Goal: Task Accomplishment & Management: Manage account settings

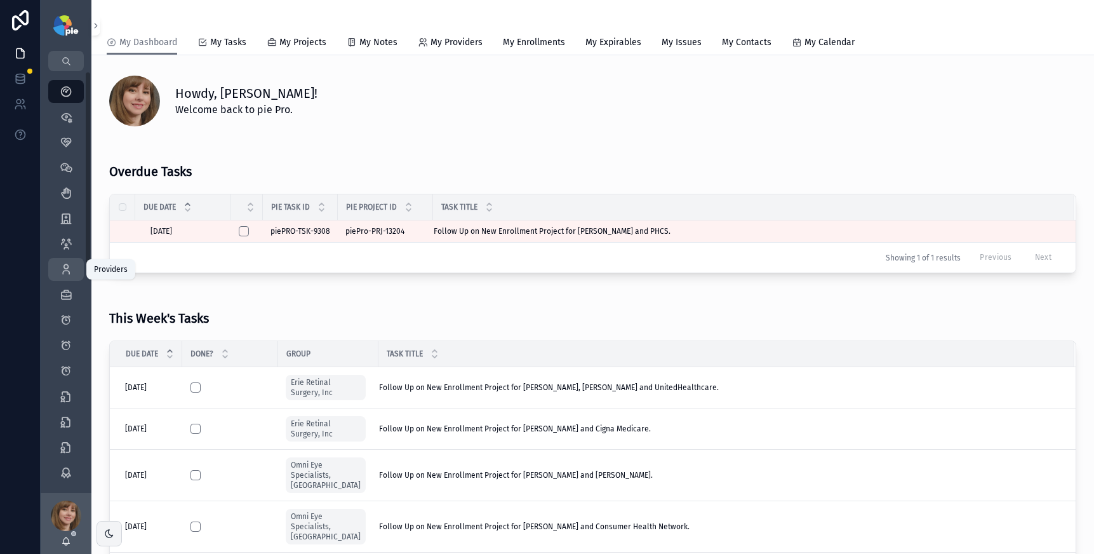
click at [69, 263] on icon "scrollable content" at bounding box center [66, 269] width 13 height 13
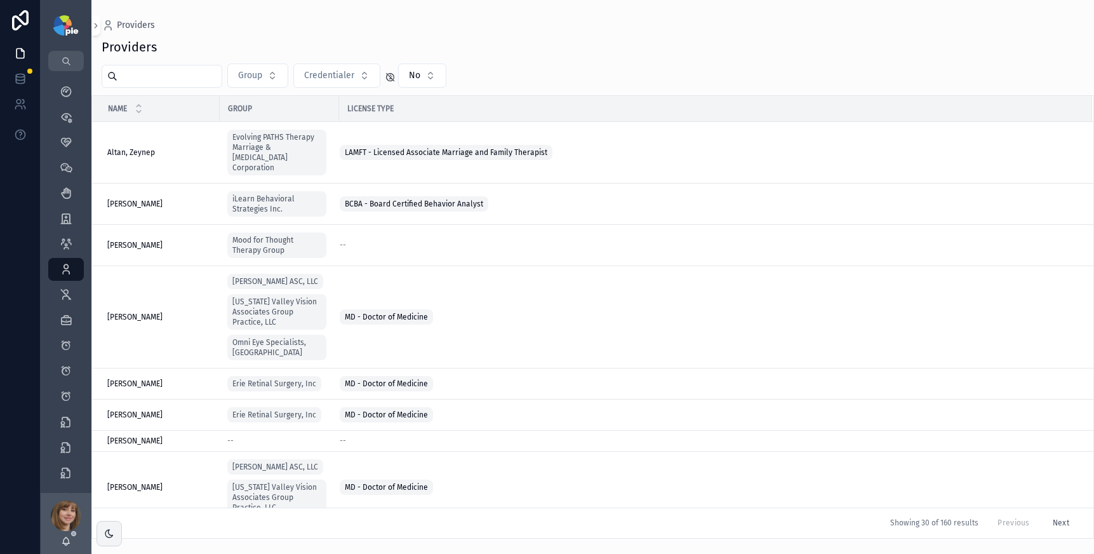
click at [184, 78] on input "scrollable content" at bounding box center [169, 76] width 104 height 18
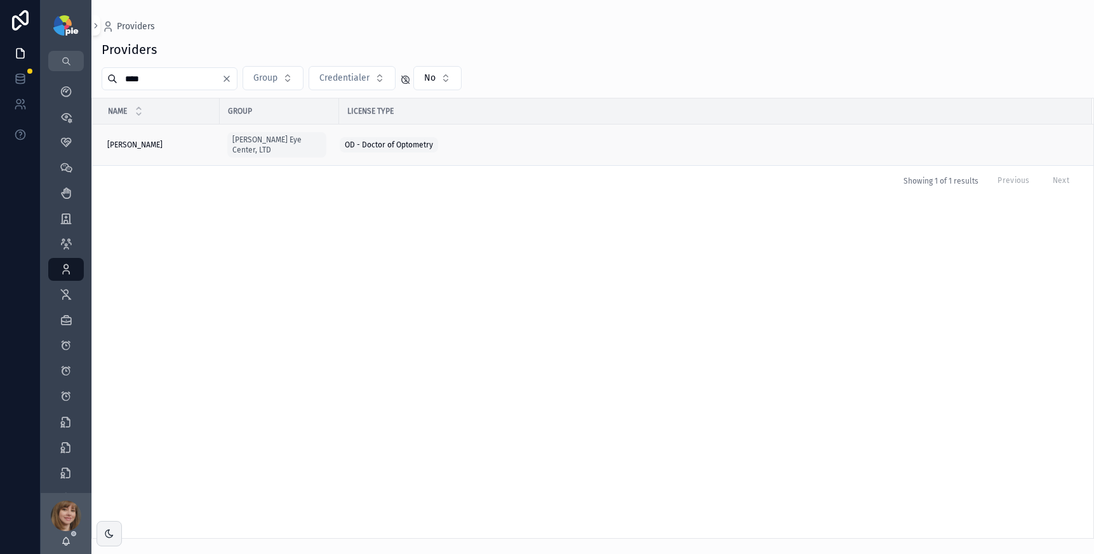
type input "****"
click at [182, 140] on div "[PERSON_NAME] [PERSON_NAME]" at bounding box center [159, 145] width 105 height 10
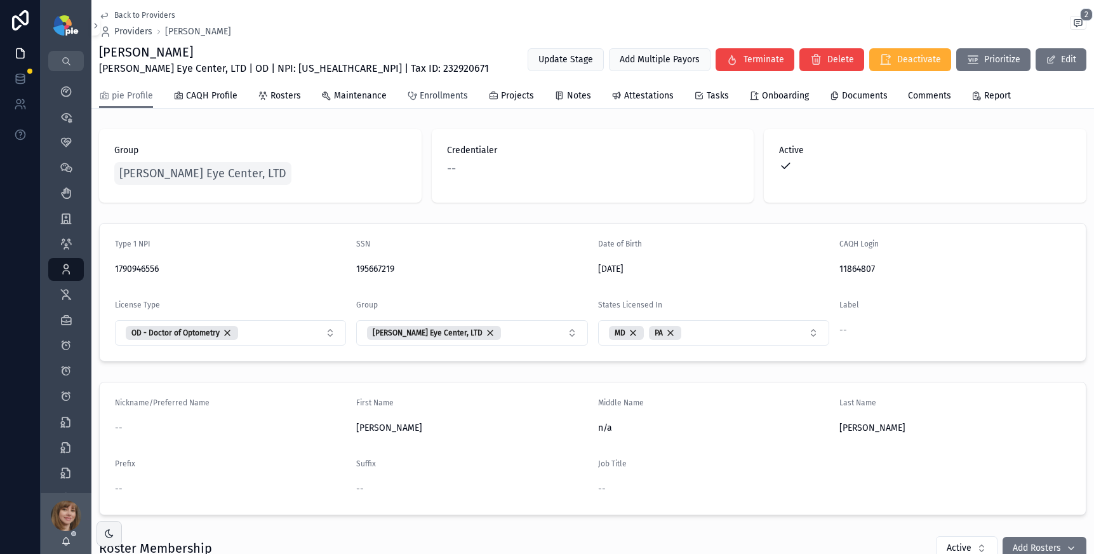
click at [428, 96] on span "Enrollments" at bounding box center [444, 96] width 48 height 13
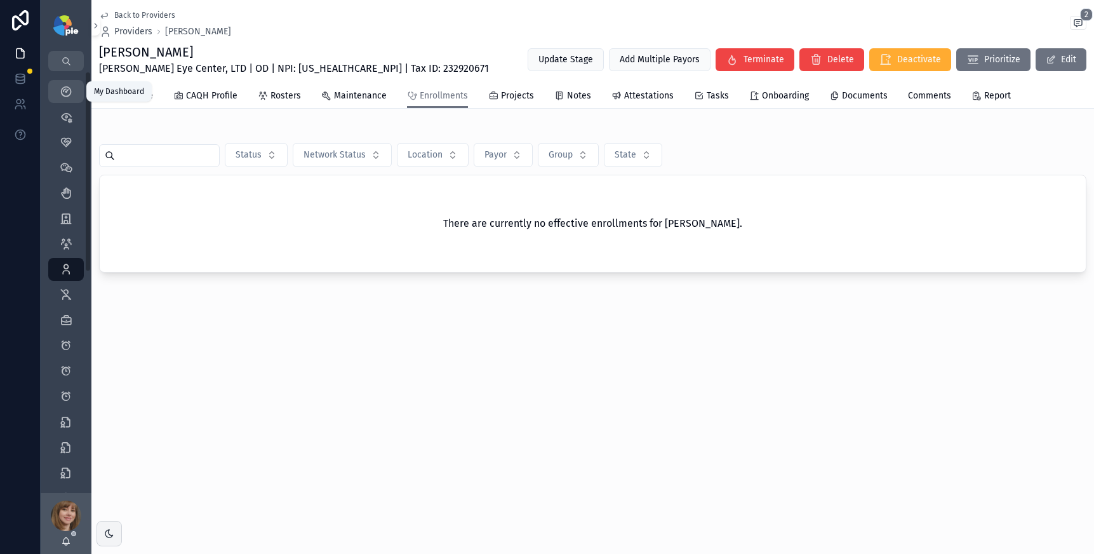
click at [61, 90] on icon "scrollable content" at bounding box center [66, 91] width 13 height 13
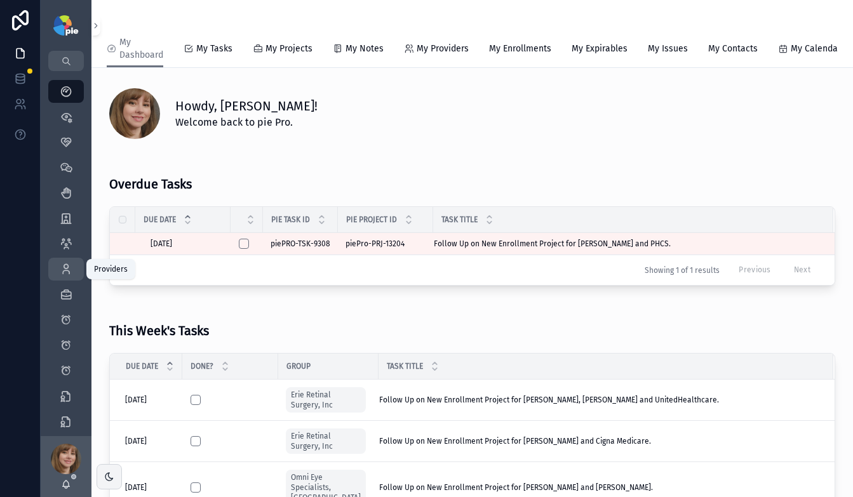
click at [65, 268] on icon "scrollable content" at bounding box center [66, 269] width 13 height 13
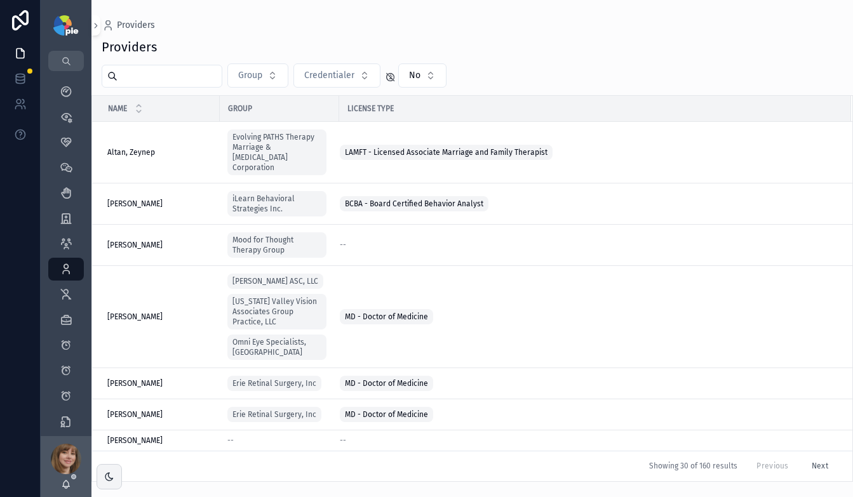
click at [176, 78] on input "scrollable content" at bounding box center [169, 76] width 104 height 18
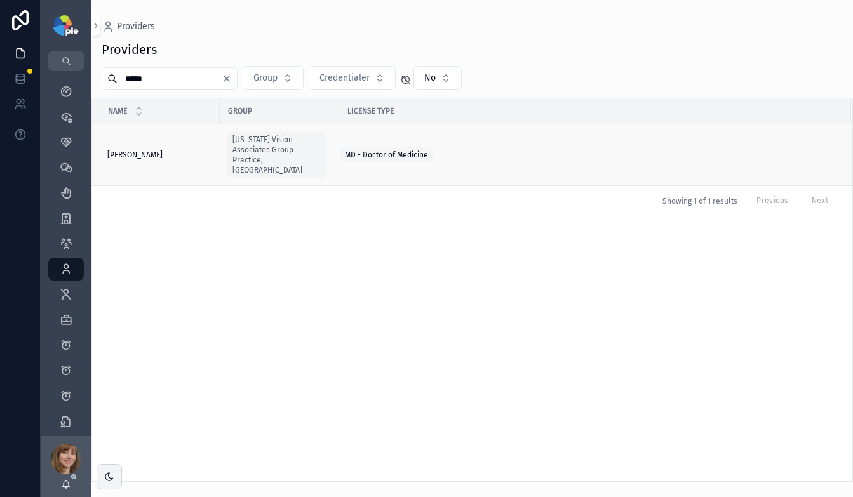
type input "*****"
click at [175, 144] on td "Silva, Amila Silva, Amila" at bounding box center [156, 155] width 128 height 62
click at [175, 152] on div "Silva, Amila Silva, Amila" at bounding box center [159, 155] width 105 height 10
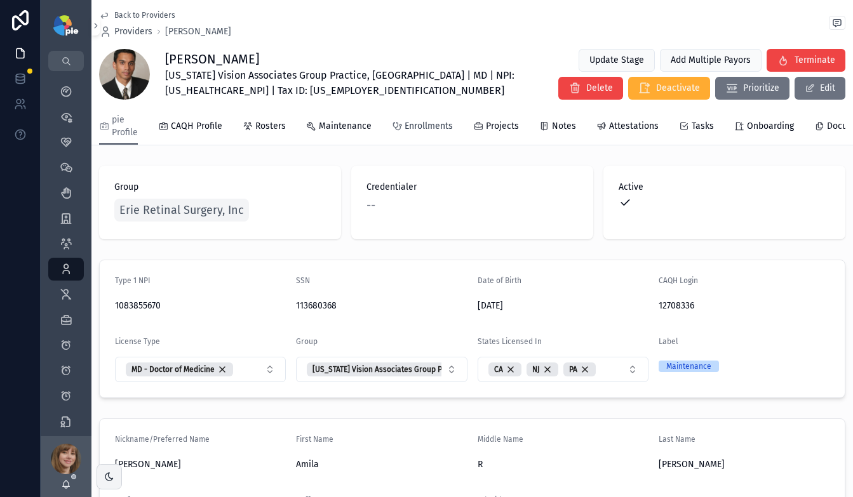
click at [417, 125] on span "Enrollments" at bounding box center [428, 126] width 48 height 13
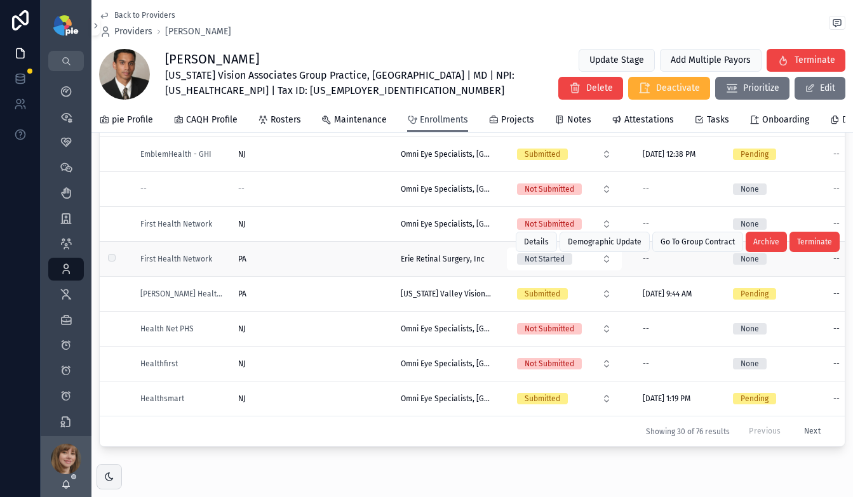
scroll to position [171, 0]
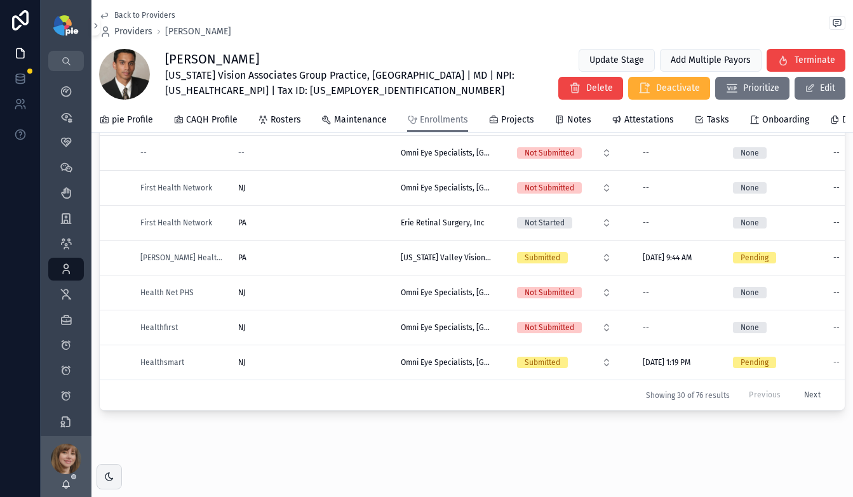
click at [795, 386] on button "Next" at bounding box center [812, 395] width 34 height 20
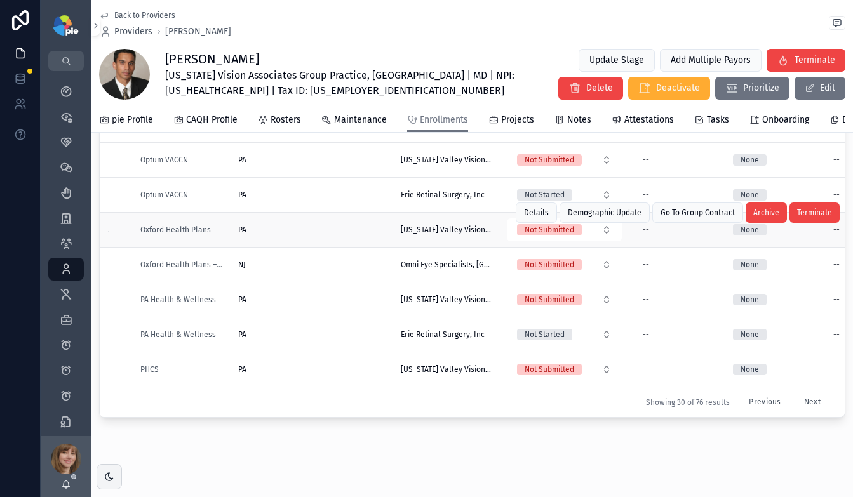
scroll to position [171, 0]
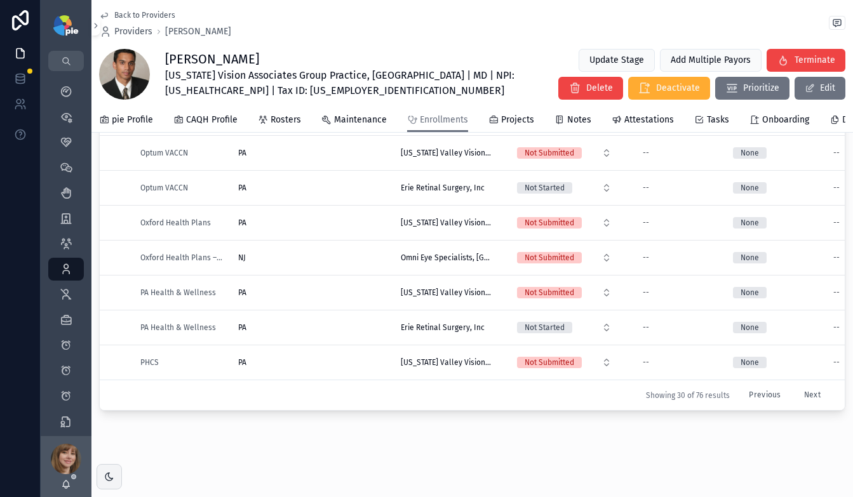
click at [795, 385] on button "Next" at bounding box center [812, 395] width 34 height 20
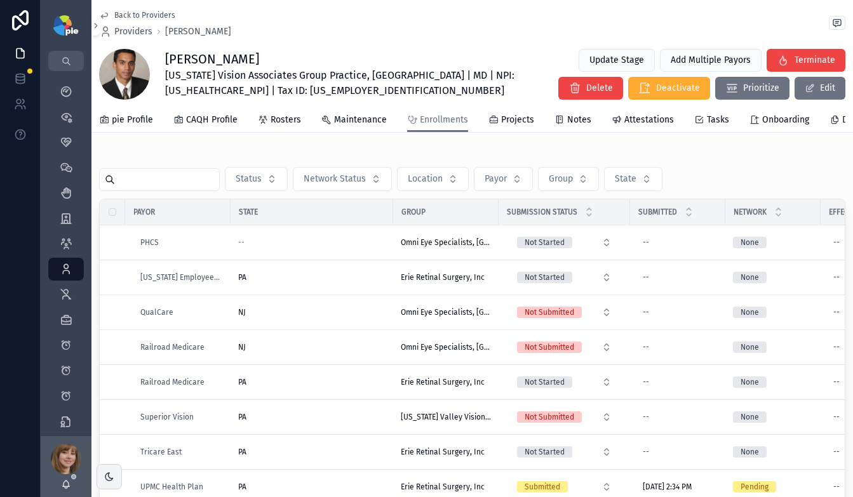
click at [158, 187] on input "scrollable content" at bounding box center [167, 180] width 104 height 18
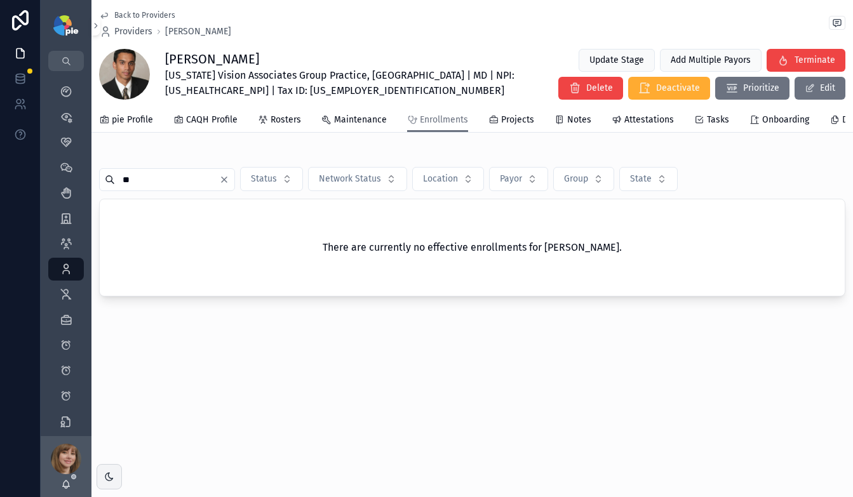
type input "*"
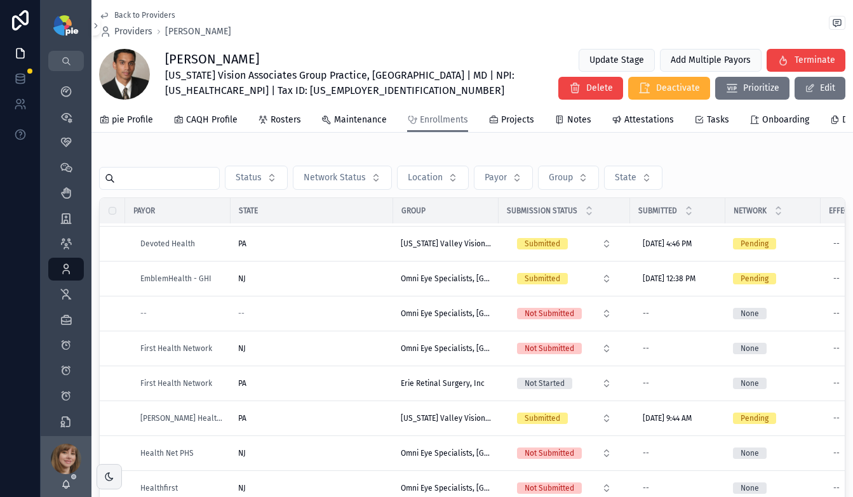
scroll to position [3, 0]
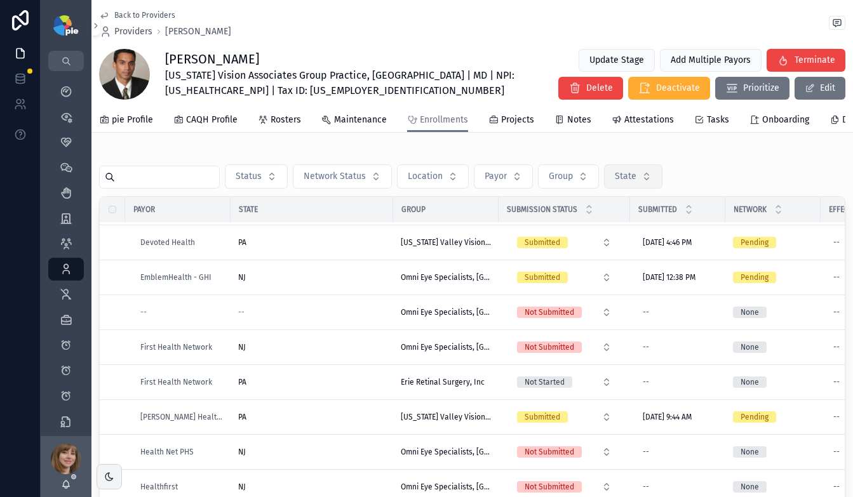
click at [643, 188] on button "State" at bounding box center [633, 176] width 58 height 24
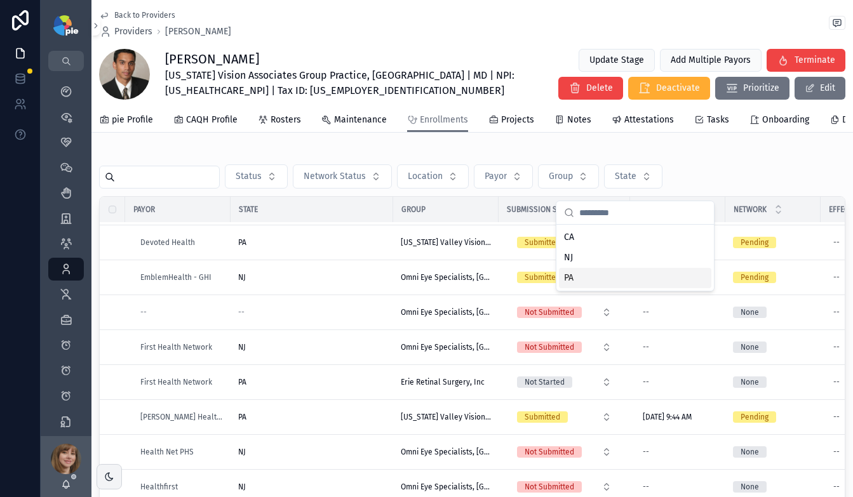
click at [585, 279] on div "PA" at bounding box center [635, 278] width 152 height 20
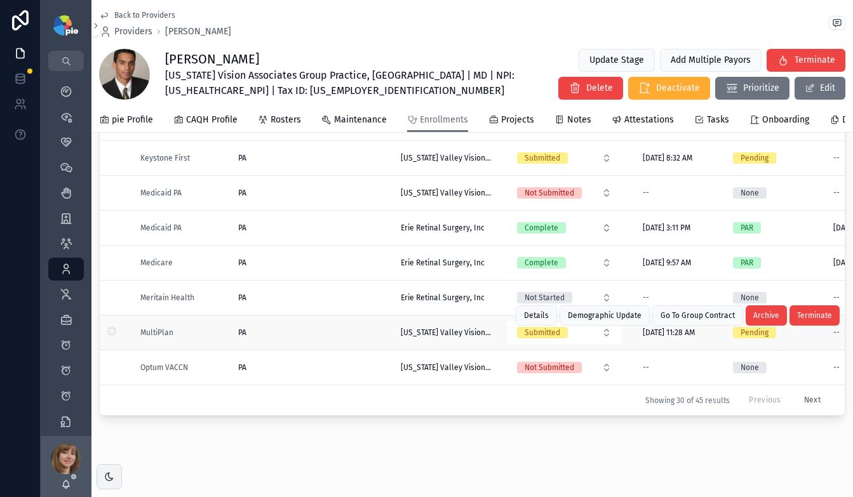
scroll to position [171, 0]
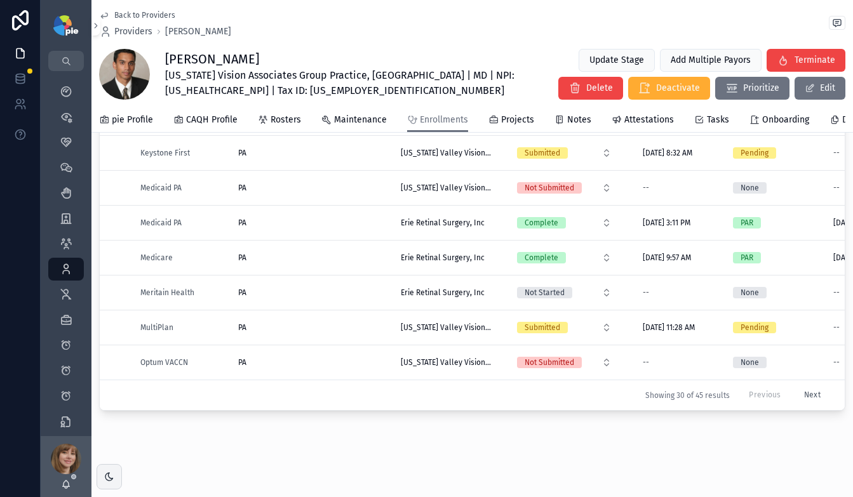
click at [795, 385] on button "Next" at bounding box center [812, 395] width 34 height 20
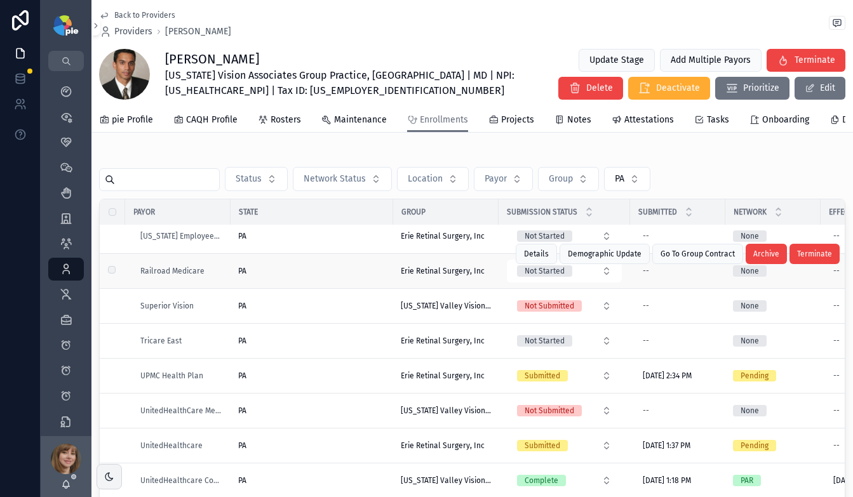
scroll to position [176, 0]
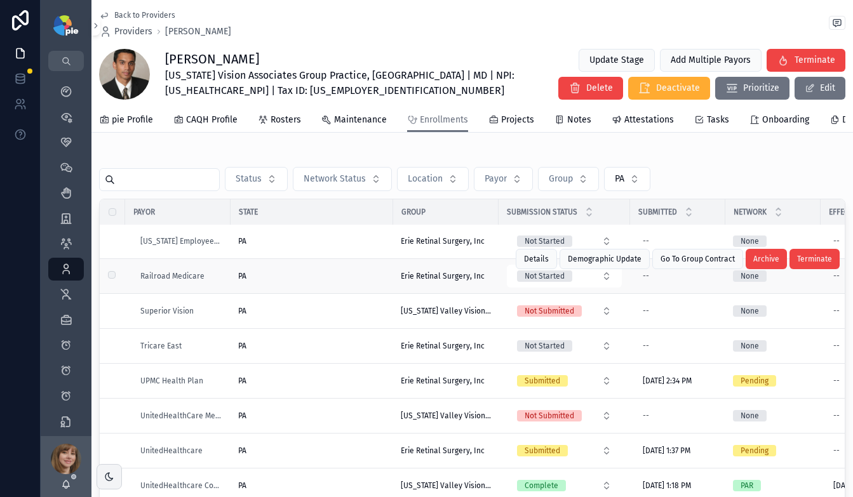
click at [300, 281] on div "PA" at bounding box center [311, 276] width 147 height 10
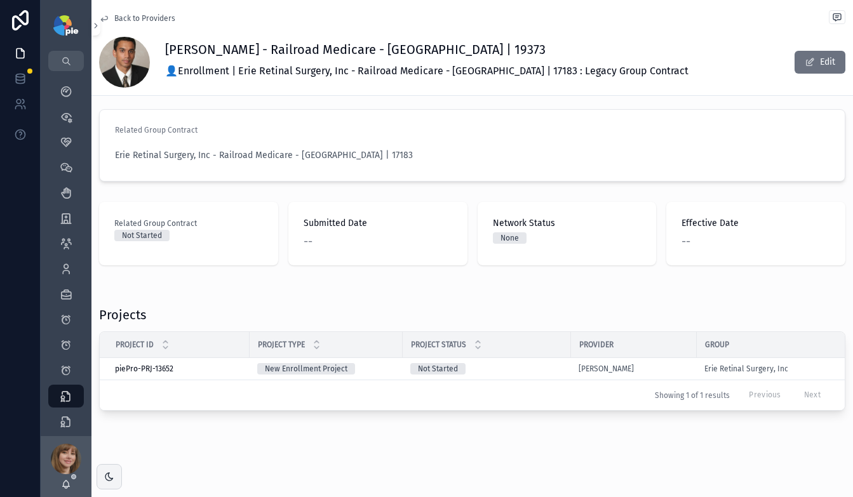
scroll to position [16, 0]
click at [385, 363] on div "New Enrollment Project" at bounding box center [326, 368] width 138 height 11
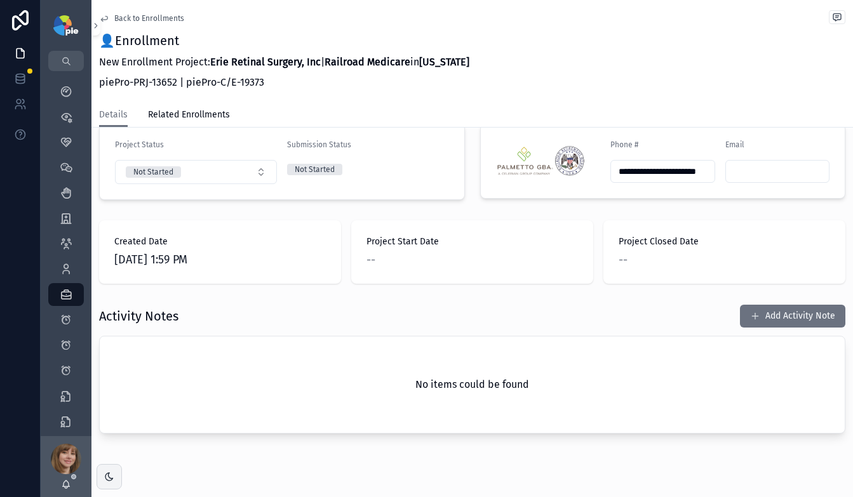
scroll to position [298, 0]
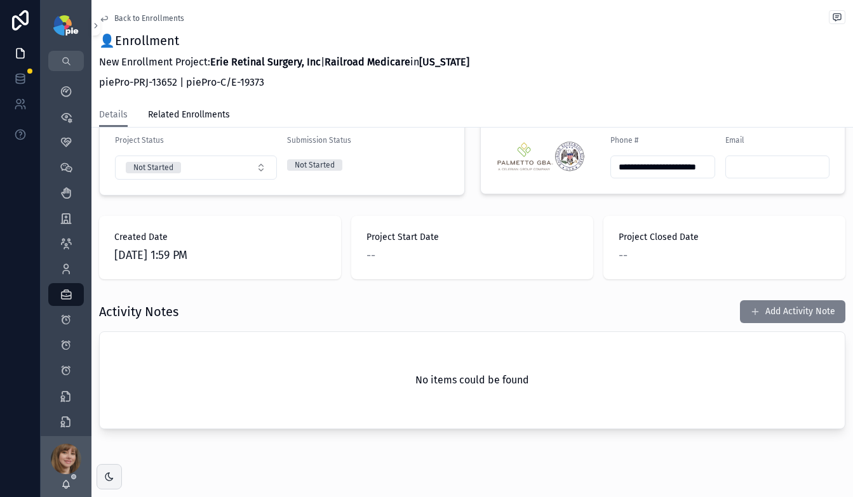
click at [781, 300] on button "Add Activity Note" at bounding box center [792, 311] width 105 height 23
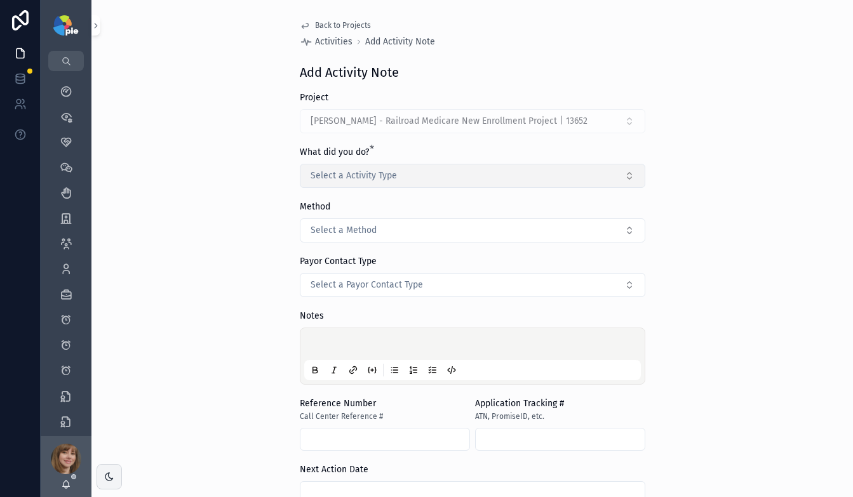
click at [364, 173] on span "Select a Activity Type" at bounding box center [353, 176] width 86 height 13
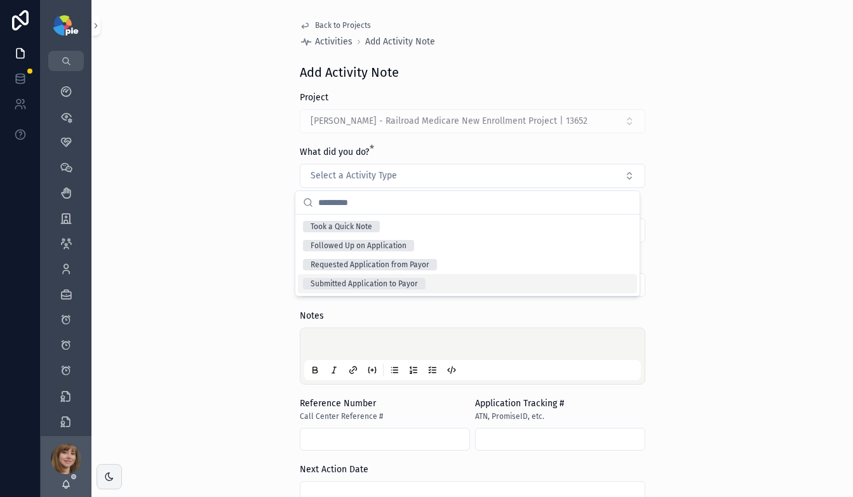
click at [390, 281] on div "Submitted Application to Payor" at bounding box center [363, 283] width 107 height 11
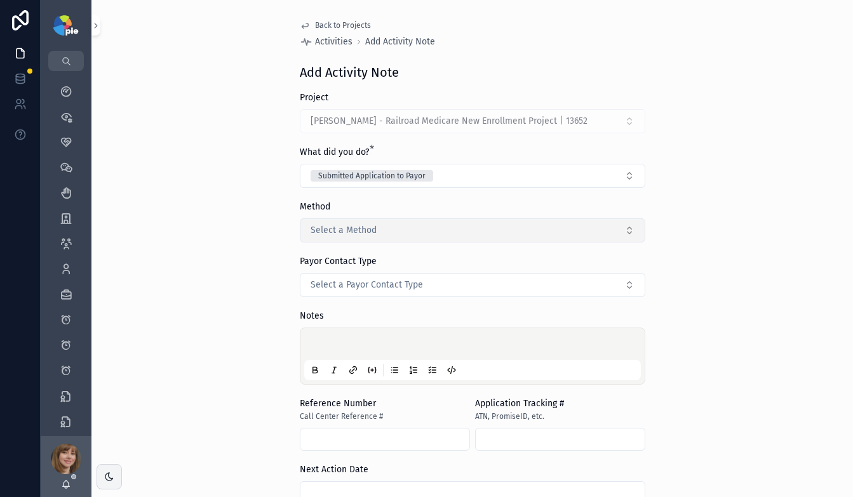
click at [384, 234] on button "Select a Method" at bounding box center [472, 230] width 345 height 24
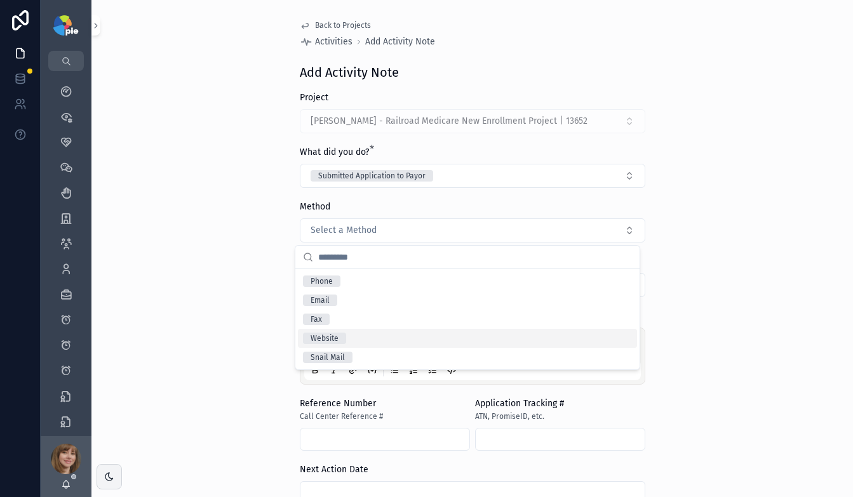
click at [371, 337] on div "Website" at bounding box center [467, 338] width 339 height 19
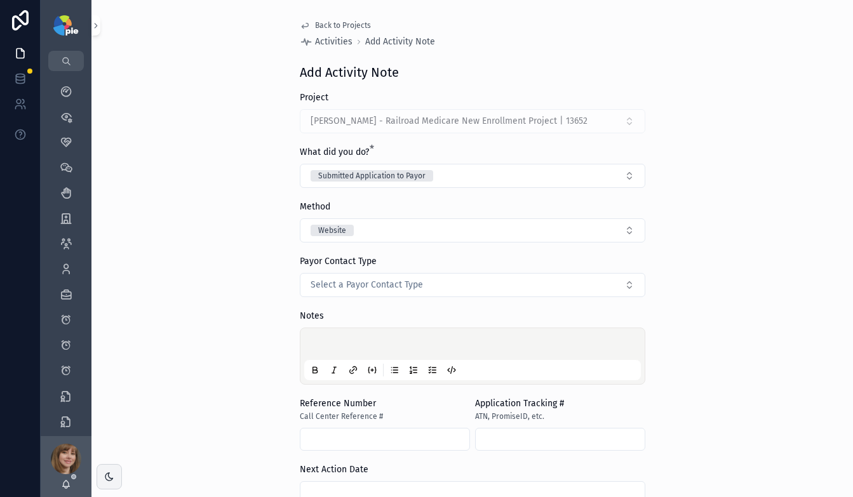
click at [354, 345] on p "scrollable content" at bounding box center [475, 346] width 337 height 13
click at [748, 338] on div "**********" at bounding box center [471, 248] width 761 height 497
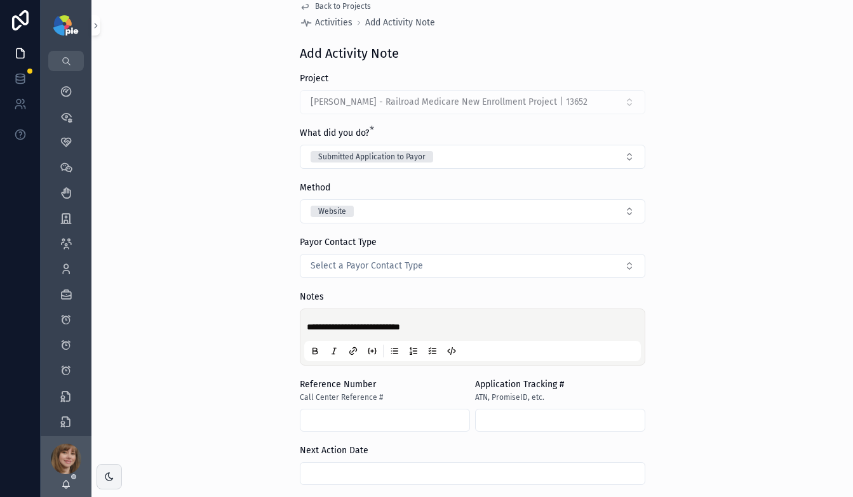
scroll to position [108, 0]
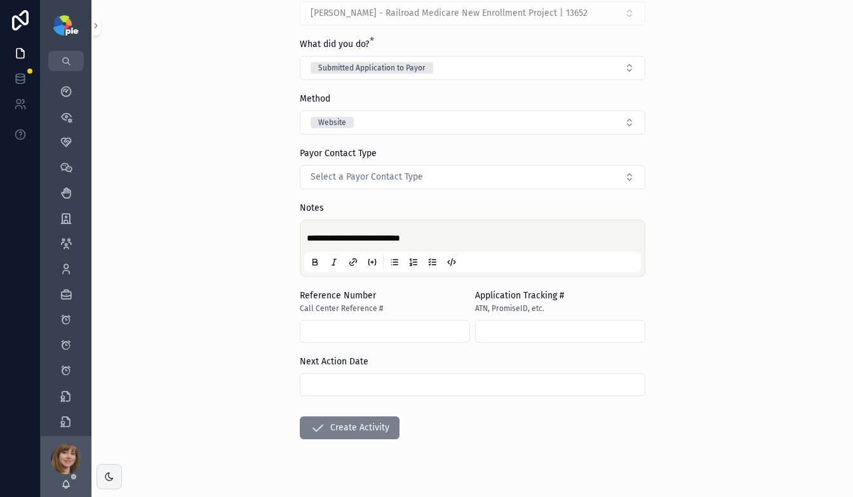
click at [373, 429] on button "Create Activity" at bounding box center [350, 428] width 100 height 23
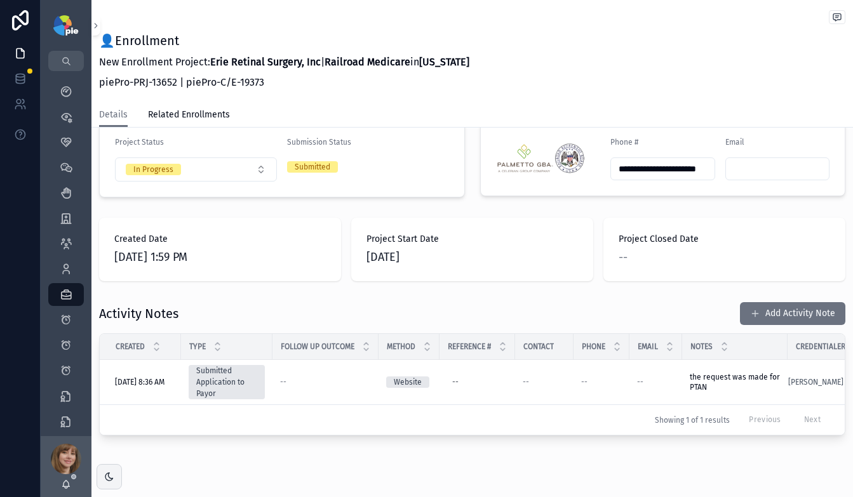
scroll to position [298, 0]
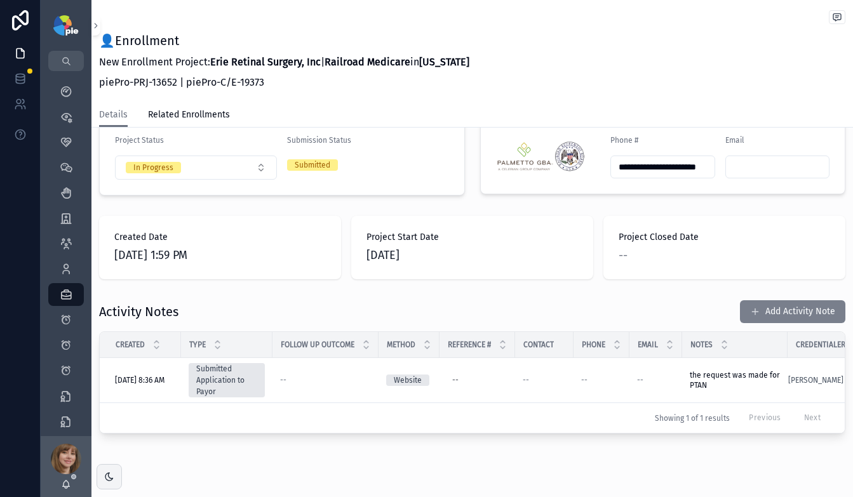
click at [775, 300] on button "Add Activity Note" at bounding box center [792, 311] width 105 height 23
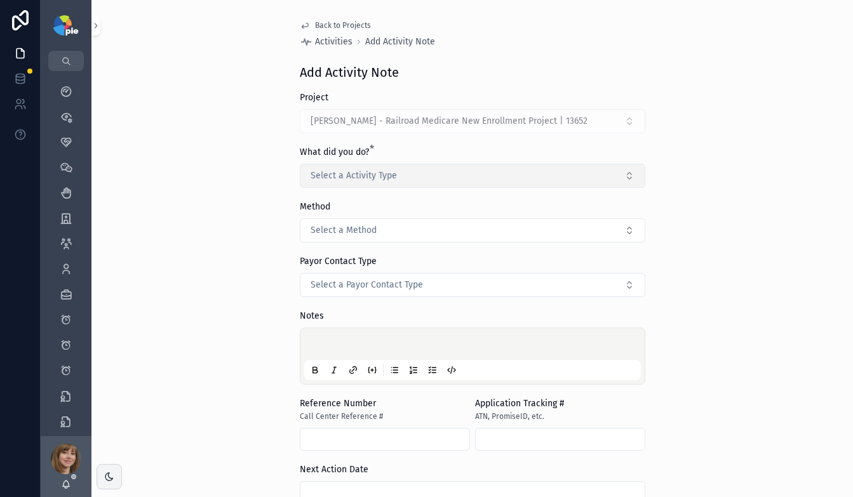
click at [357, 170] on span "Select a Activity Type" at bounding box center [353, 176] width 86 height 13
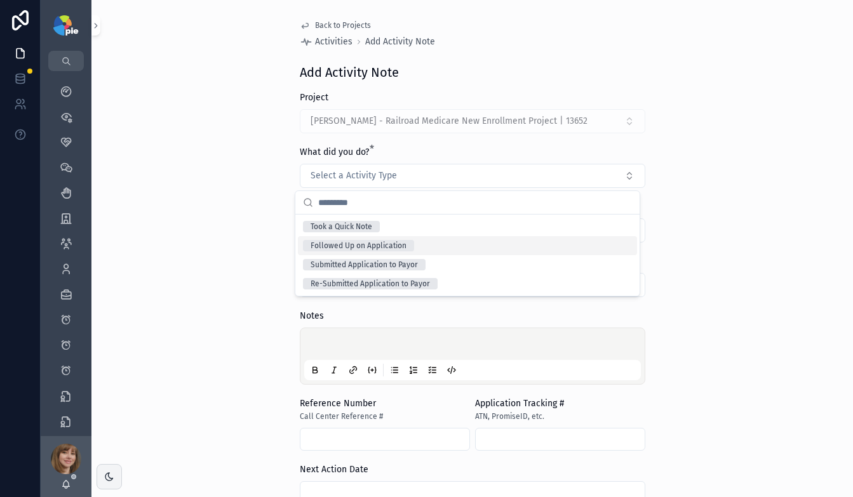
click at [377, 248] on div "Followed Up on Application" at bounding box center [358, 245] width 96 height 11
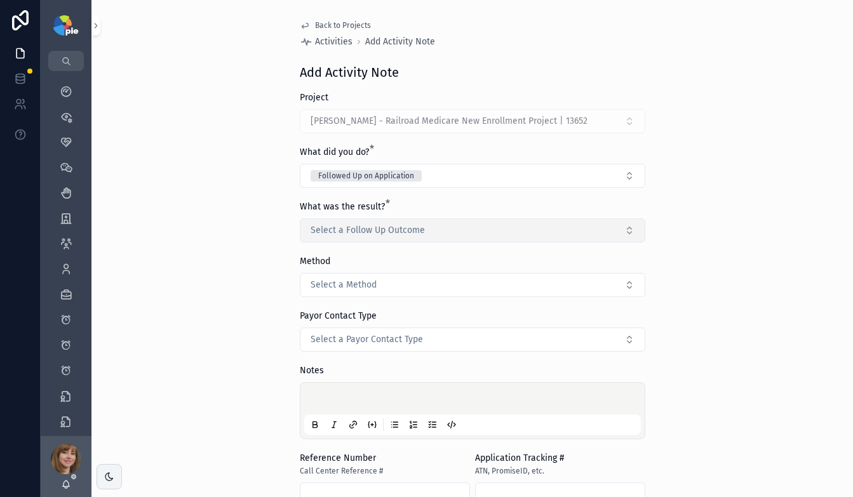
click at [372, 232] on span "Select a Follow Up Outcome" at bounding box center [367, 230] width 114 height 13
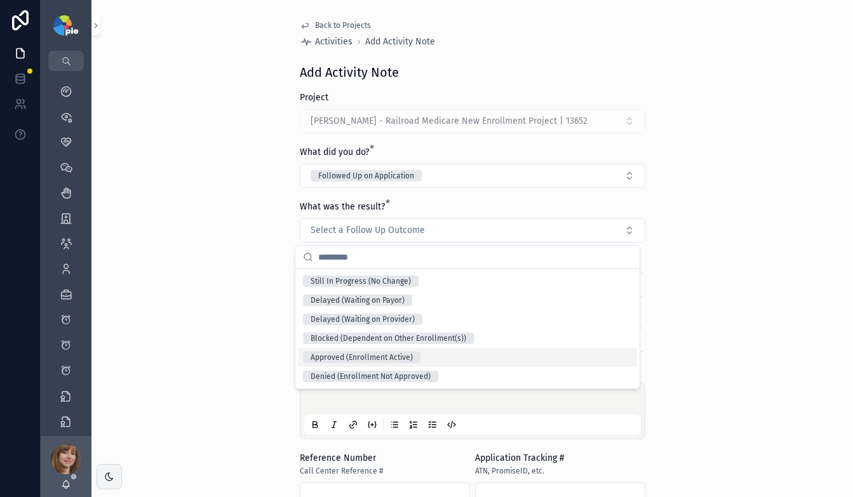
click at [383, 357] on div "Approved (Enrollment Active)" at bounding box center [361, 357] width 102 height 11
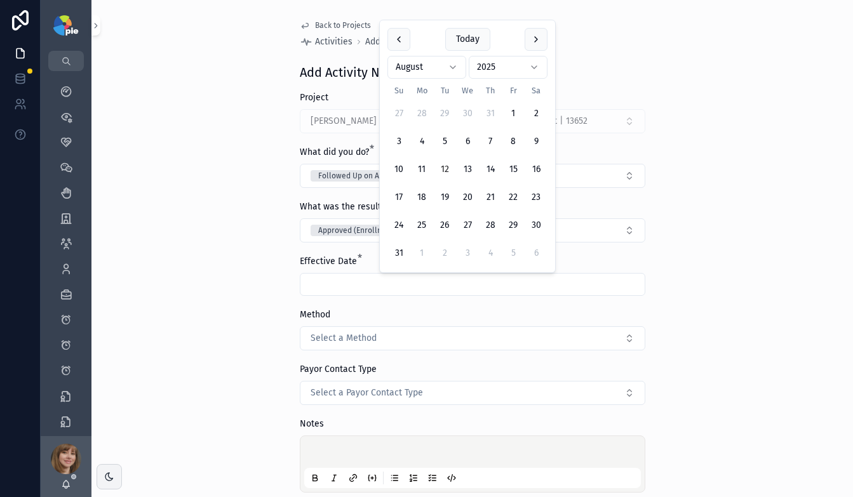
click at [394, 286] on input "scrollable content" at bounding box center [472, 285] width 344 height 18
type input "********"
click at [239, 360] on div "Back to Projects Activities Add Activity Note Add Activity Note Project Silva, …" at bounding box center [471, 248] width 761 height 497
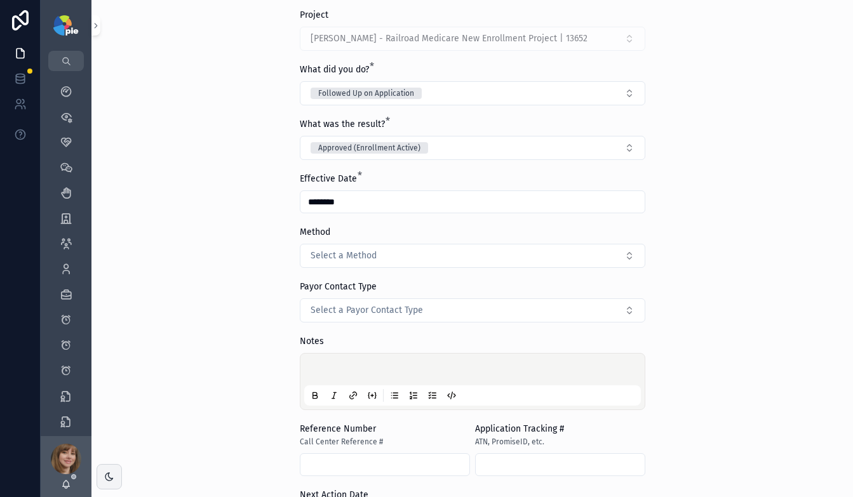
scroll to position [119, 0]
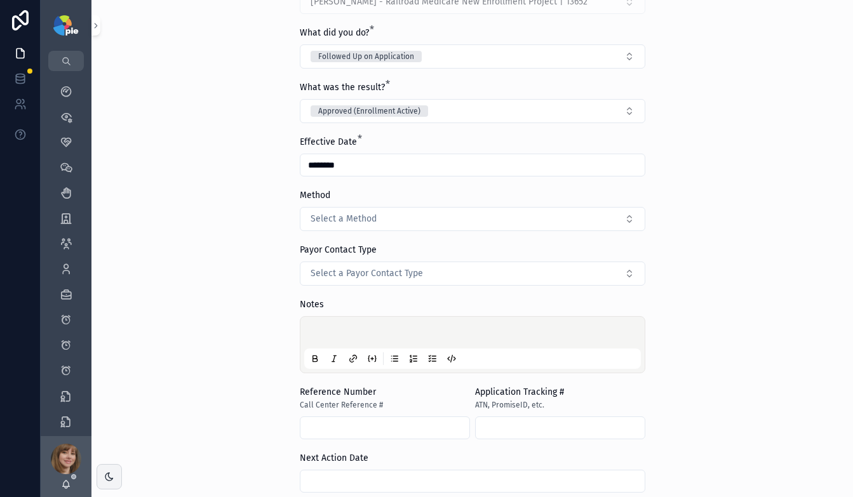
click at [318, 326] on div "scrollable content" at bounding box center [472, 345] width 337 height 48
click at [318, 329] on p "scrollable content" at bounding box center [475, 334] width 337 height 13
click at [352, 332] on span "**********" at bounding box center [330, 334] width 46 height 9
click at [83, 297] on link "Projects 3,557" at bounding box center [66, 294] width 36 height 23
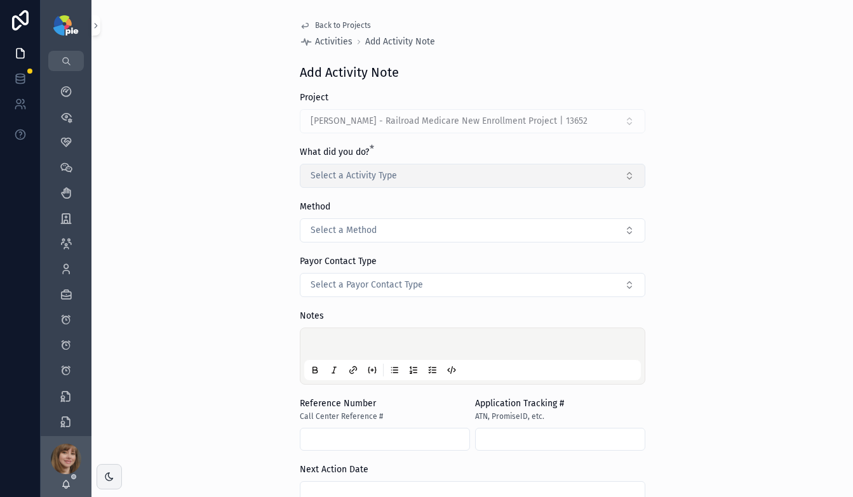
click at [364, 171] on span "Select a Activity Type" at bounding box center [353, 176] width 86 height 13
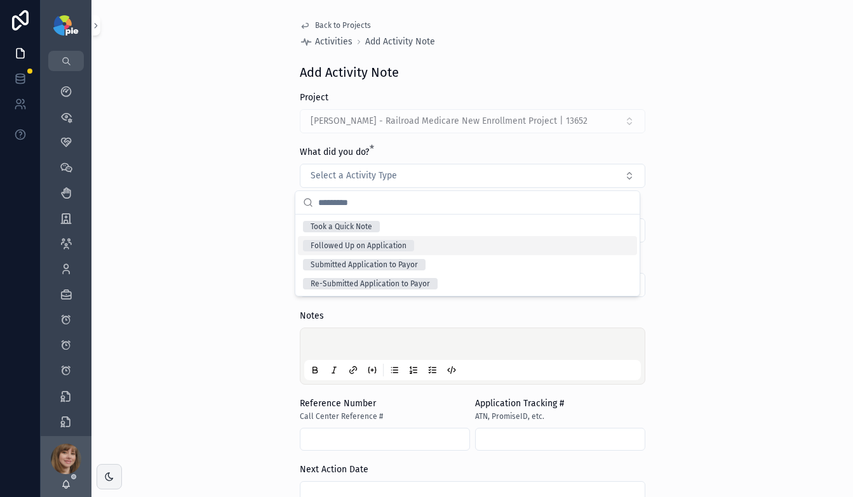
click at [394, 246] on div "Followed Up on Application" at bounding box center [358, 245] width 96 height 11
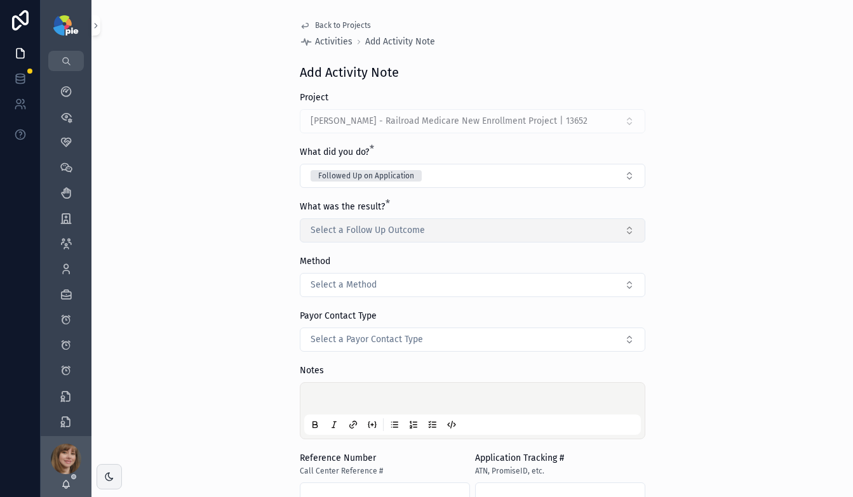
click at [389, 226] on span "Select a Follow Up Outcome" at bounding box center [367, 230] width 114 height 13
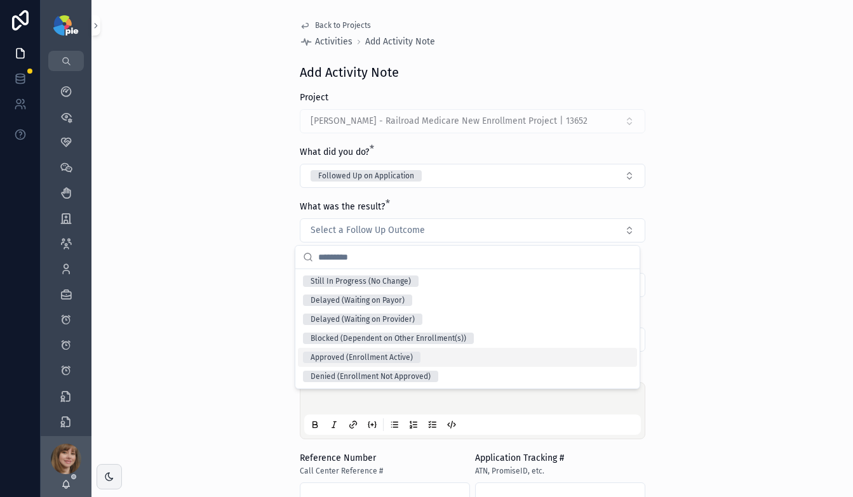
click at [418, 357] on span "Approved (Enrollment Active)" at bounding box center [361, 357] width 117 height 11
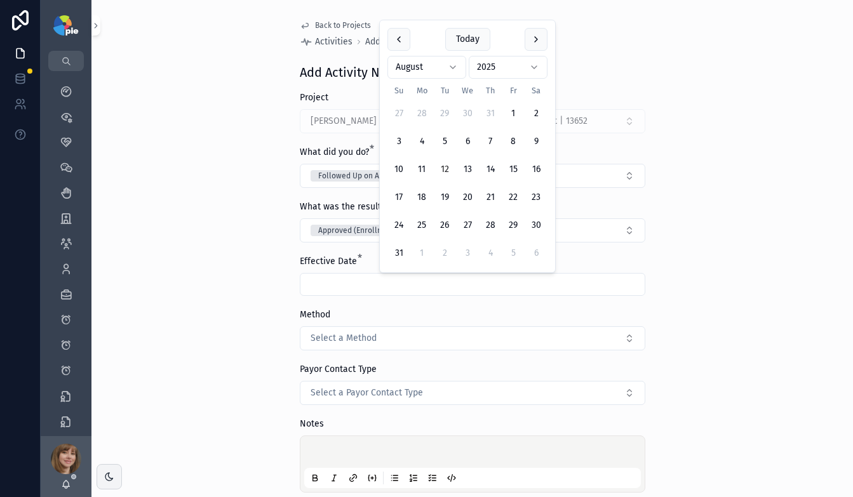
click at [384, 284] on input "scrollable content" at bounding box center [472, 285] width 344 height 18
type input "********"
click at [229, 309] on div "Back to Projects Activities Add Activity Note Add Activity Note Project Silva, …" at bounding box center [471, 248] width 761 height 497
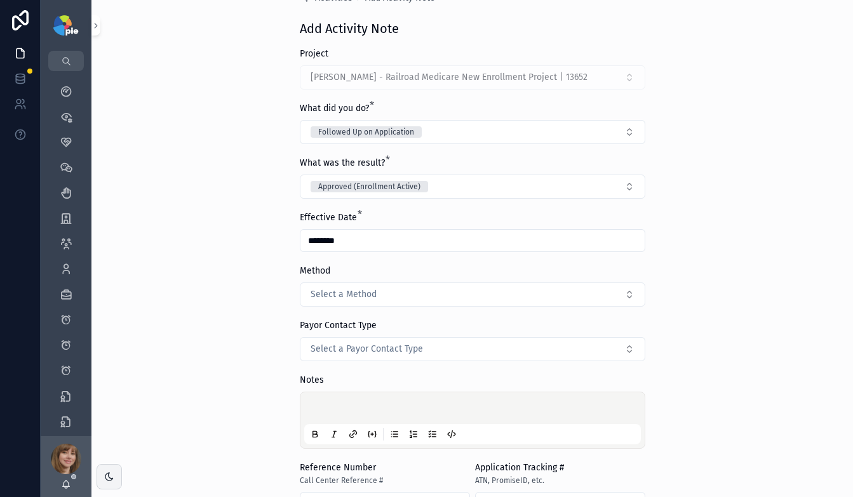
scroll to position [45, 0]
click at [315, 404] on p "scrollable content" at bounding box center [475, 409] width 337 height 13
click at [237, 343] on div "**********" at bounding box center [471, 203] width 761 height 497
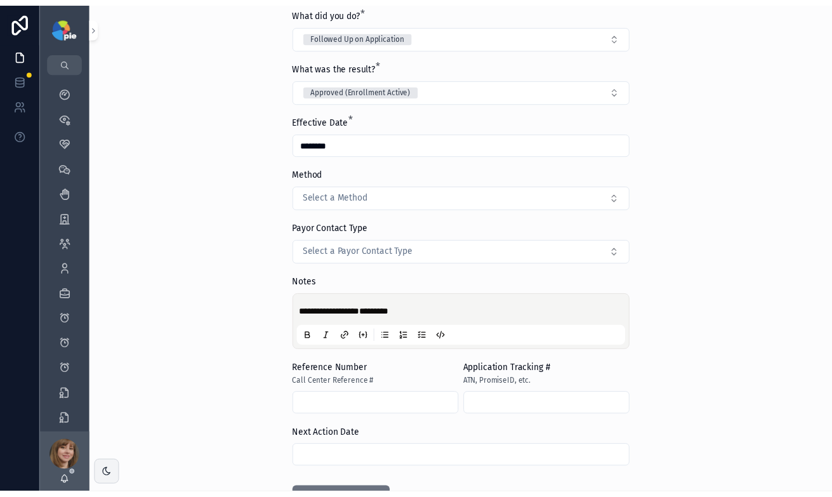
scroll to position [239, 0]
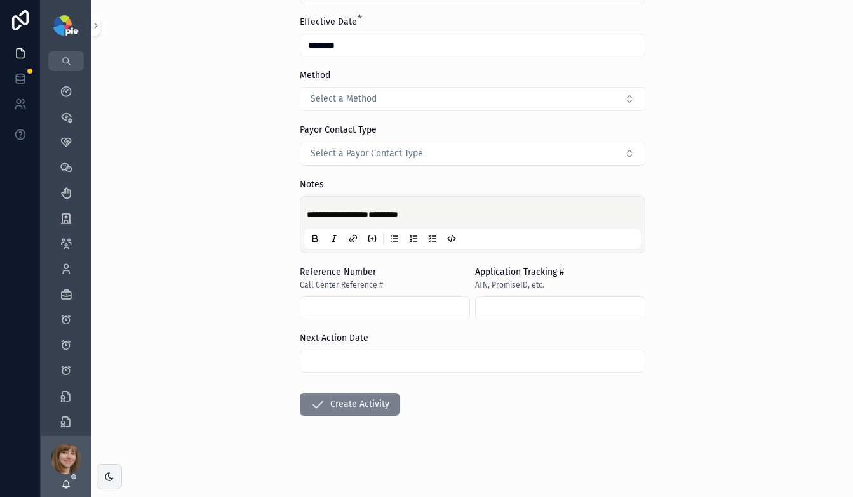
click at [312, 401] on icon "scrollable content" at bounding box center [317, 404] width 15 height 15
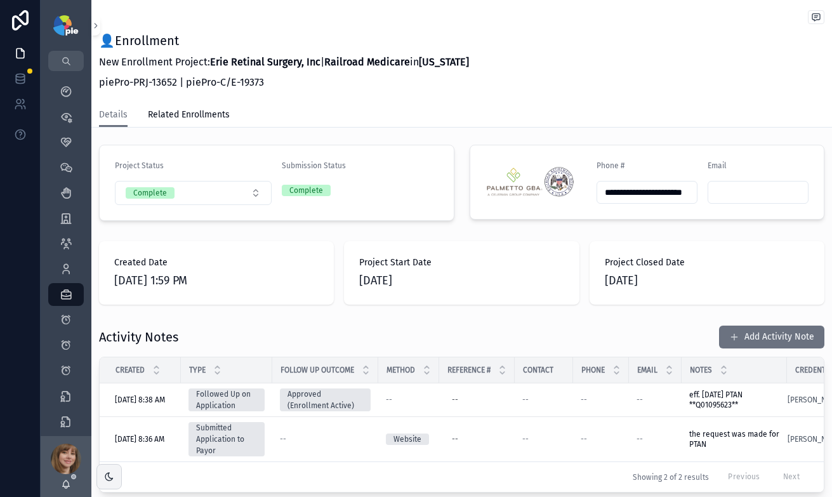
scroll to position [326, 0]
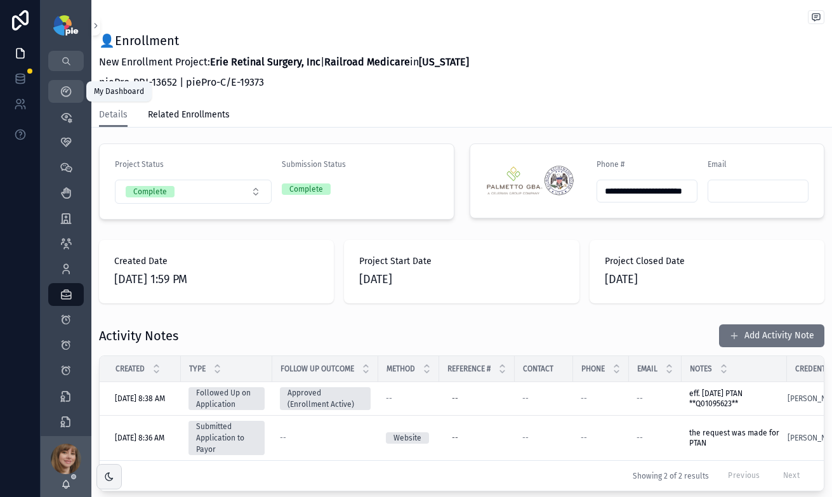
click at [67, 87] on icon "scrollable content" at bounding box center [66, 91] width 13 height 13
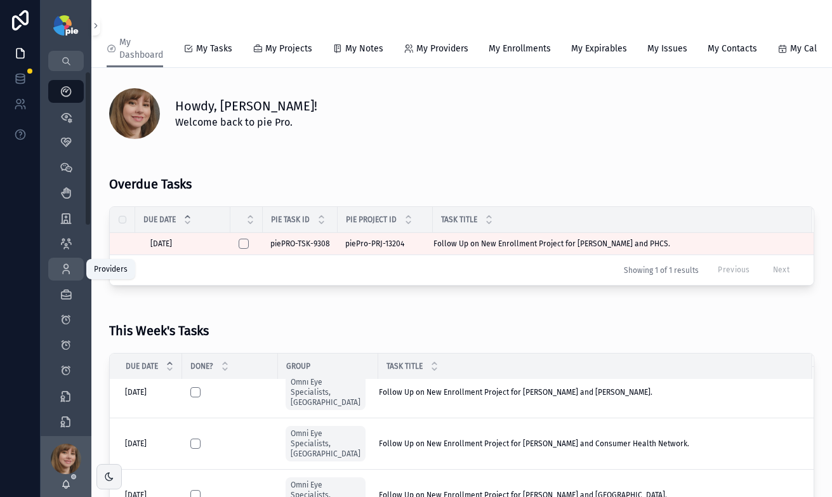
click at [62, 267] on icon "scrollable content" at bounding box center [66, 269] width 13 height 13
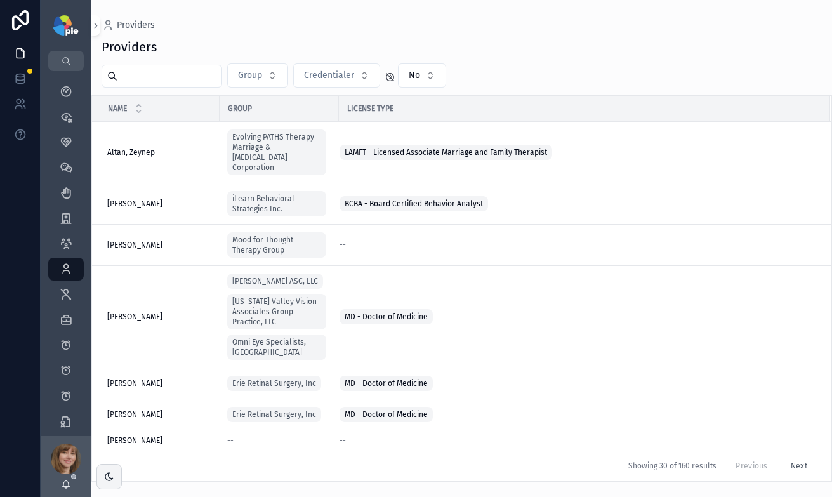
click at [199, 78] on input "scrollable content" at bounding box center [169, 76] width 104 height 18
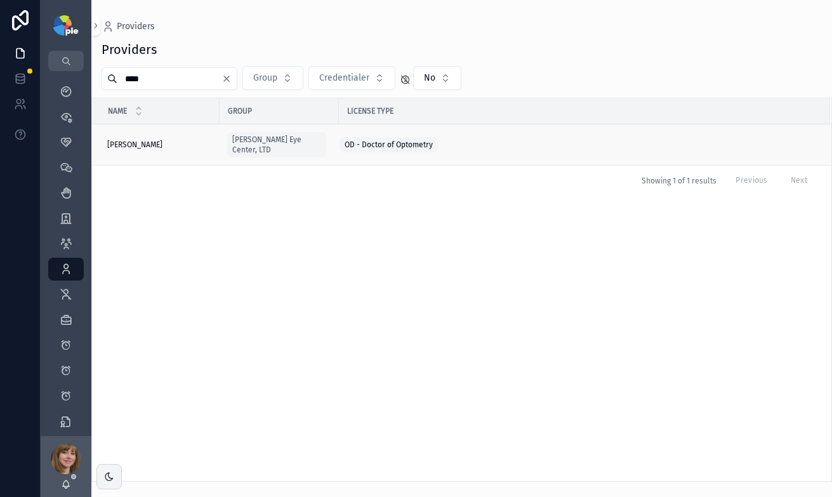
type input "****"
click at [164, 142] on div "Frey, Tiffany Frey, Tiffany" at bounding box center [159, 145] width 105 height 10
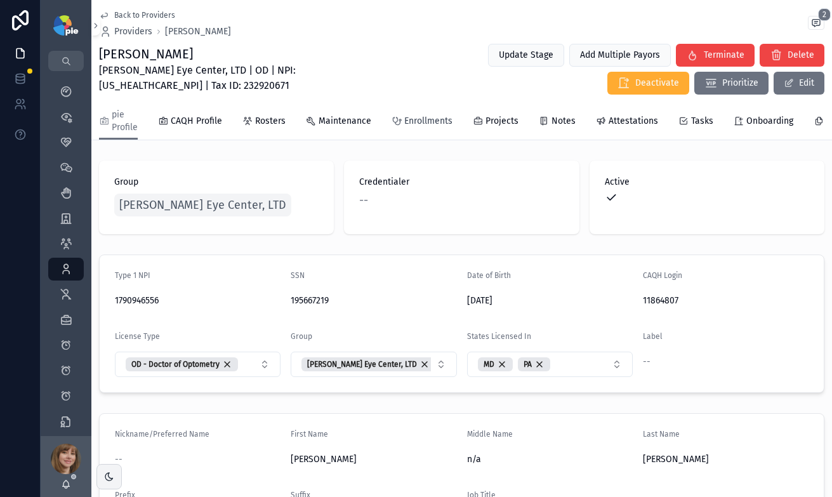
click at [437, 119] on span "Enrollments" at bounding box center [428, 121] width 48 height 13
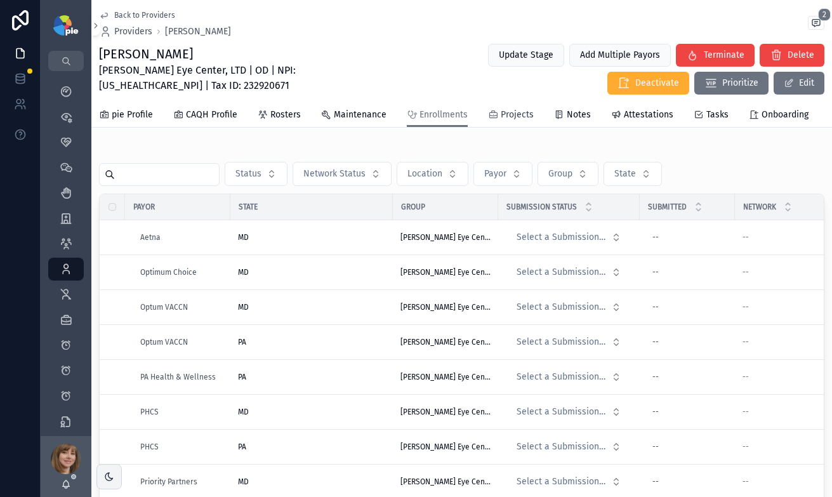
click at [514, 111] on span "Projects" at bounding box center [517, 115] width 33 height 13
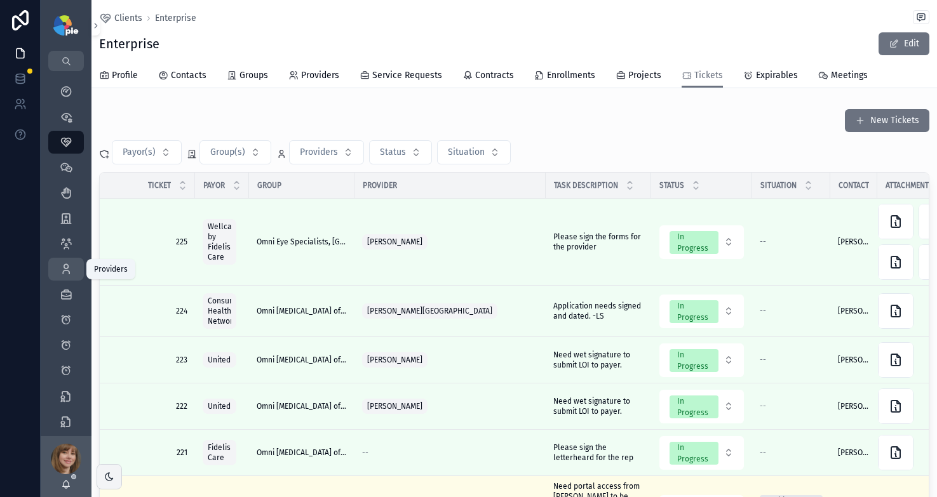
click at [65, 269] on icon "scrollable content" at bounding box center [66, 269] width 13 height 13
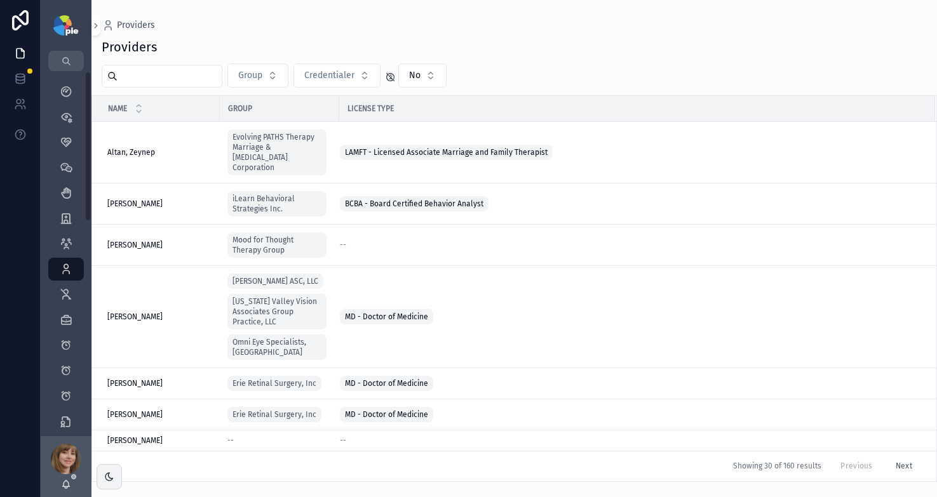
click at [201, 76] on input "scrollable content" at bounding box center [169, 76] width 104 height 18
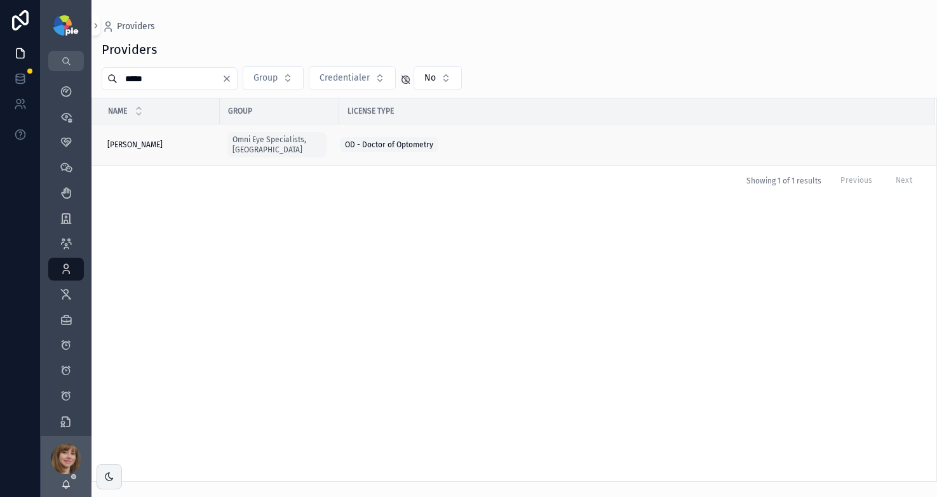
type input "*****"
click at [163, 140] on div "Kleen, Chelsea Kleen, Chelsea" at bounding box center [159, 145] width 105 height 10
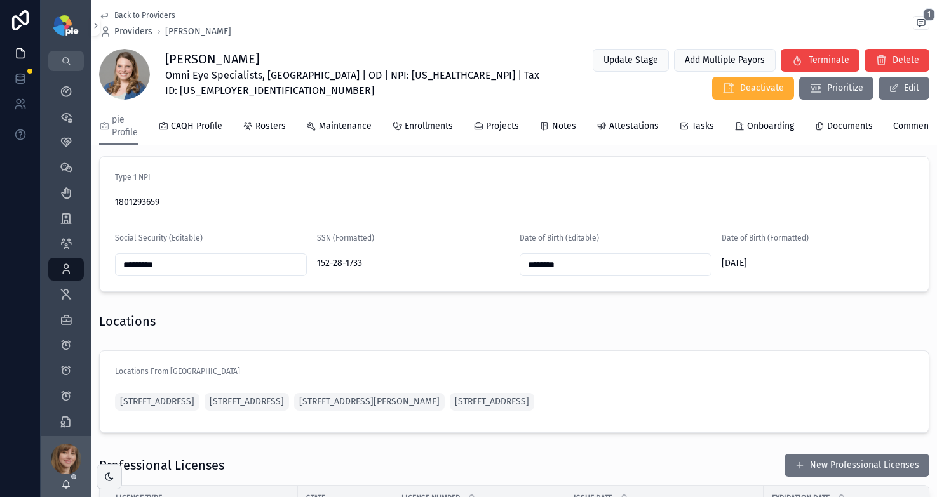
scroll to position [773, 0]
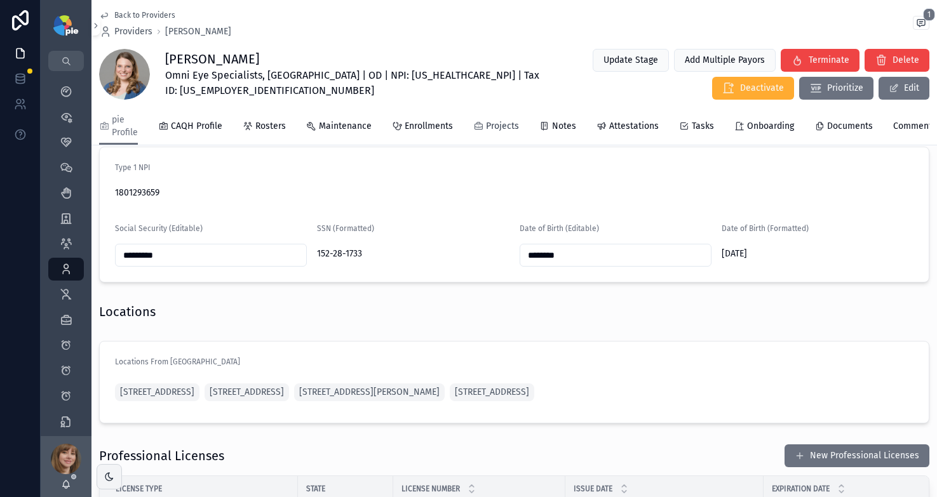
click at [493, 126] on span "Projects" at bounding box center [502, 126] width 33 height 13
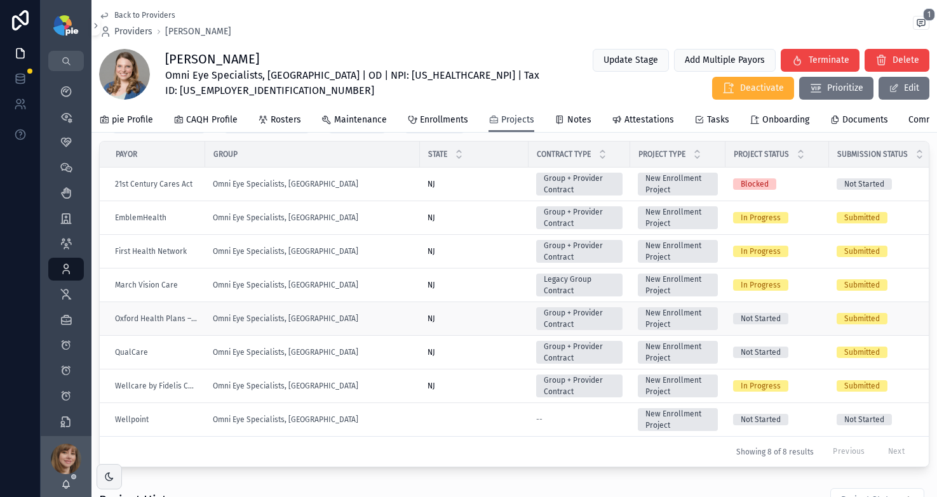
scroll to position [244, 0]
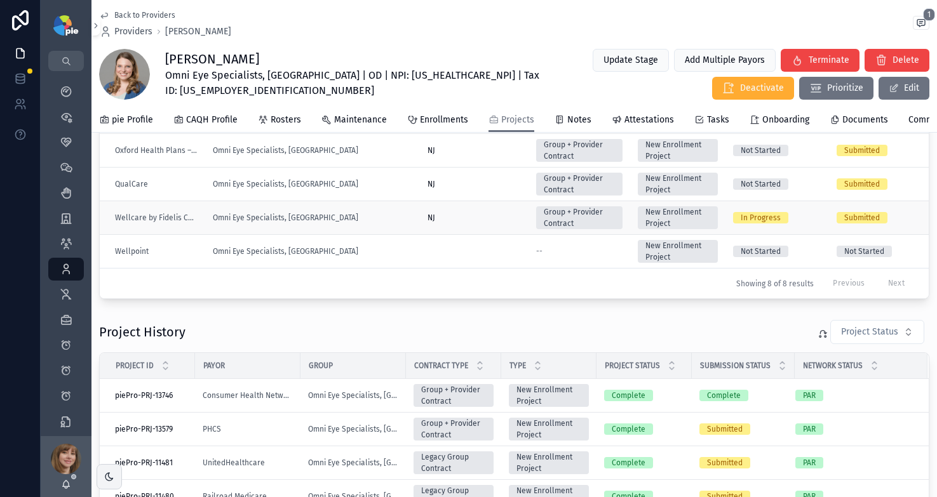
click at [378, 223] on div "Omni Eye Specialists, [GEOGRAPHIC_DATA]" at bounding box center [312, 218] width 199 height 10
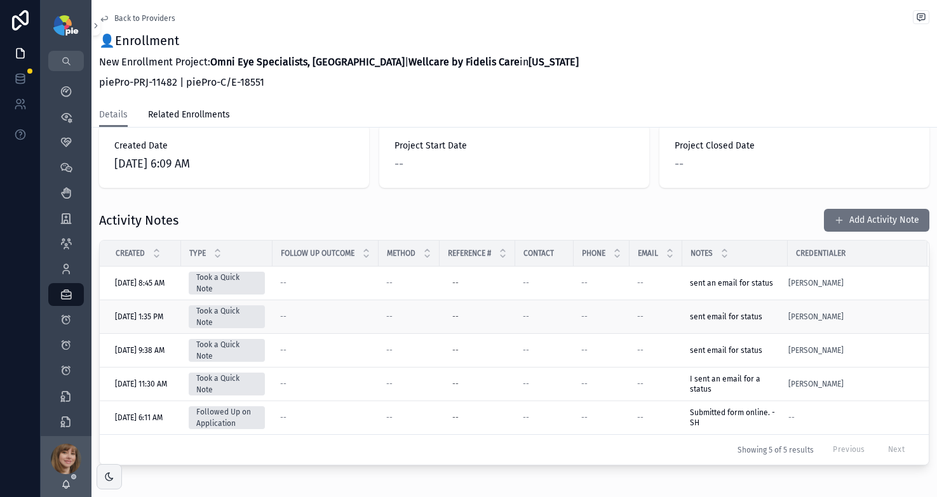
scroll to position [385, 0]
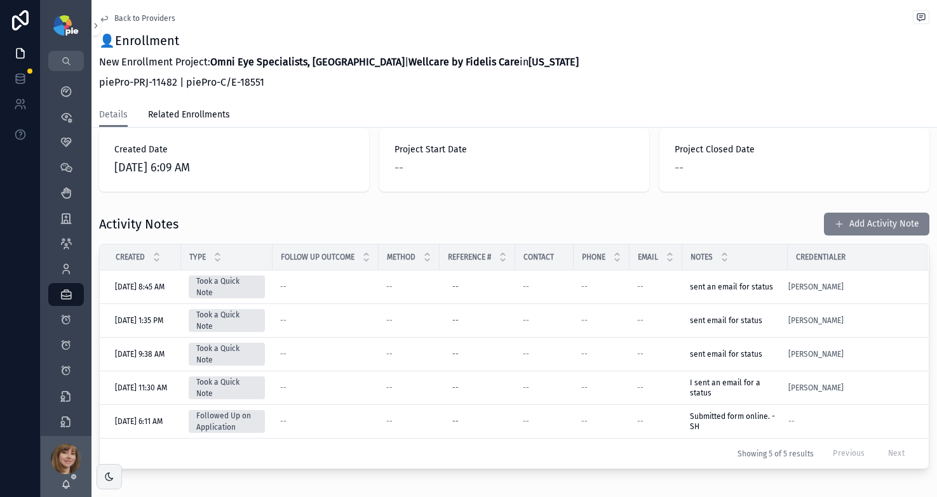
click at [839, 213] on button "Add Activity Note" at bounding box center [876, 224] width 105 height 23
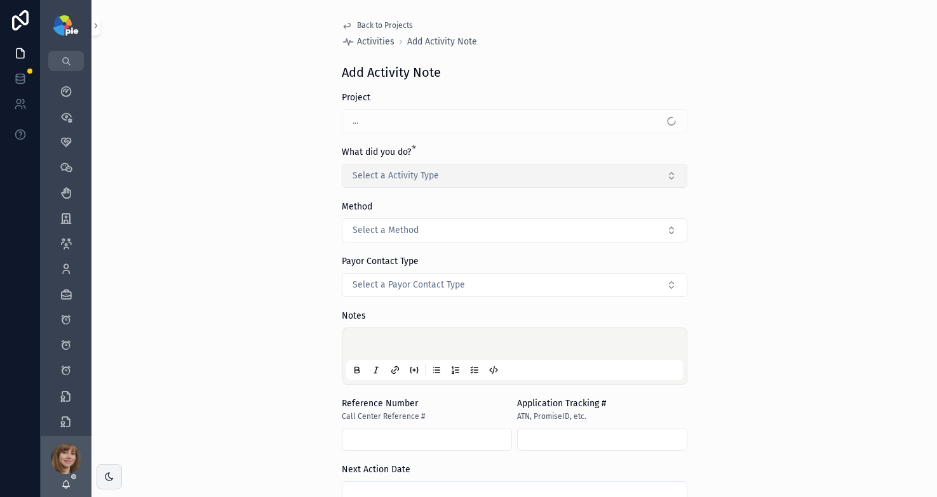
click at [426, 178] on span "Select a Activity Type" at bounding box center [395, 176] width 86 height 13
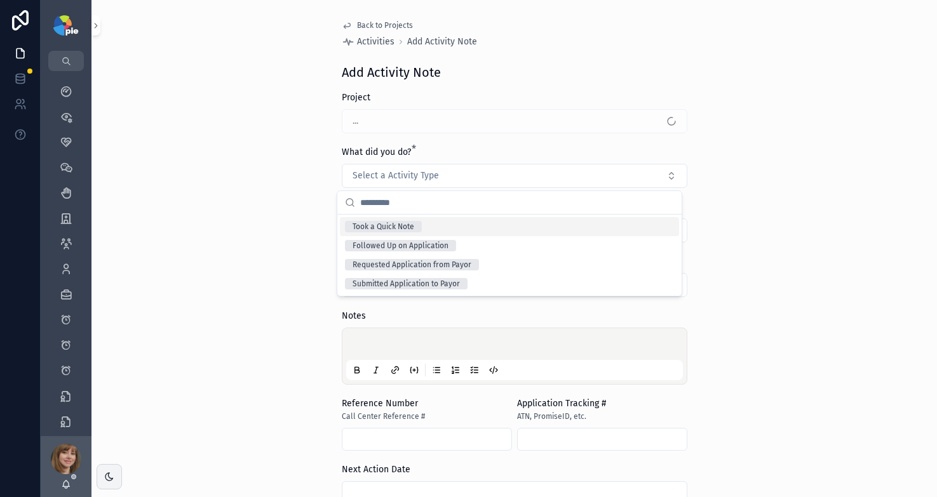
click at [427, 219] on div "Took a Quick Note" at bounding box center [509, 226] width 339 height 19
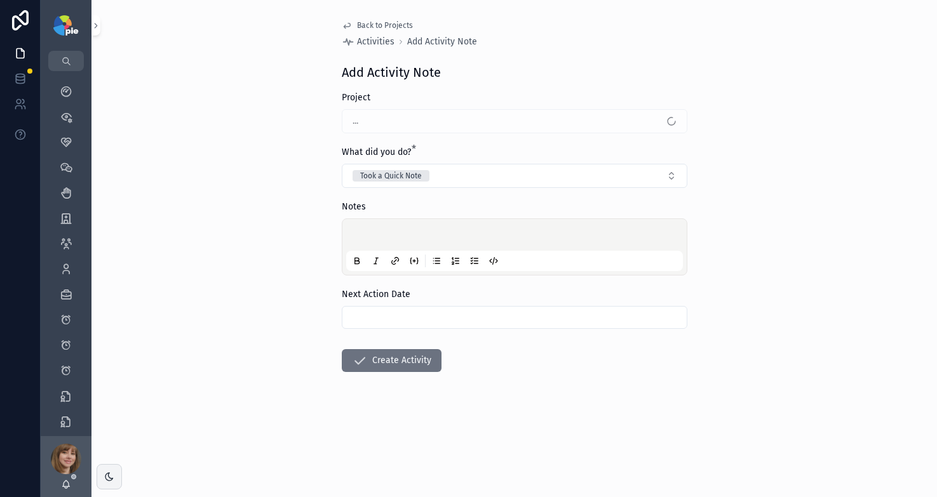
click at [424, 232] on p "scrollable content" at bounding box center [517, 236] width 337 height 13
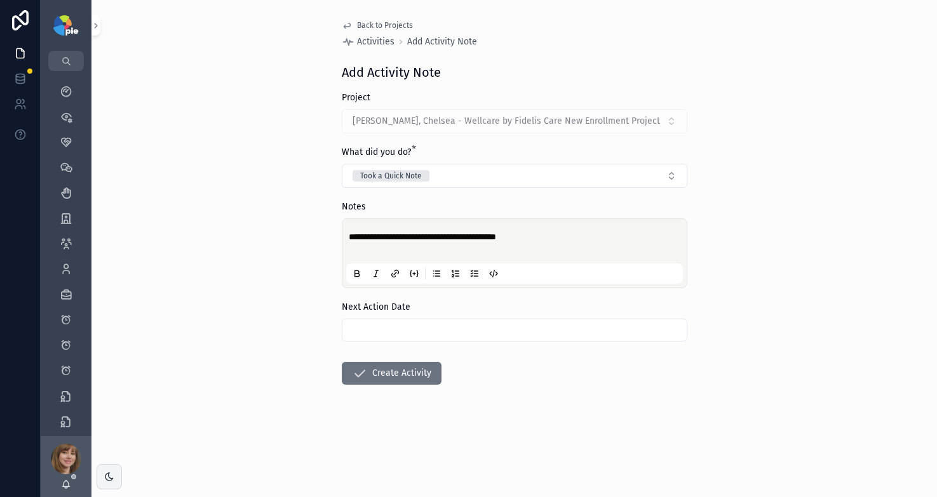
click at [430, 338] on div "scrollable content" at bounding box center [514, 330] width 345 height 23
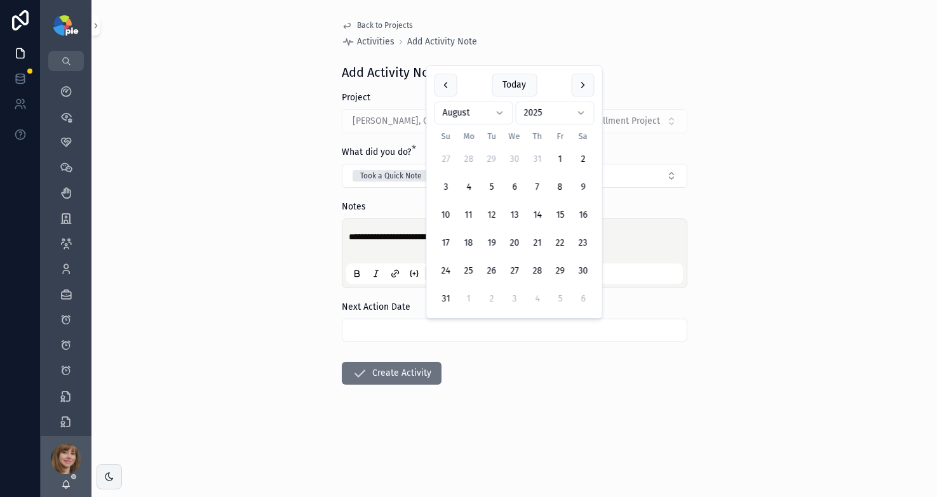
click at [432, 333] on input "scrollable content" at bounding box center [514, 330] width 344 height 18
click at [492, 269] on button "26" at bounding box center [491, 271] width 23 height 23
type input "*********"
click at [236, 300] on div "**********" at bounding box center [513, 248] width 845 height 497
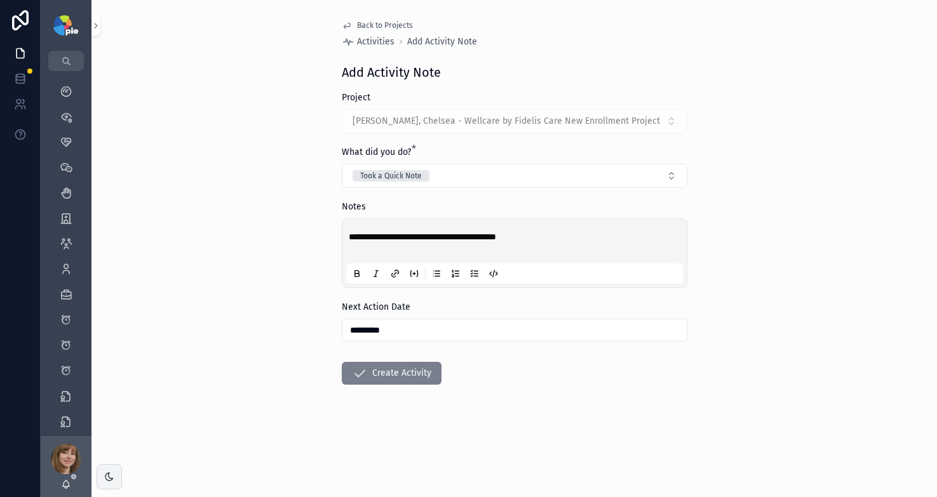
click at [352, 368] on icon "scrollable content" at bounding box center [359, 373] width 15 height 15
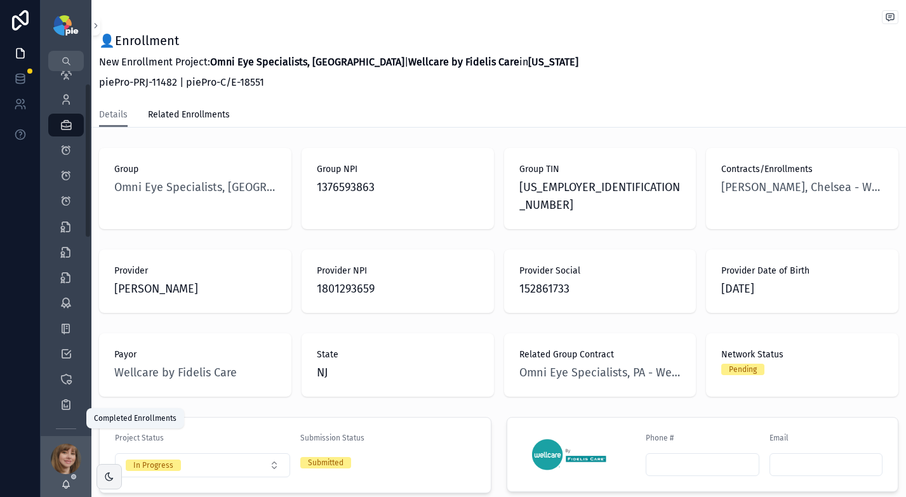
scroll to position [222, 0]
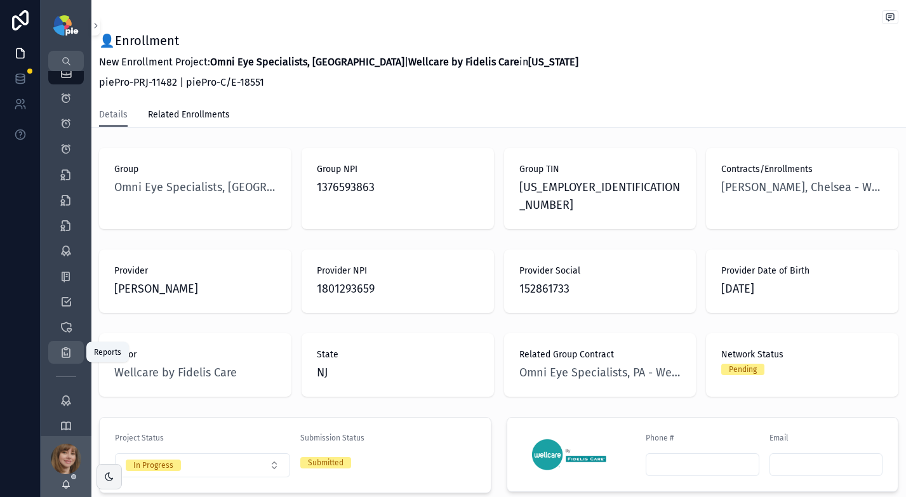
click at [65, 348] on icon "scrollable content" at bounding box center [66, 352] width 13 height 13
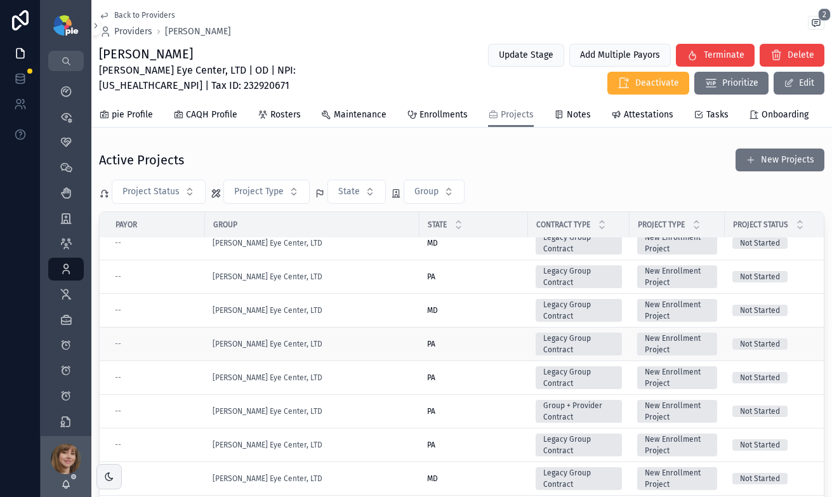
scroll to position [46, 0]
click at [369, 349] on div "[PERSON_NAME] Eye Center, LTD" at bounding box center [312, 343] width 199 height 10
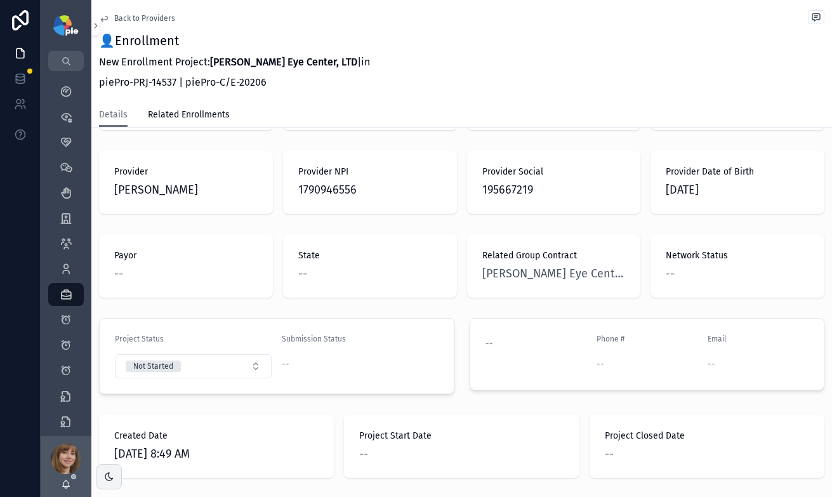
scroll to position [167, 0]
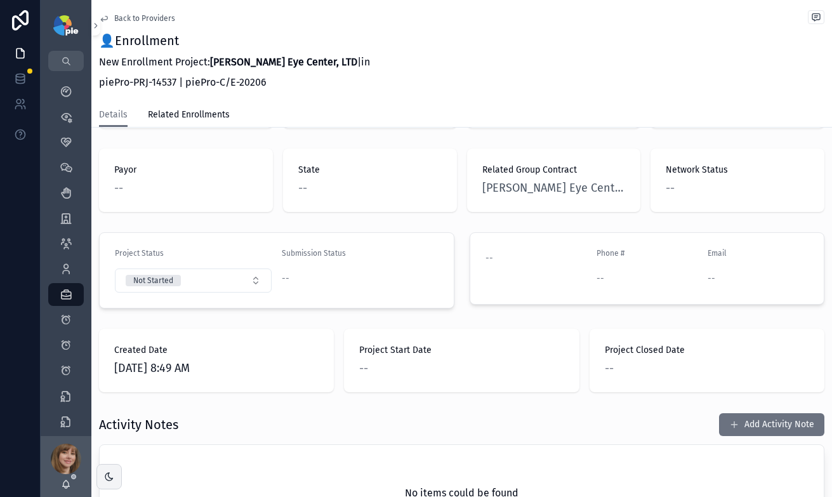
click at [143, 20] on span "Back to Providers" at bounding box center [144, 18] width 61 height 10
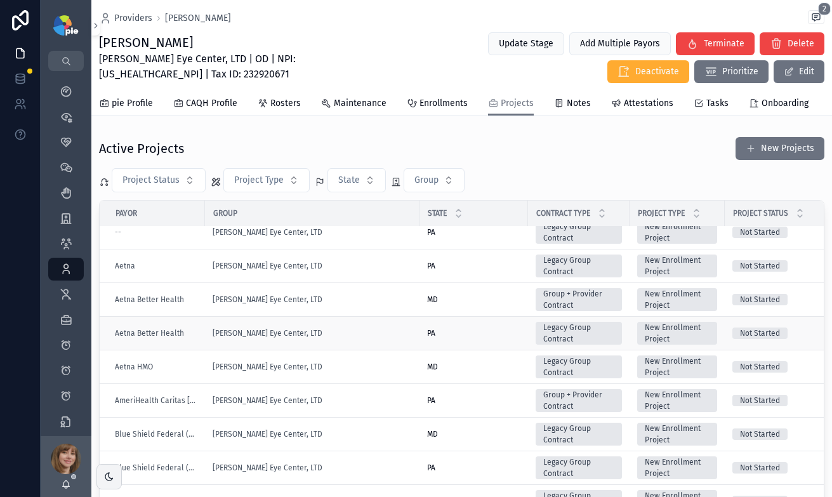
scroll to position [71, 0]
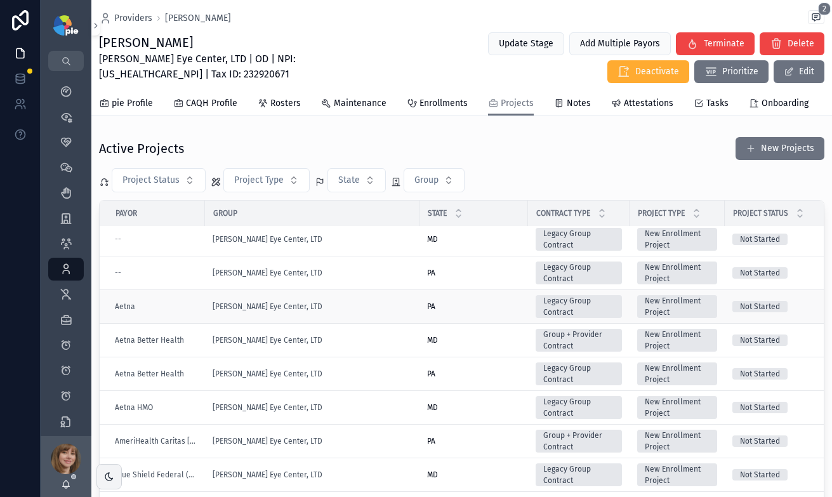
click at [358, 312] on div "[PERSON_NAME] Eye Center, LTD" at bounding box center [312, 307] width 199 height 10
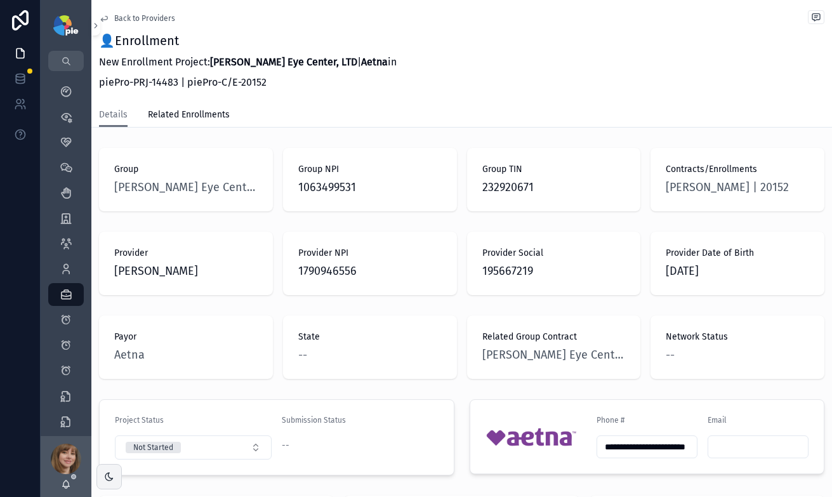
click at [127, 18] on span "Back to Providers" at bounding box center [144, 18] width 61 height 10
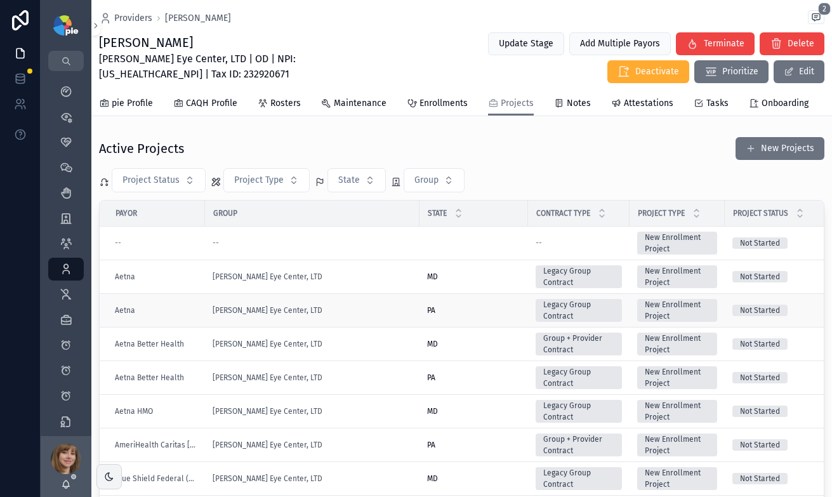
click at [337, 316] on div "[PERSON_NAME] Eye Center, LTD" at bounding box center [312, 310] width 199 height 10
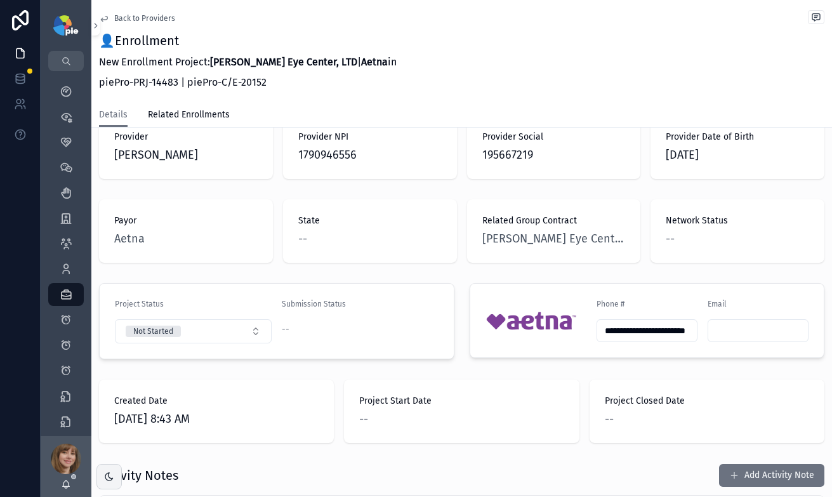
scroll to position [191, 0]
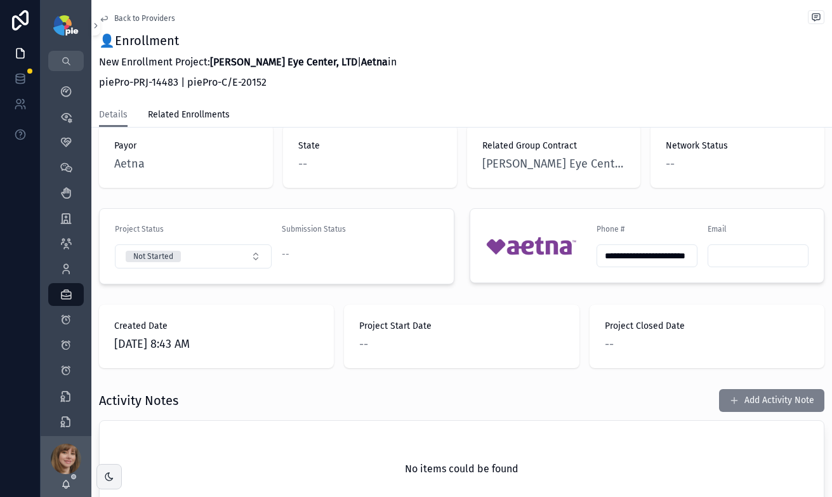
click at [735, 395] on button "Add Activity Note" at bounding box center [771, 400] width 105 height 23
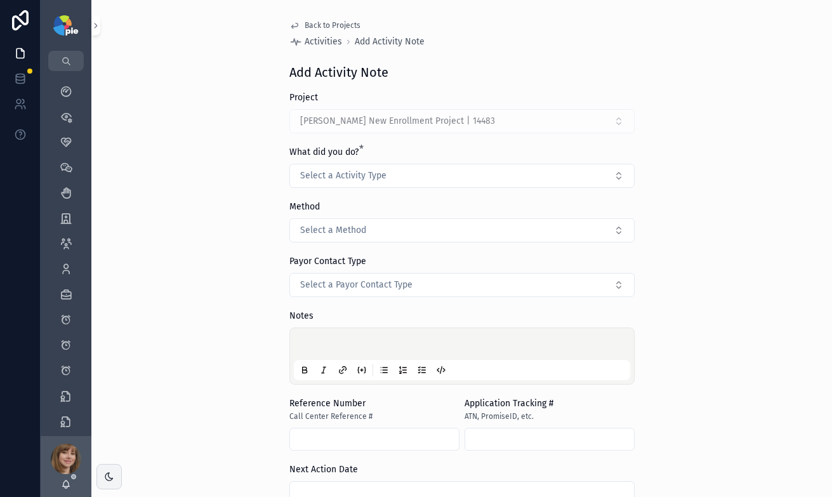
click at [325, 21] on span "Back to Projects" at bounding box center [333, 25] width 56 height 10
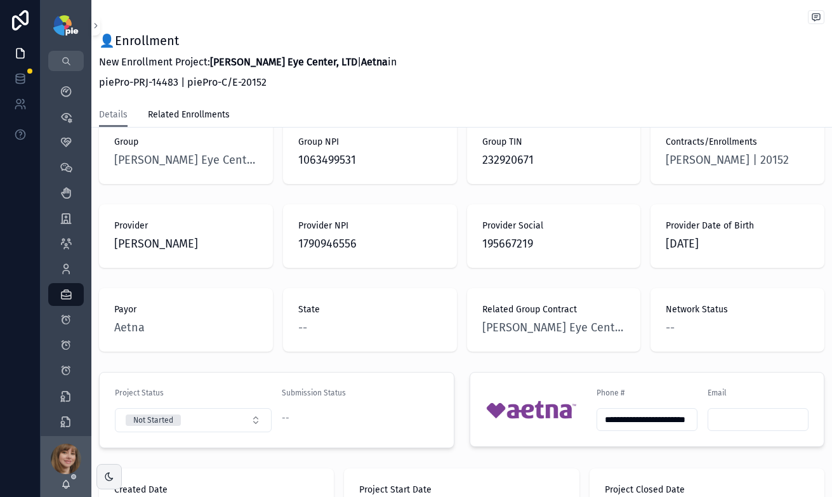
scroll to position [110, 0]
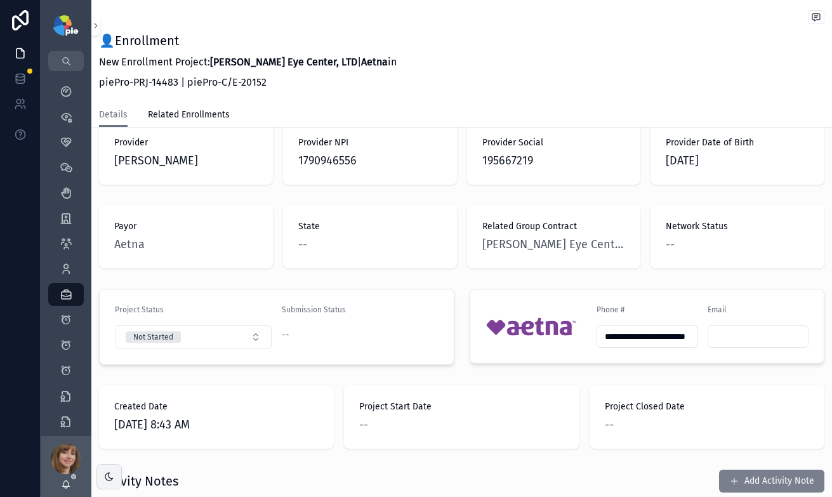
click at [745, 478] on button "Add Activity Note" at bounding box center [771, 481] width 105 height 23
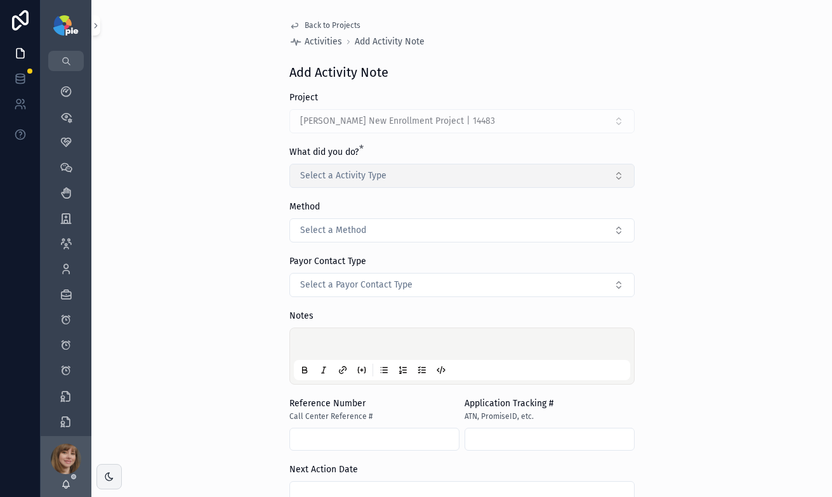
click at [325, 170] on span "Select a Activity Type" at bounding box center [343, 176] width 86 height 13
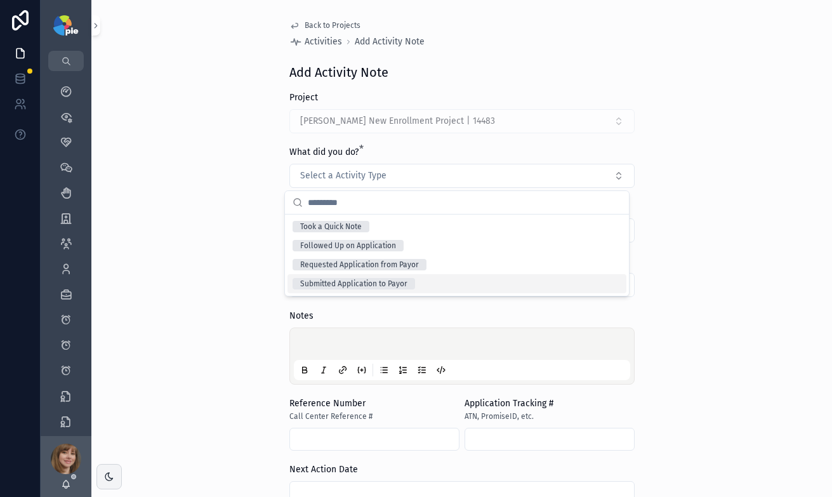
click at [382, 283] on div "Submitted Application to Payor" at bounding box center [353, 283] width 107 height 11
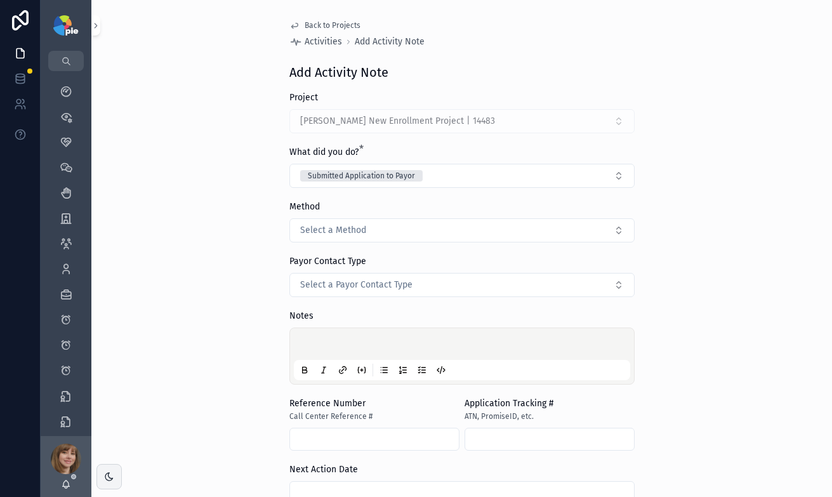
click at [241, 248] on div "Back to Projects Activities Add Activity Note Add Activity Note Project Frey, T…" at bounding box center [461, 248] width 741 height 497
click at [462, 216] on div "Method Select a Method" at bounding box center [462, 222] width 345 height 42
click at [461, 225] on button "Select a Method" at bounding box center [462, 230] width 345 height 24
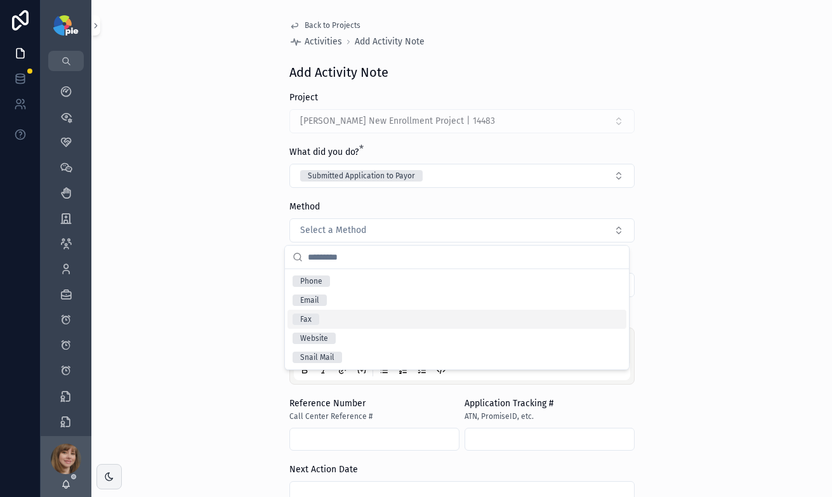
click at [349, 319] on div "Fax" at bounding box center [457, 319] width 339 height 19
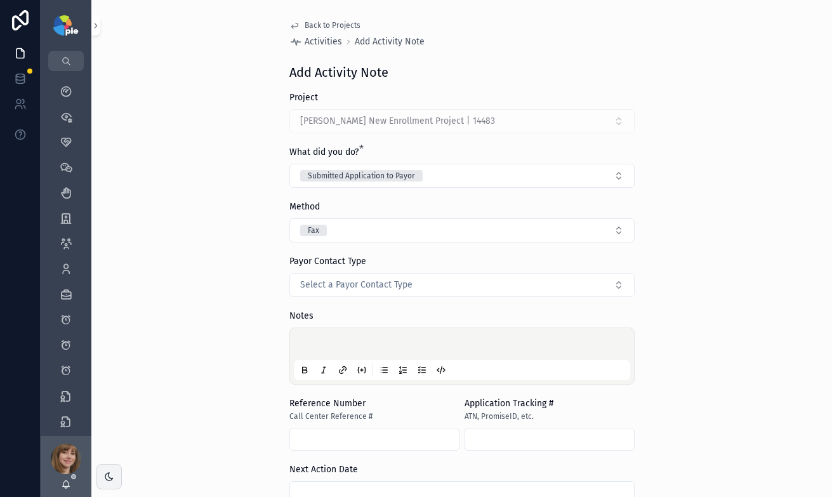
click at [338, 338] on div "scrollable content" at bounding box center [462, 356] width 337 height 48
click at [334, 342] on p "scrollable content" at bounding box center [465, 346] width 337 height 13
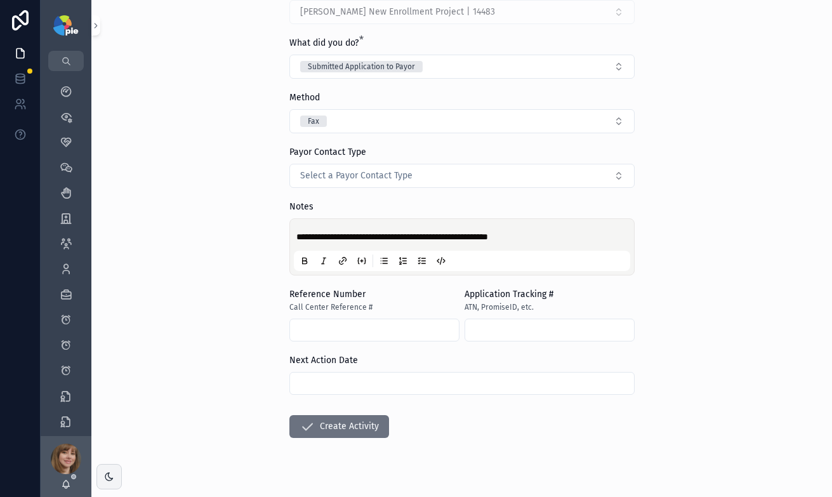
scroll to position [110, 0]
click at [316, 379] on input "scrollable content" at bounding box center [462, 383] width 344 height 18
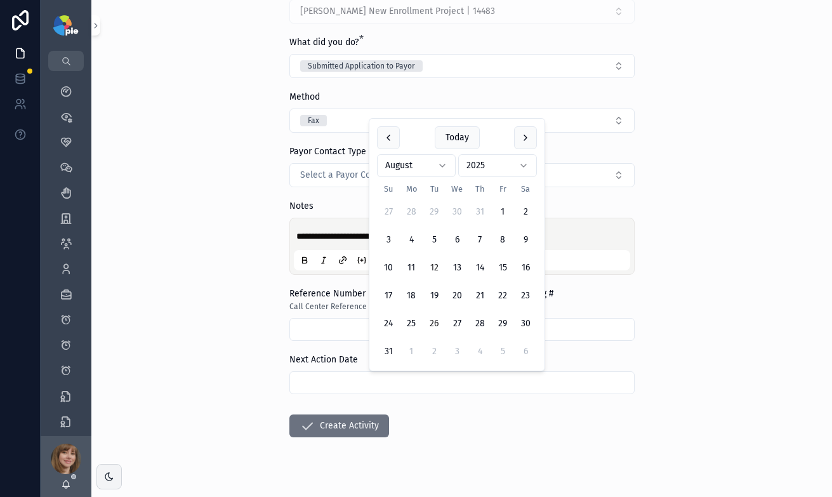
click at [429, 321] on button "26" at bounding box center [434, 323] width 23 height 23
type input "*********"
click at [211, 316] on div "**********" at bounding box center [461, 138] width 741 height 497
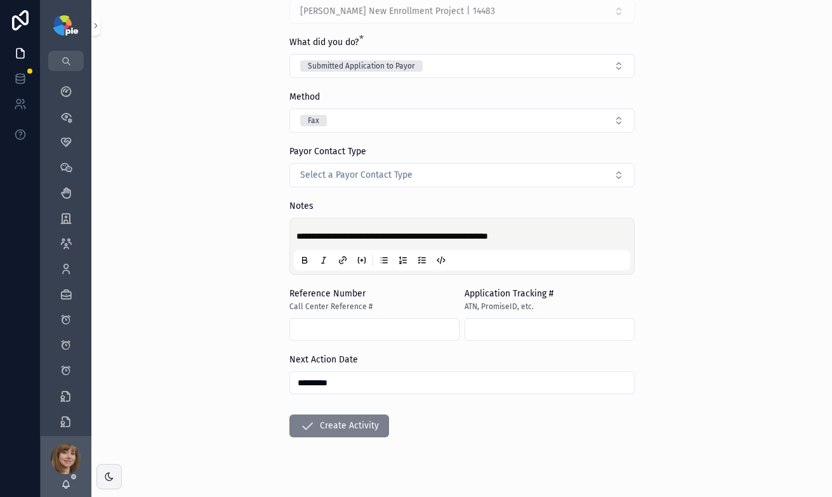
click at [357, 427] on button "Create Activity" at bounding box center [340, 426] width 100 height 23
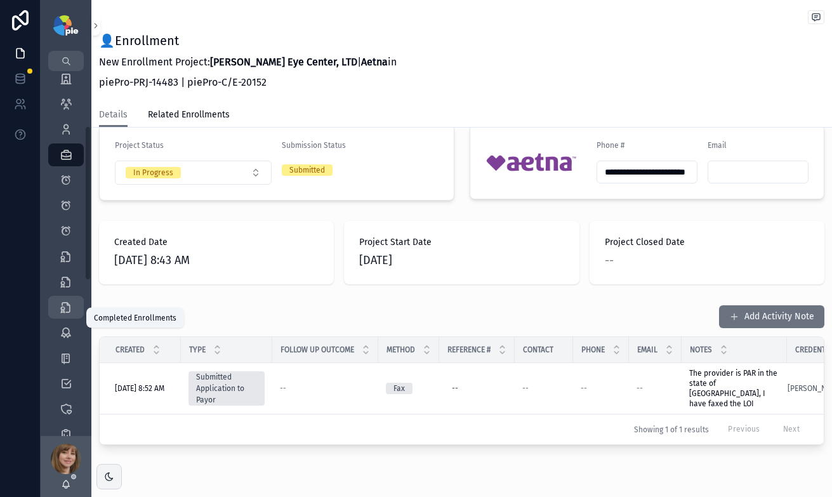
scroll to position [150, 0]
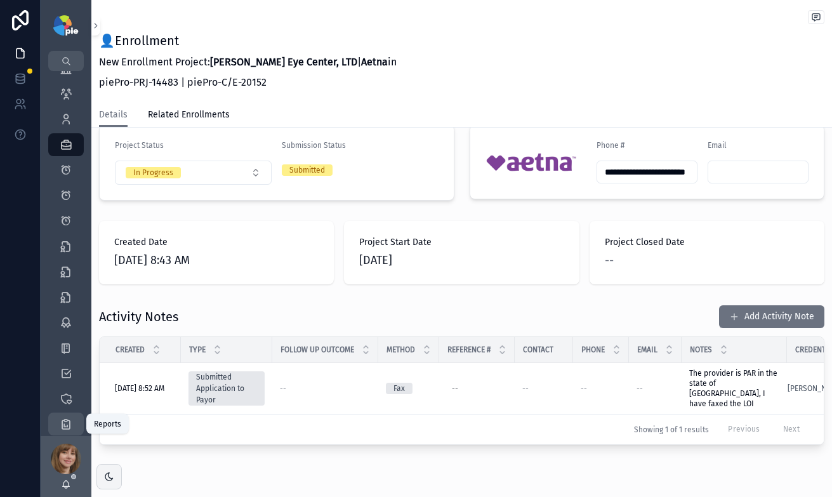
click at [62, 424] on icon "scrollable content" at bounding box center [66, 424] width 13 height 13
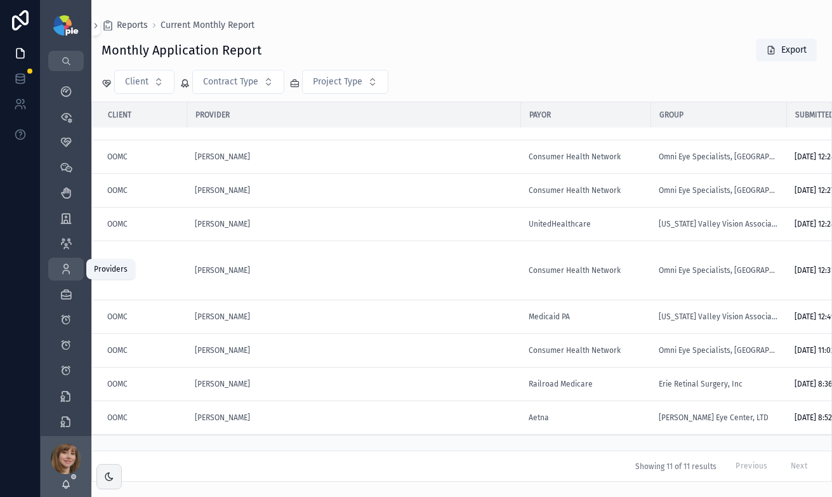
click at [65, 274] on icon "scrollable content" at bounding box center [66, 269] width 13 height 13
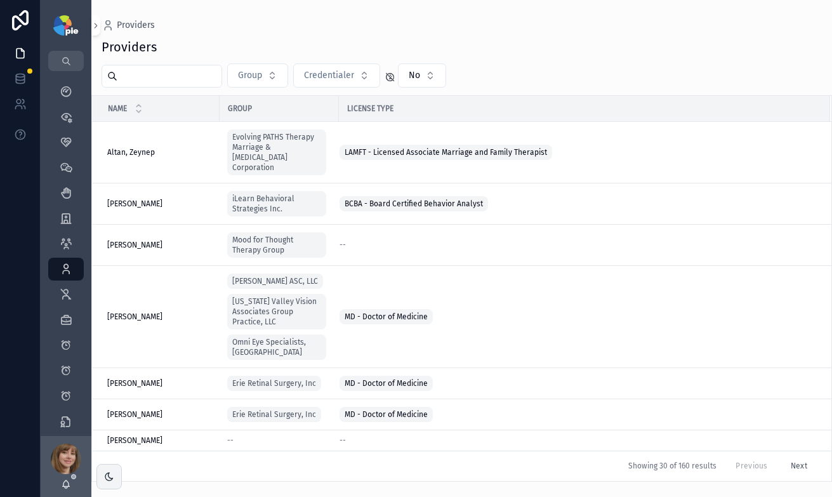
click at [159, 74] on input "scrollable content" at bounding box center [169, 76] width 104 height 18
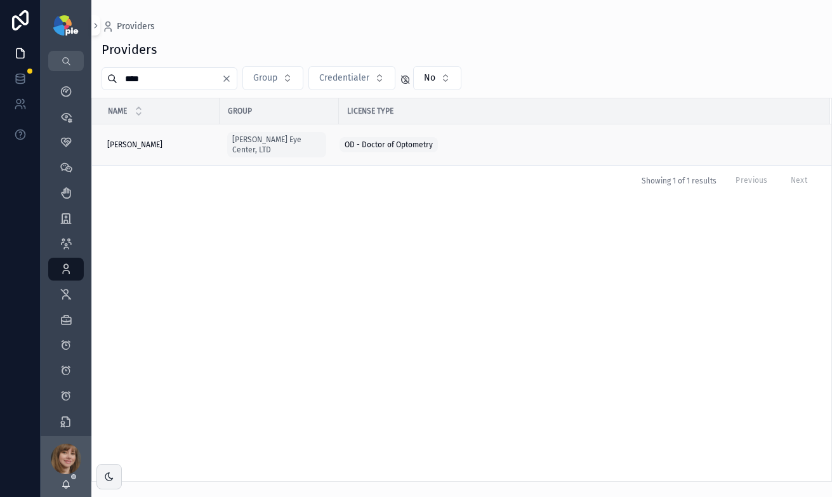
type input "****"
click at [185, 141] on div "Frey, Tiffany Frey, Tiffany" at bounding box center [159, 145] width 105 height 10
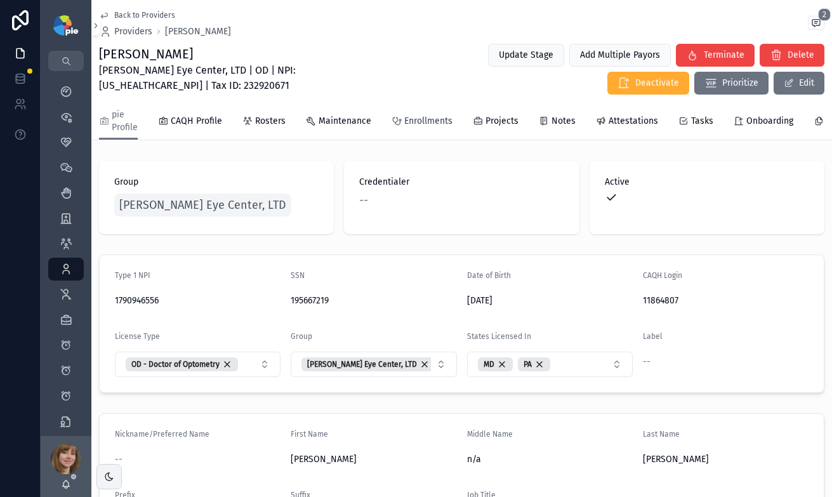
click at [435, 121] on span "Enrollments" at bounding box center [428, 121] width 48 height 13
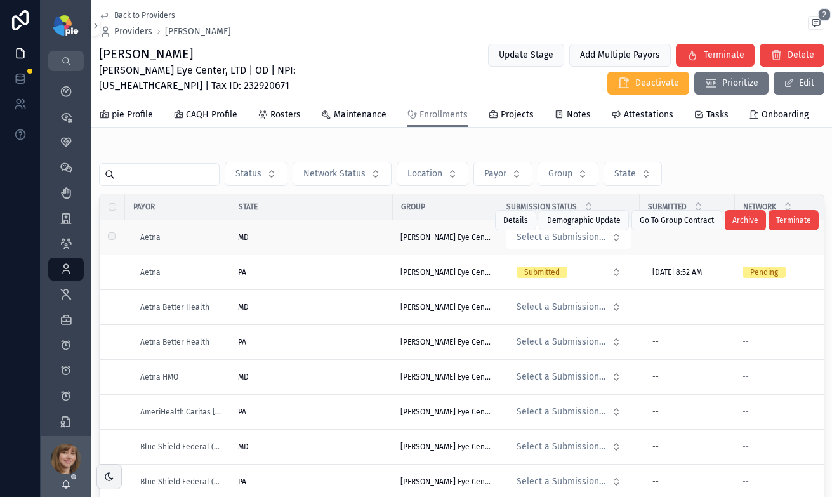
click at [316, 243] on div "MD" at bounding box center [311, 237] width 147 height 10
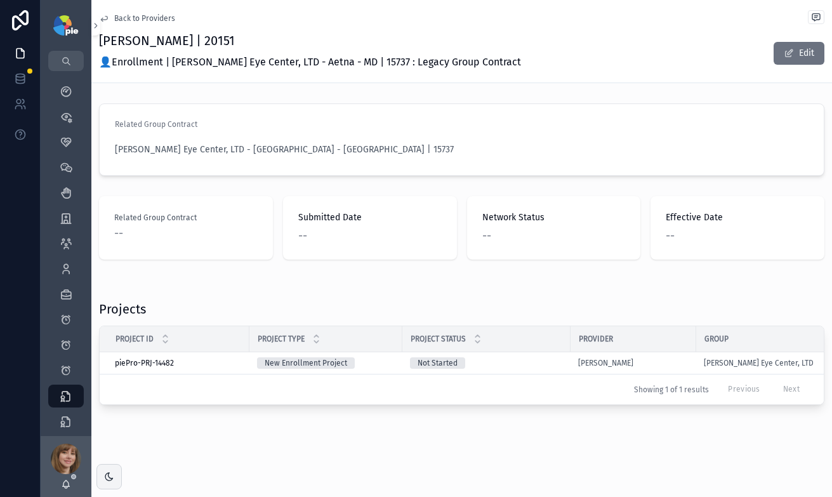
scroll to position [3, 0]
click at [644, 358] on div "[PERSON_NAME]" at bounding box center [633, 363] width 110 height 10
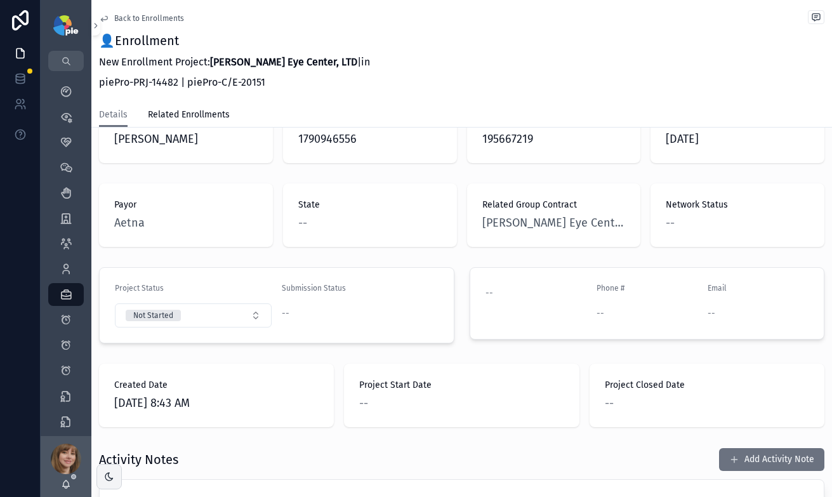
scroll to position [298, 0]
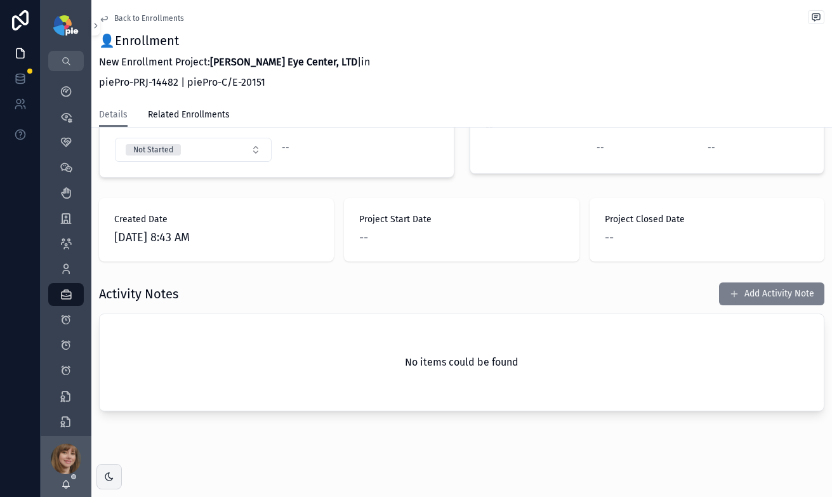
click at [752, 297] on button "Add Activity Note" at bounding box center [771, 294] width 105 height 23
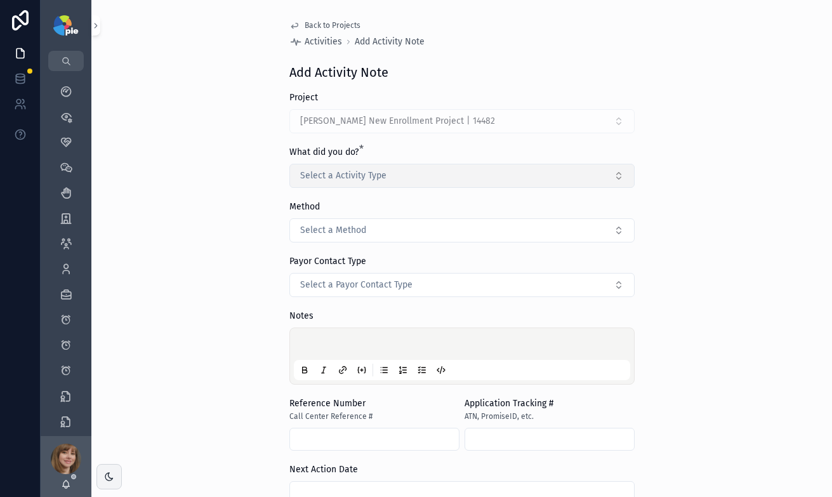
click at [363, 170] on span "Select a Activity Type" at bounding box center [343, 176] width 86 height 13
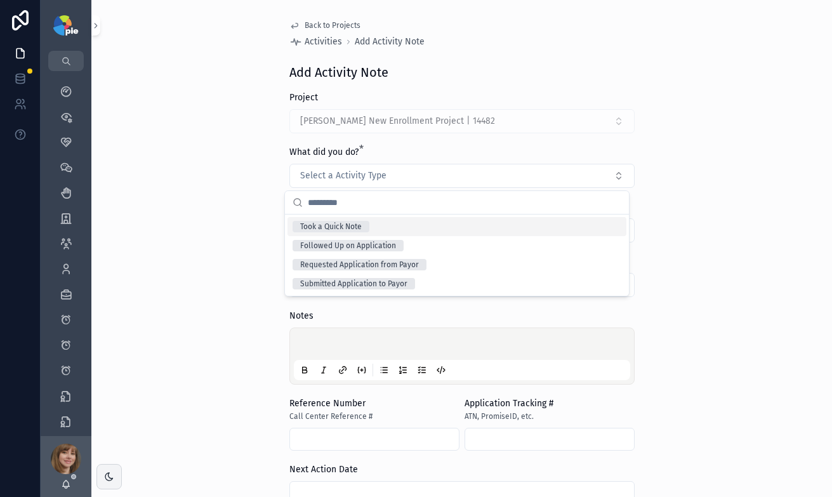
click at [375, 225] on div "Took a Quick Note" at bounding box center [457, 226] width 339 height 19
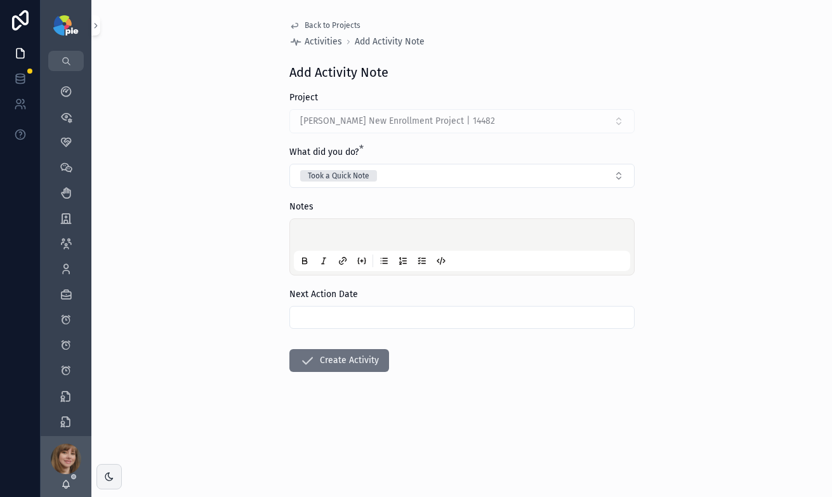
click at [339, 235] on p "scrollable content" at bounding box center [465, 236] width 337 height 13
click at [339, 316] on input "scrollable content" at bounding box center [462, 318] width 344 height 18
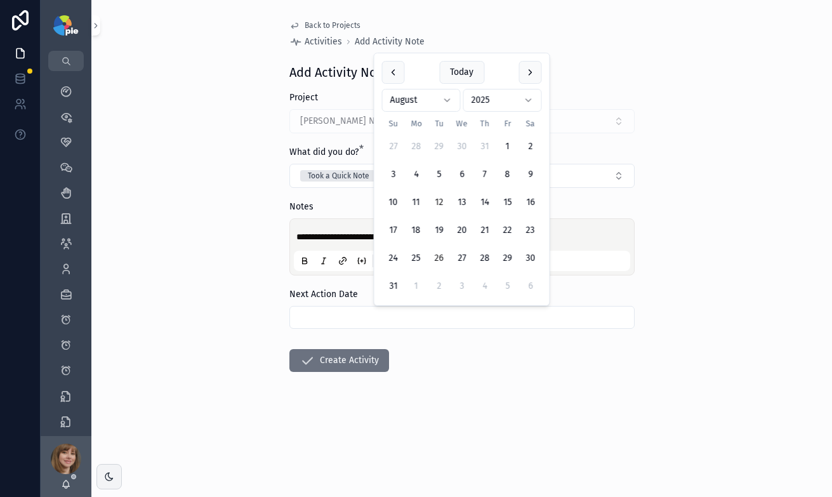
click at [439, 254] on button "26" at bounding box center [439, 258] width 23 height 23
type input "*********"
drag, startPoint x: 434, startPoint y: 430, endPoint x: 393, endPoint y: 399, distance: 50.8
click at [434, 429] on form "**********" at bounding box center [462, 272] width 345 height 362
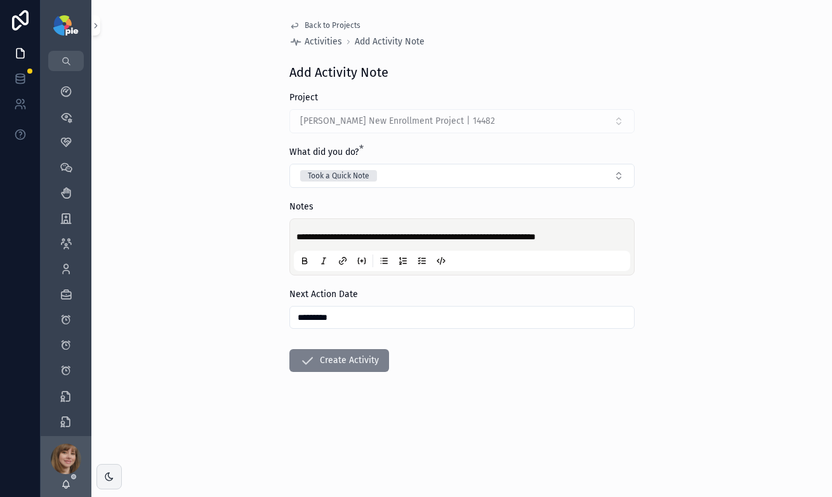
click at [347, 361] on button "Create Activity" at bounding box center [340, 360] width 100 height 23
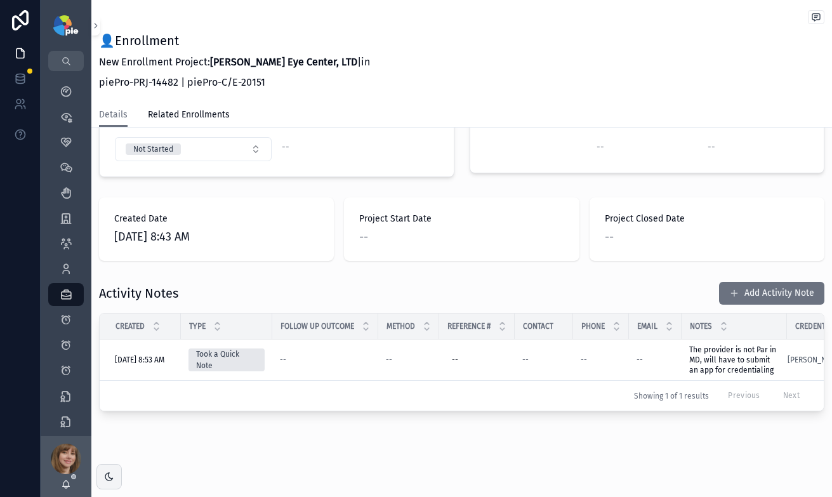
scroll to position [308, 0]
click at [70, 263] on icon "scrollable content" at bounding box center [66, 269] width 13 height 13
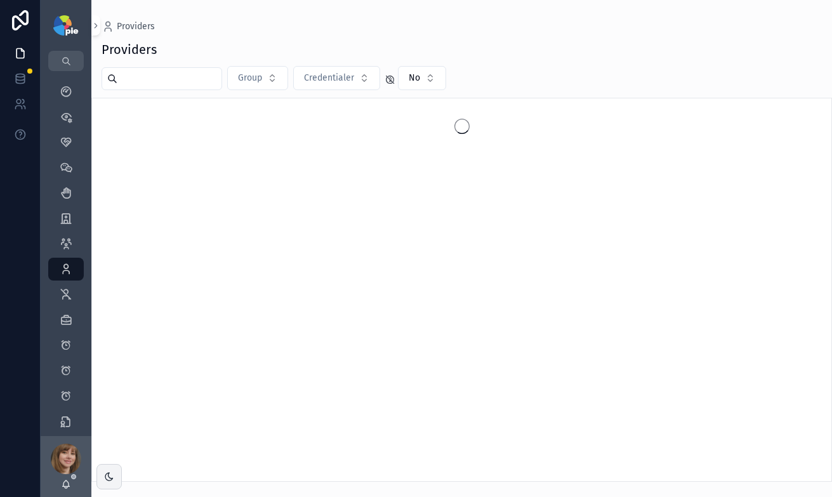
click at [194, 75] on input "scrollable content" at bounding box center [169, 79] width 104 height 18
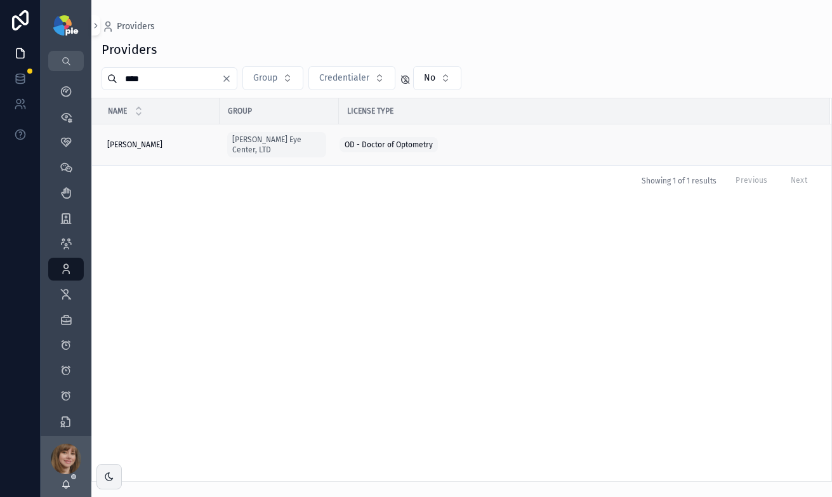
type input "****"
click at [171, 140] on div "Frey, Tiffany Frey, Tiffany" at bounding box center [159, 145] width 105 height 10
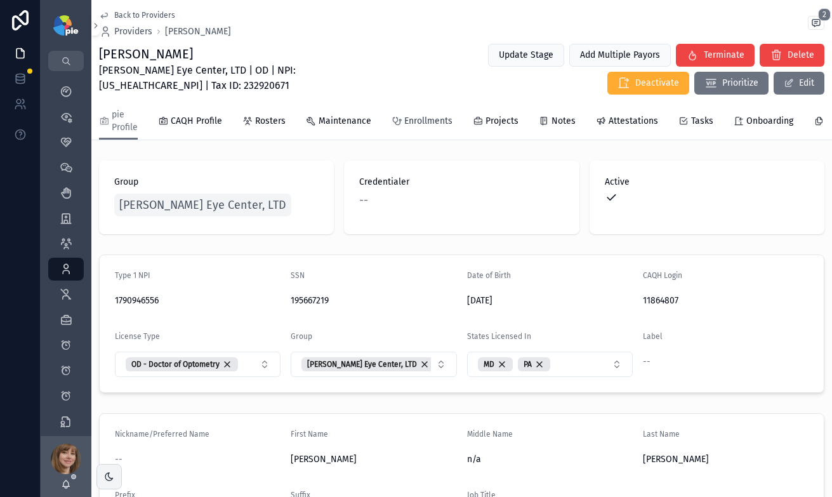
click at [437, 128] on link "Enrollments" at bounding box center [422, 122] width 61 height 25
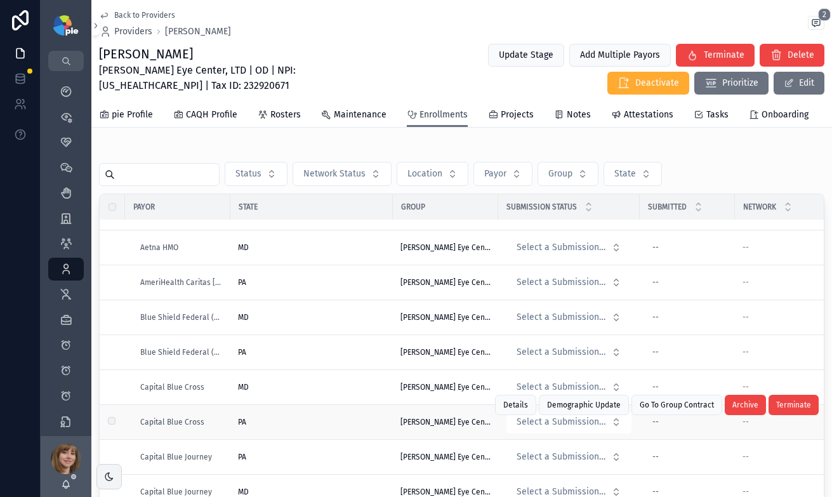
scroll to position [199, 0]
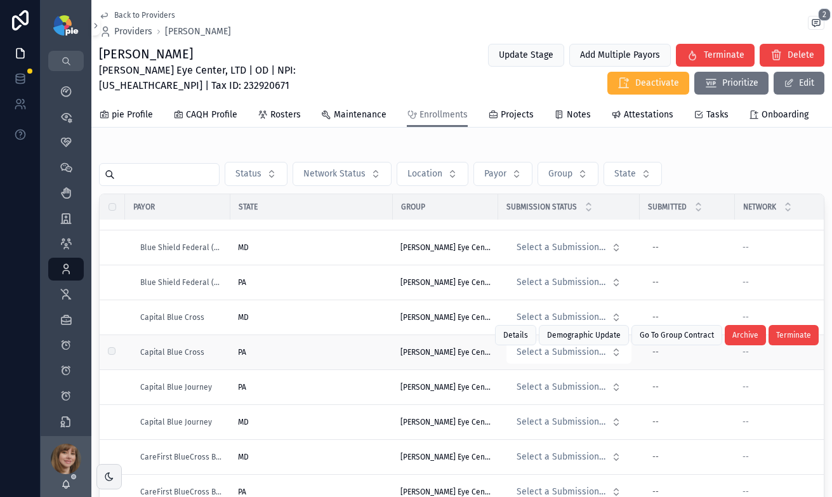
click at [308, 357] on div "PA" at bounding box center [311, 352] width 147 height 10
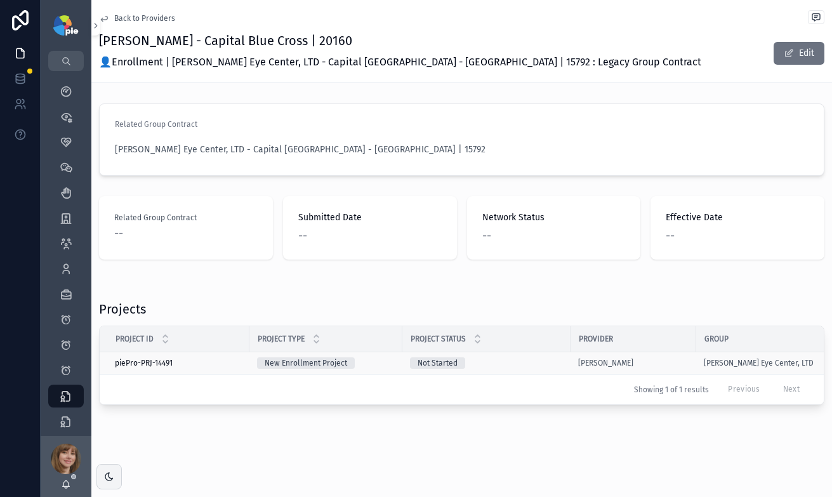
click at [493, 359] on div "Not Started" at bounding box center [486, 362] width 153 height 11
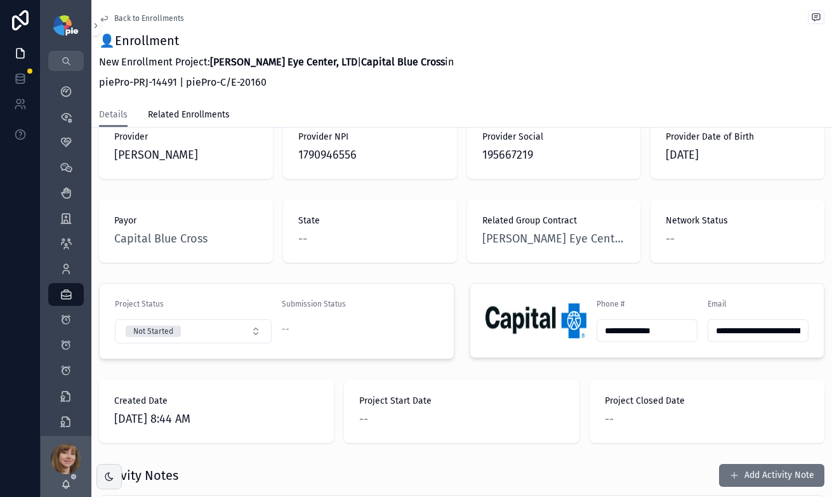
scroll to position [298, 0]
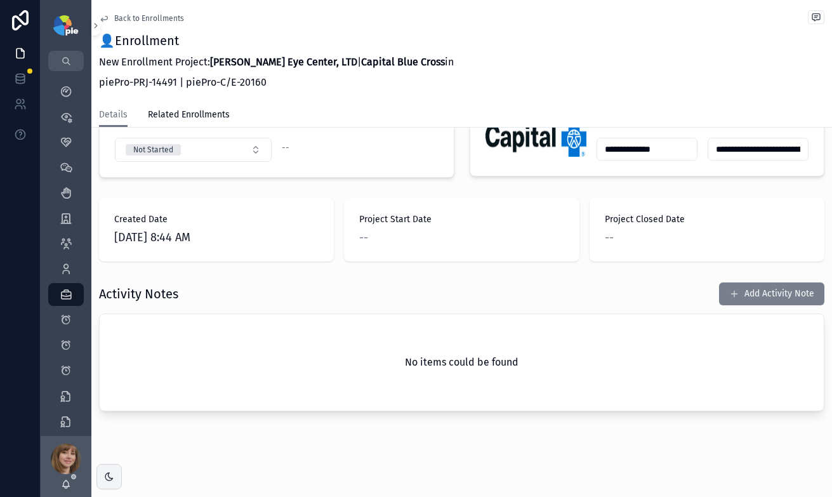
click at [747, 292] on button "Add Activity Note" at bounding box center [771, 294] width 105 height 23
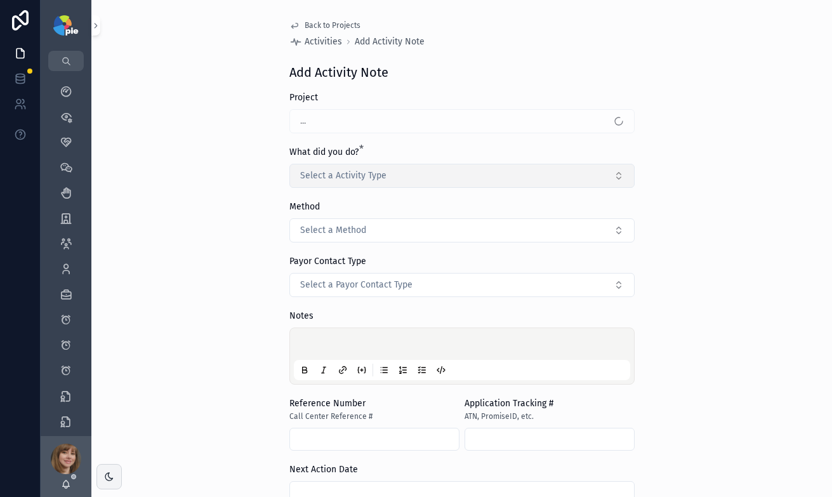
click at [366, 177] on span "Select a Activity Type" at bounding box center [343, 176] width 86 height 13
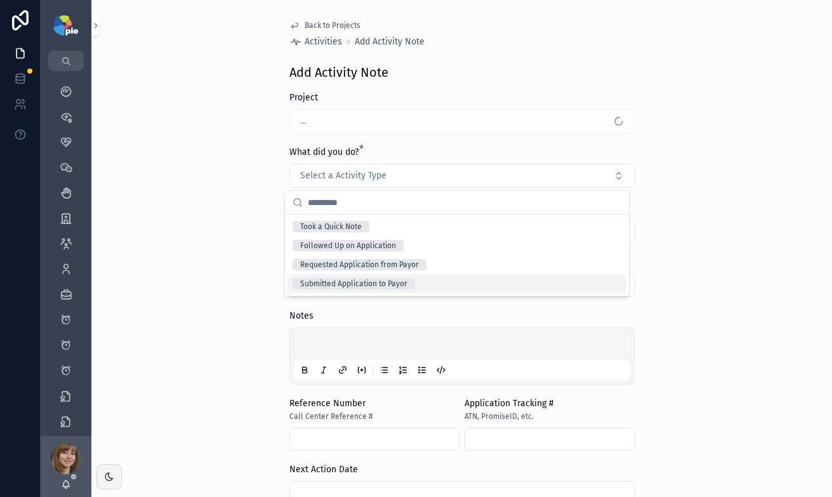
click at [375, 280] on div "Submitted Application to Payor" at bounding box center [353, 283] width 107 height 11
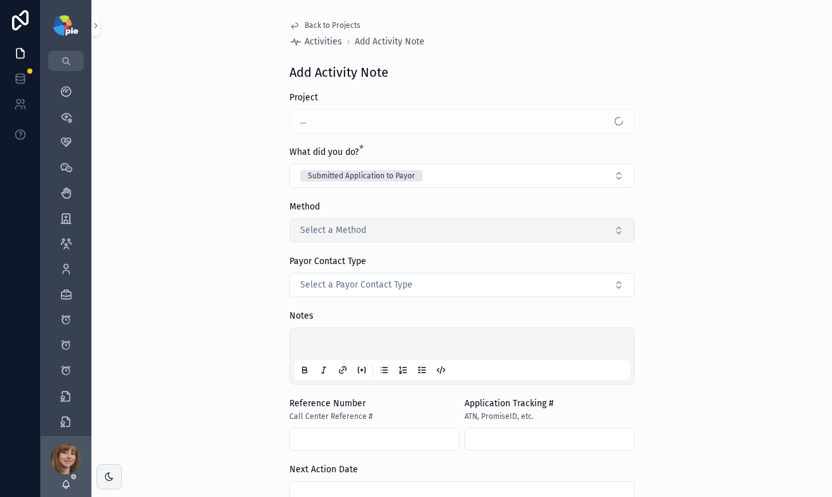
click at [359, 237] on button "Select a Method" at bounding box center [462, 230] width 345 height 24
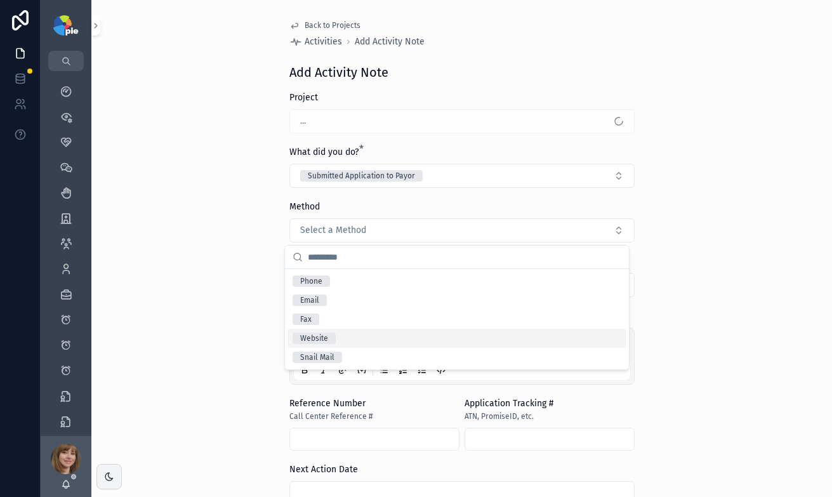
click at [338, 336] on div "Website" at bounding box center [457, 338] width 339 height 19
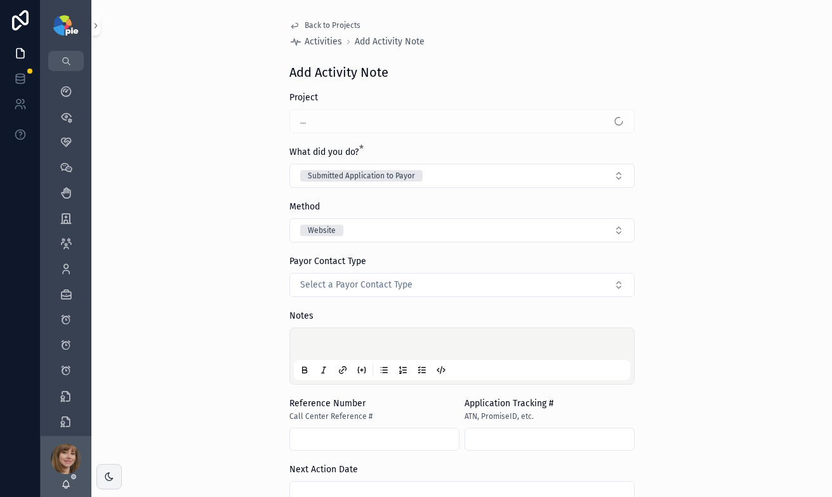
click at [323, 345] on p "scrollable content" at bounding box center [465, 346] width 337 height 13
click at [204, 269] on div "**********" at bounding box center [461, 248] width 741 height 497
click at [384, 343] on p "**********" at bounding box center [465, 346] width 337 height 13
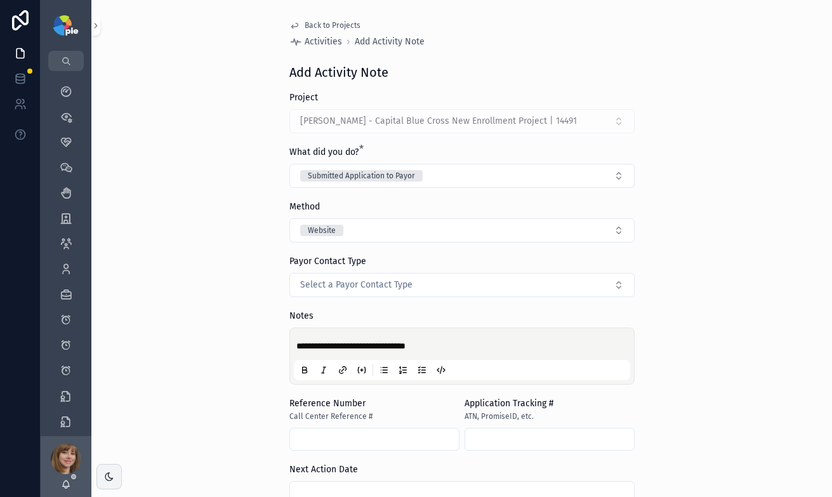
click at [234, 344] on div "**********" at bounding box center [461, 248] width 741 height 497
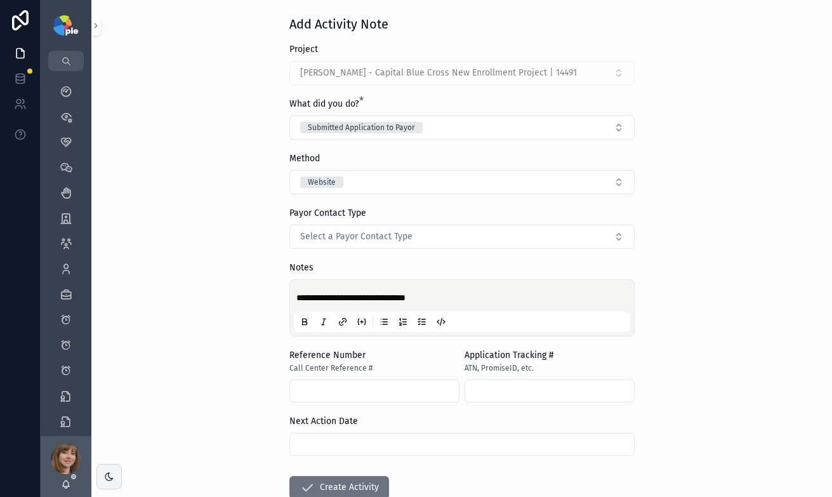
scroll to position [131, 0]
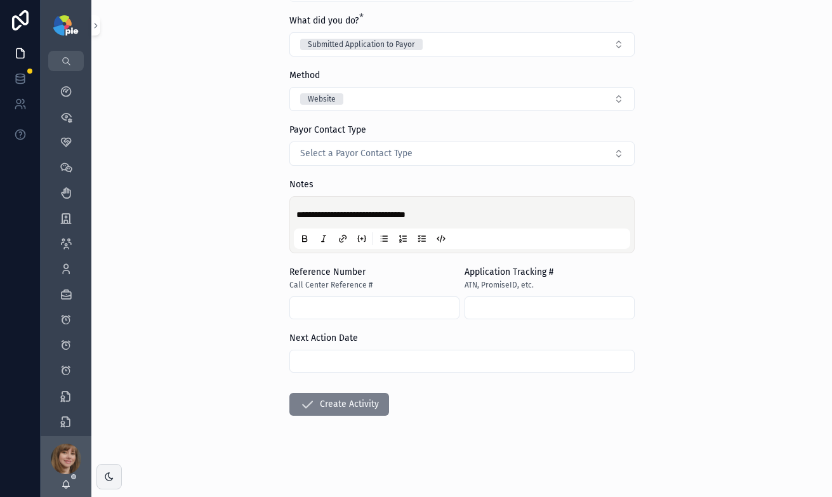
click at [343, 397] on button "Create Activity" at bounding box center [340, 404] width 100 height 23
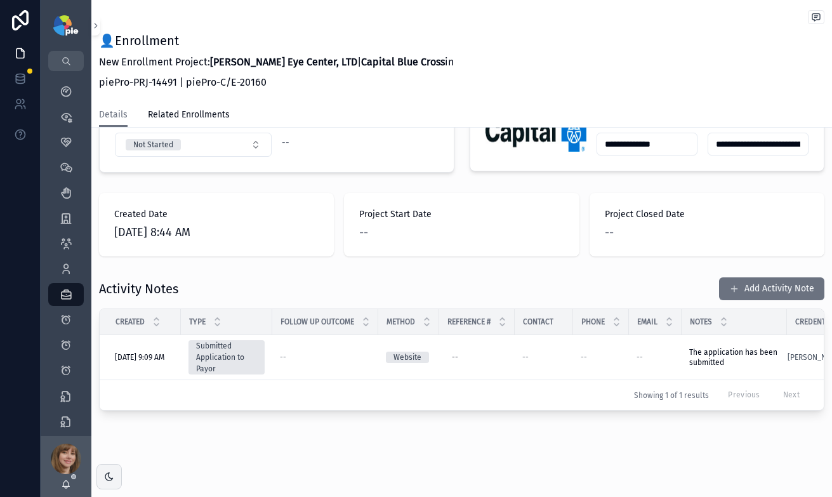
scroll to position [312, 0]
click at [762, 277] on button "Add Activity Note" at bounding box center [771, 288] width 105 height 23
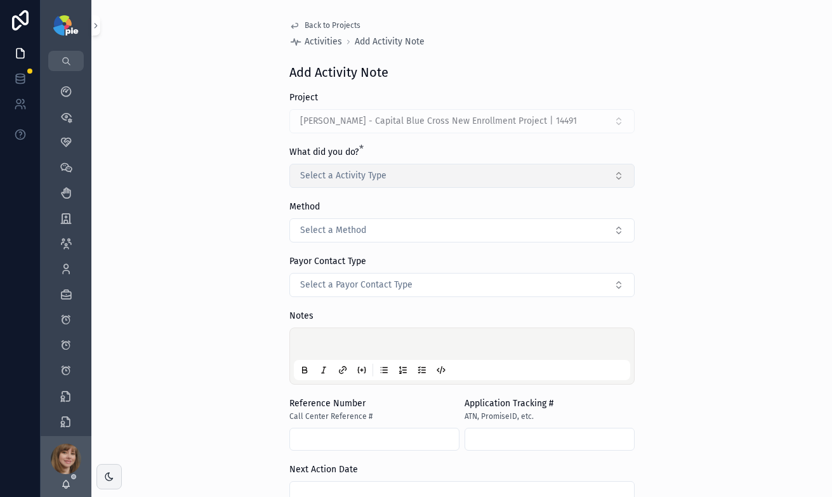
click at [357, 175] on span "Select a Activity Type" at bounding box center [343, 176] width 86 height 13
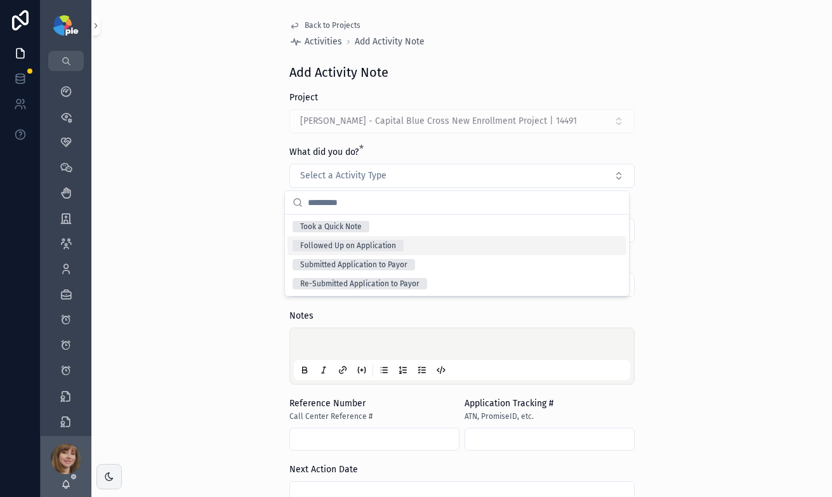
click at [361, 248] on div "Followed Up on Application" at bounding box center [348, 245] width 96 height 11
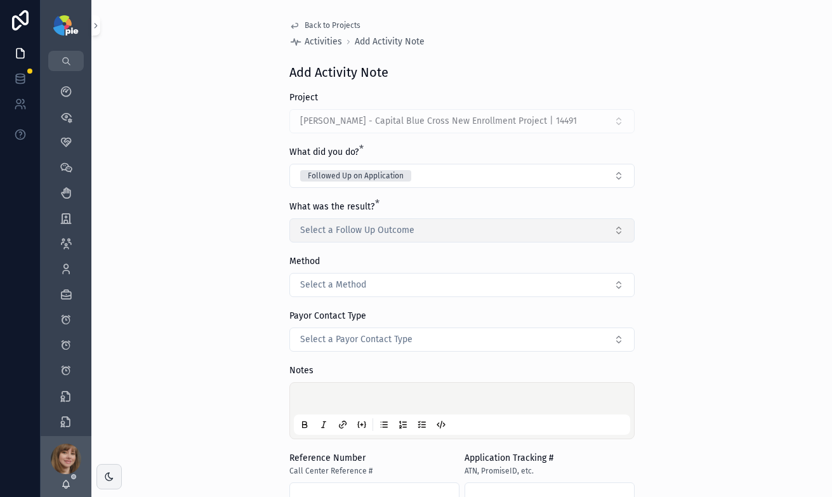
click at [362, 233] on span "Select a Follow Up Outcome" at bounding box center [357, 230] width 114 height 13
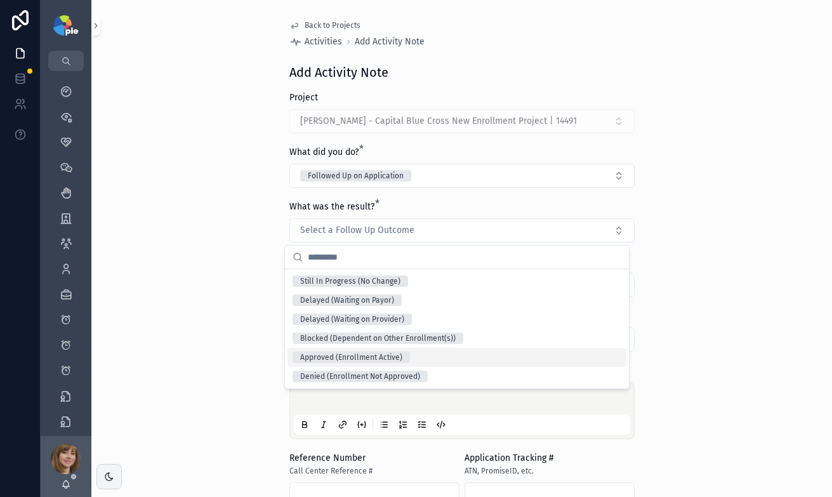
click at [350, 355] on div "Approved (Enrollment Active)" at bounding box center [351, 357] width 102 height 11
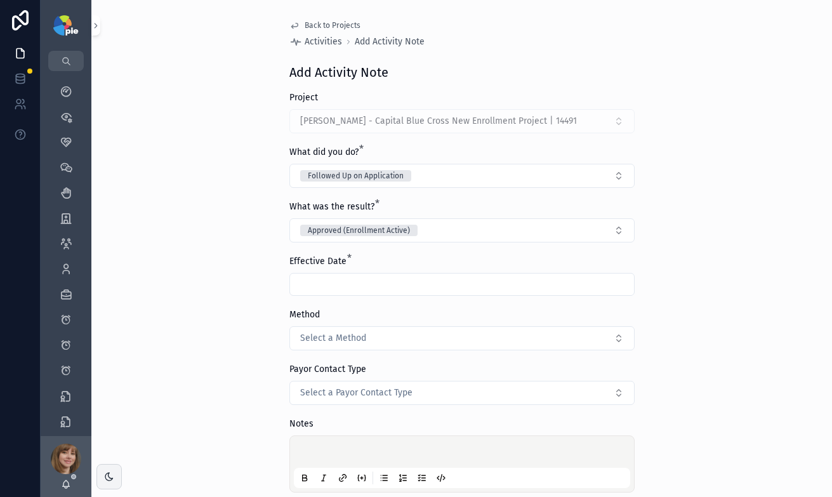
click at [345, 284] on input "scrollable content" at bounding box center [462, 285] width 344 height 18
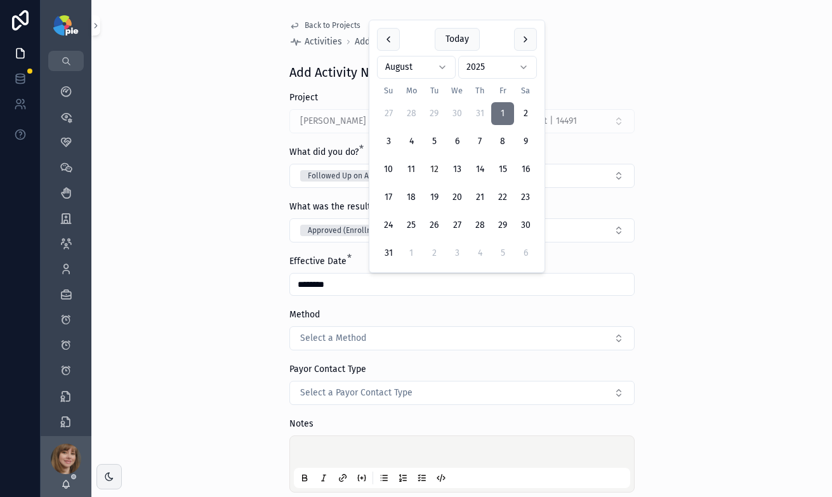
type input "********"
click at [220, 281] on div "Back to Projects Activities Add Activity Note Add Activity Note Project Frey, T…" at bounding box center [461, 248] width 741 height 497
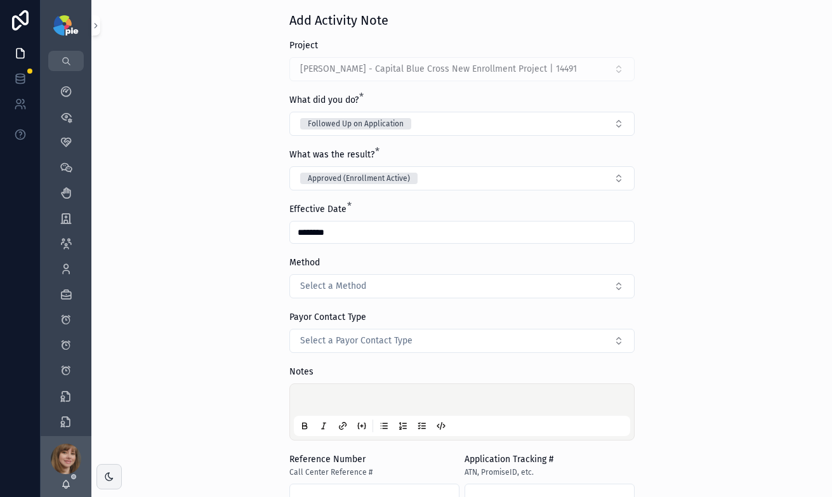
scroll to position [118, 0]
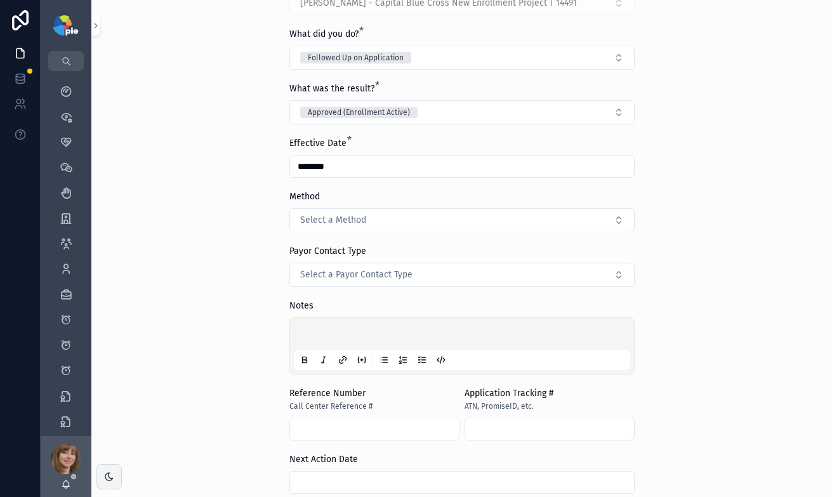
click at [315, 334] on p "scrollable content" at bounding box center [465, 336] width 337 height 13
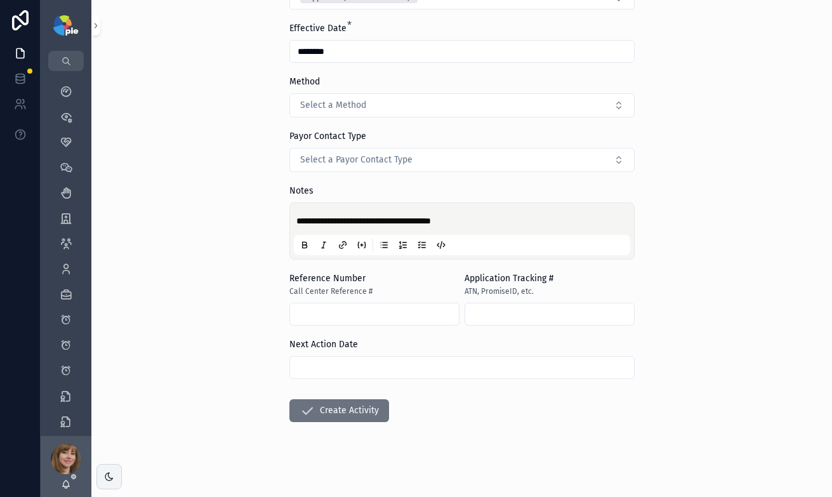
scroll to position [239, 0]
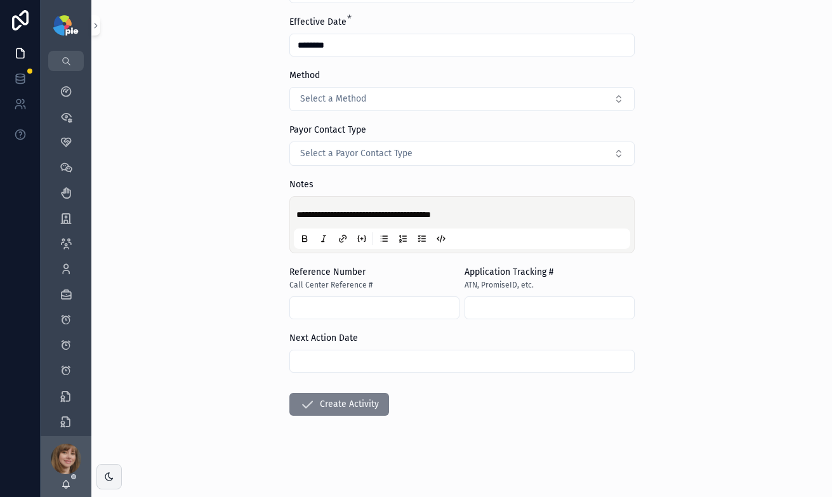
click at [347, 408] on button "Create Activity" at bounding box center [340, 404] width 100 height 23
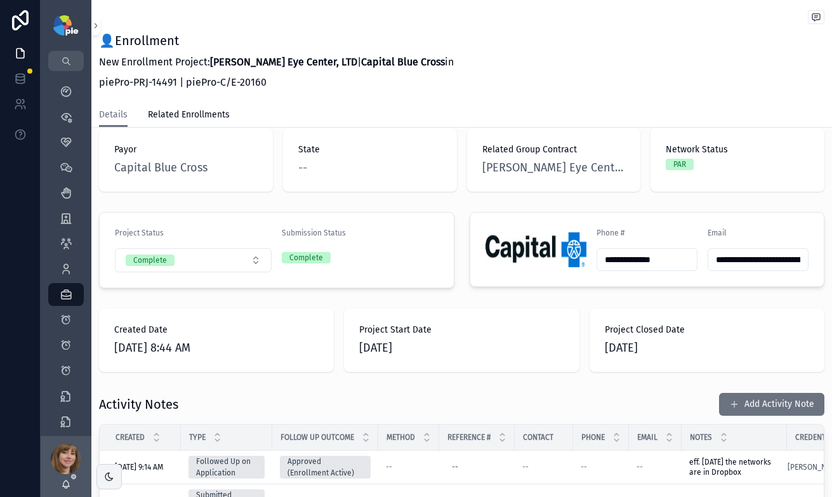
click at [410, 99] on div "👤Enrollment New Enrollment Project: Ludwick Eye Center, LTD | Capital Blue Cros…" at bounding box center [462, 51] width 726 height 103
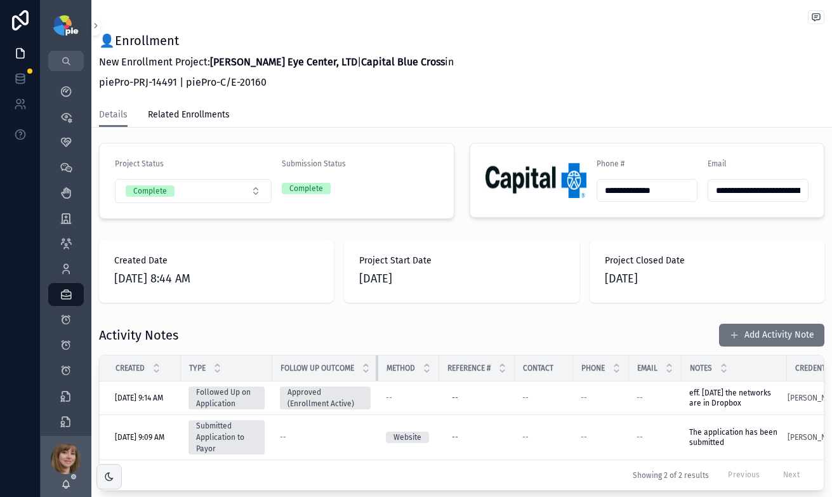
scroll to position [325, 0]
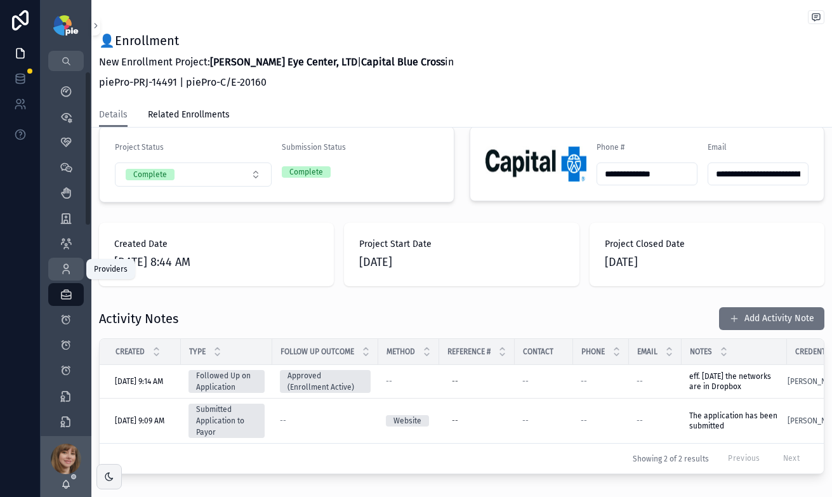
click at [69, 274] on icon "scrollable content" at bounding box center [66, 269] width 13 height 13
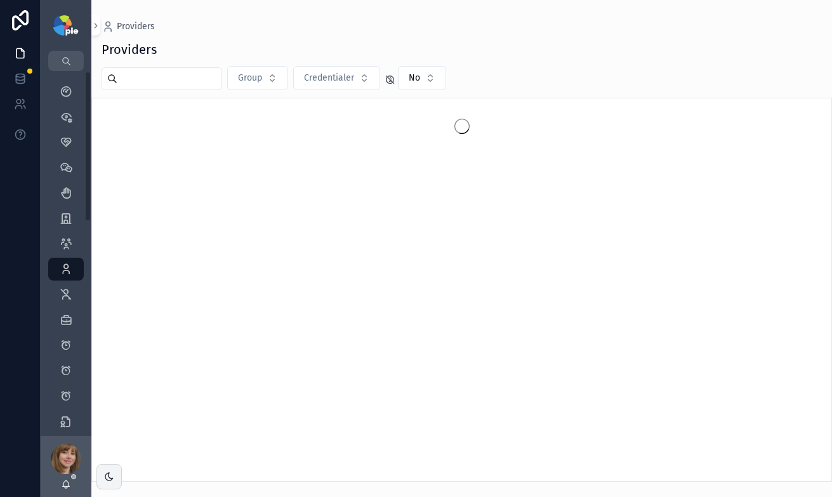
click at [161, 78] on input "scrollable content" at bounding box center [169, 79] width 104 height 18
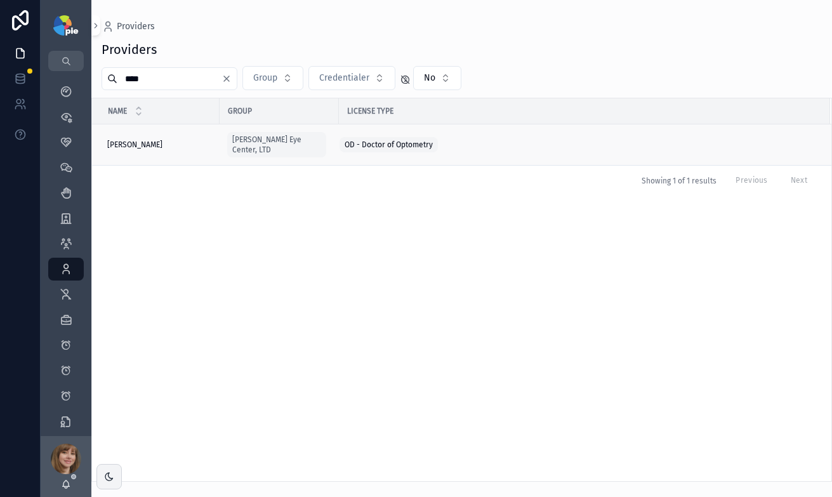
type input "****"
click at [161, 141] on div "Frey, Tiffany Frey, Tiffany" at bounding box center [159, 145] width 105 height 10
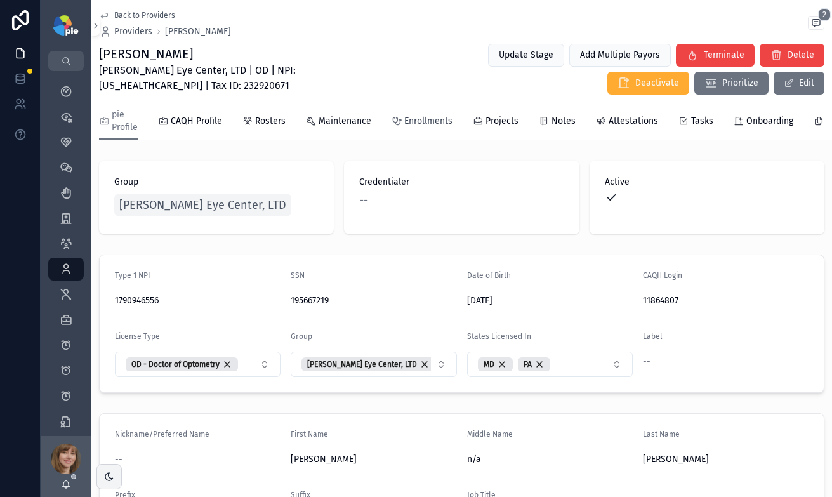
click at [434, 117] on span "Enrollments" at bounding box center [428, 121] width 48 height 13
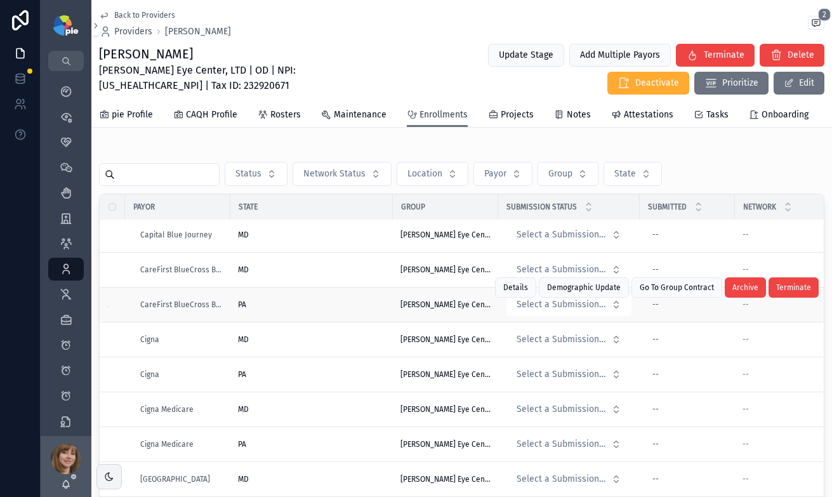
scroll to position [477, 0]
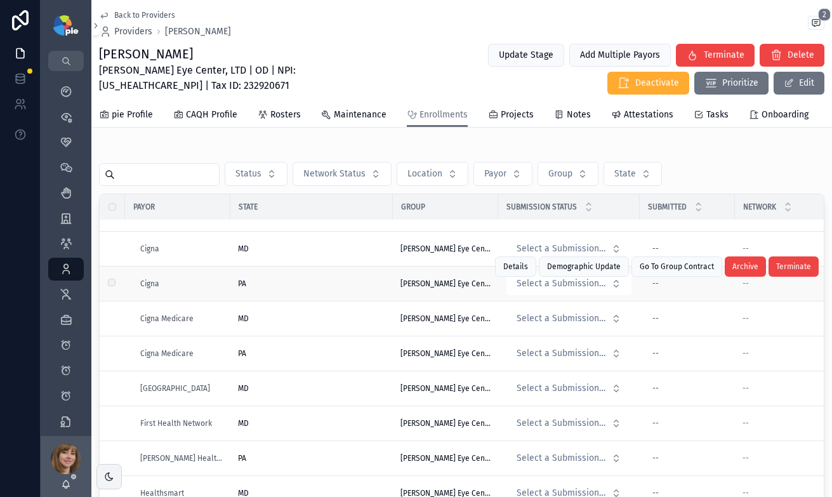
click at [279, 289] on div "PA" at bounding box center [311, 284] width 147 height 10
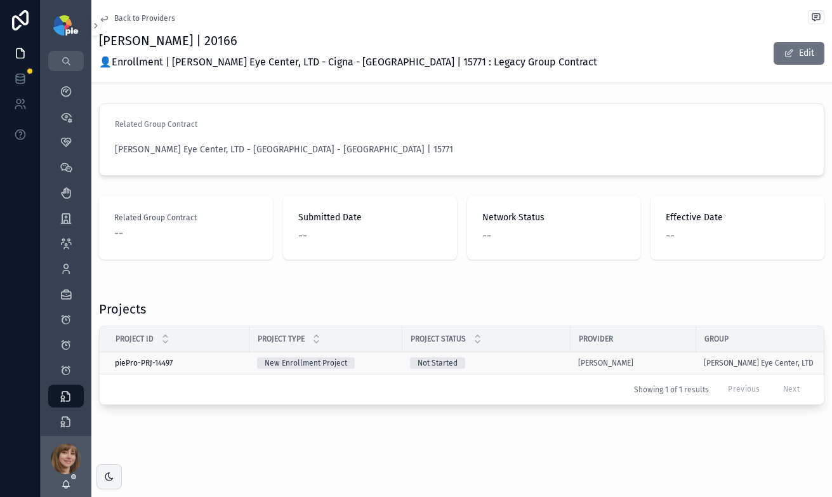
click at [541, 363] on div "Not Started" at bounding box center [486, 362] width 153 height 11
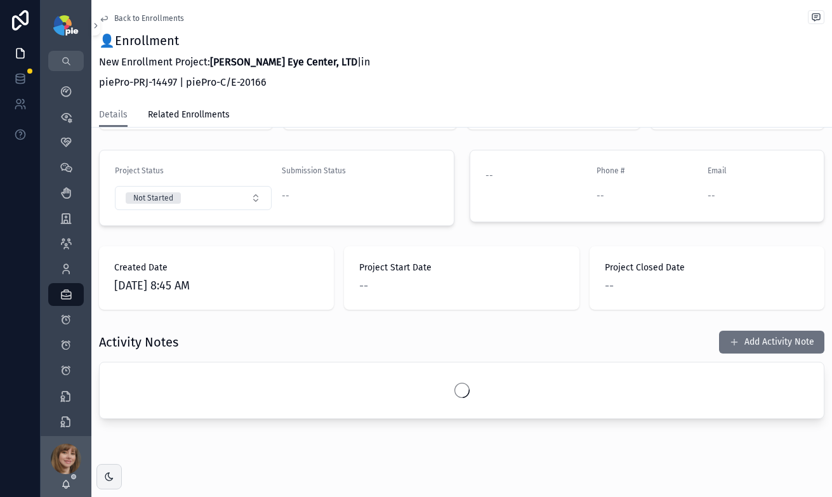
scroll to position [257, 0]
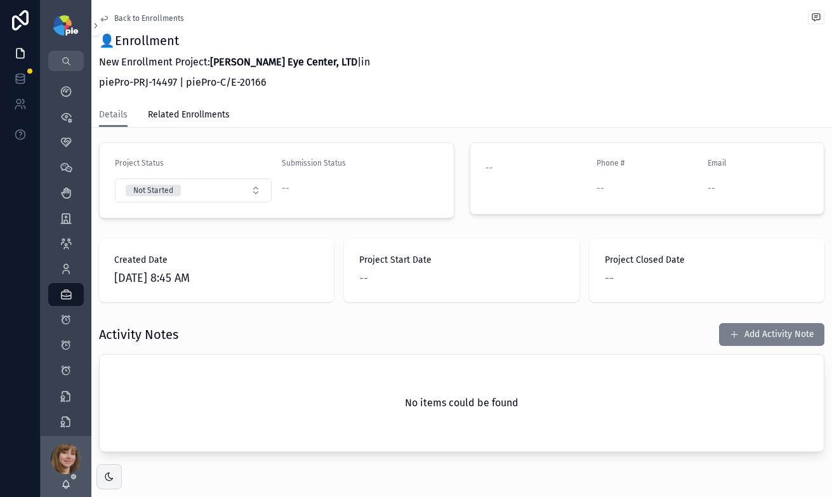
click at [766, 335] on button "Add Activity Note" at bounding box center [771, 334] width 105 height 23
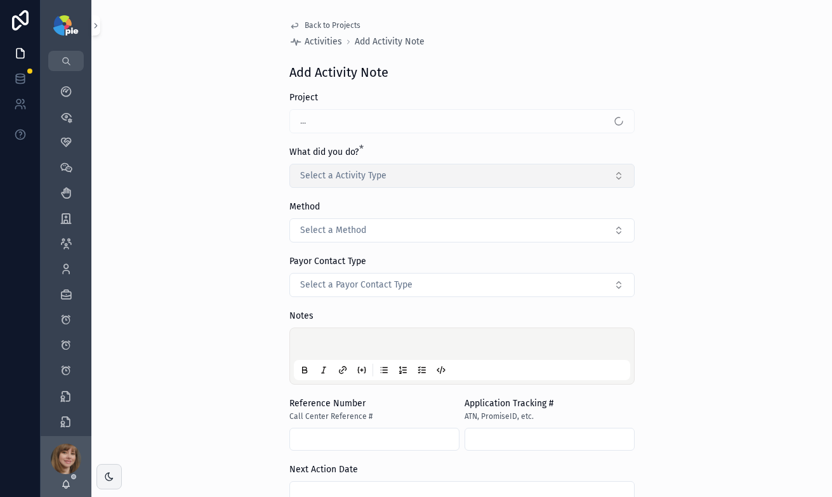
click at [417, 170] on button "Select a Activity Type" at bounding box center [462, 176] width 345 height 24
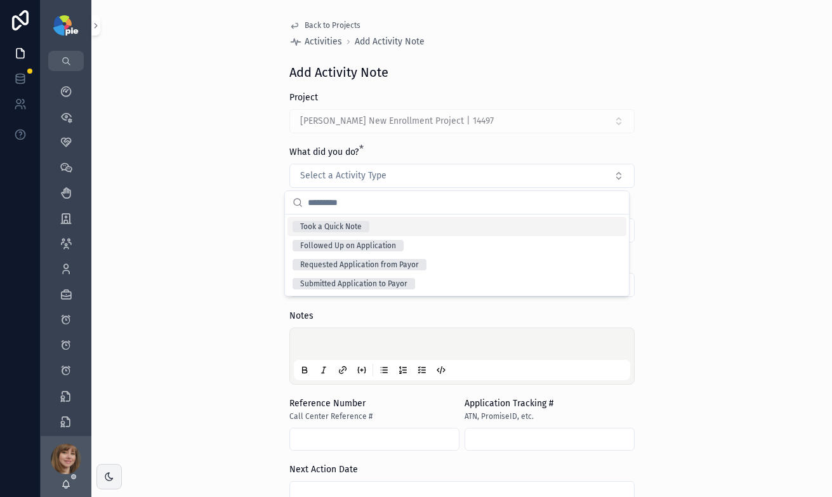
click at [398, 228] on div "Took a Quick Note" at bounding box center [457, 226] width 339 height 19
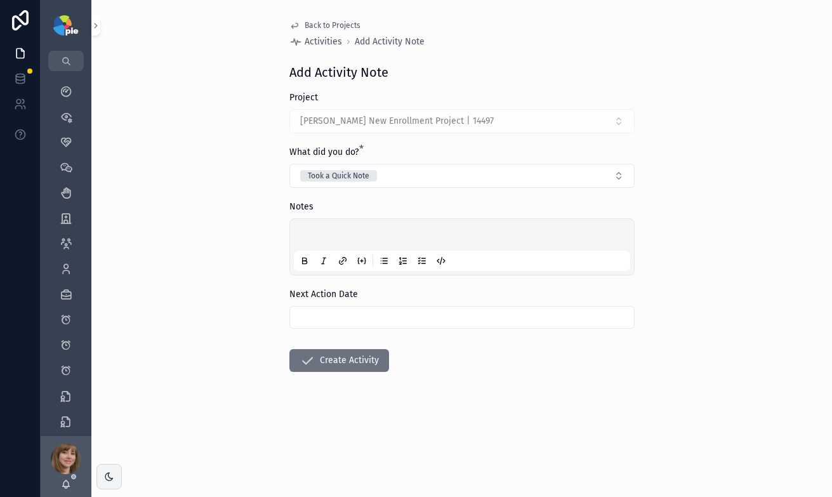
click at [329, 229] on div "scrollable content" at bounding box center [462, 247] width 337 height 48
click at [326, 239] on p "scrollable content" at bounding box center [465, 236] width 337 height 13
click at [354, 321] on input "scrollable content" at bounding box center [462, 318] width 344 height 18
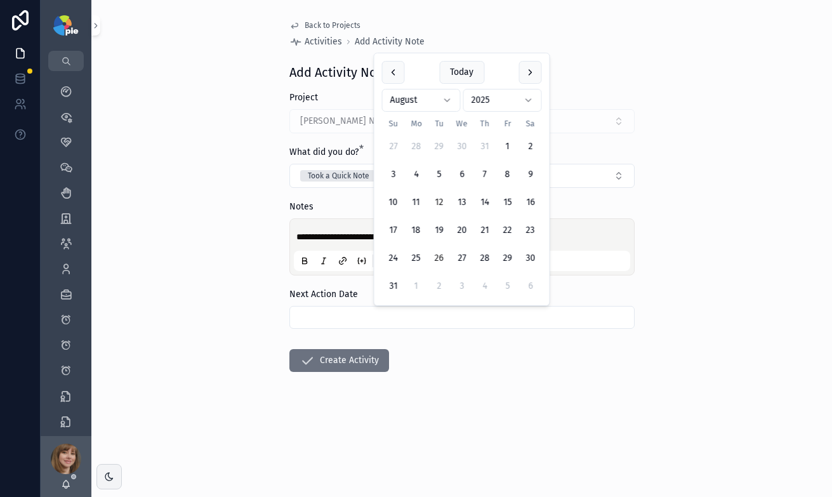
click at [433, 263] on button "26" at bounding box center [439, 258] width 23 height 23
type input "*********"
click at [350, 357] on button "Create Activity" at bounding box center [340, 360] width 100 height 23
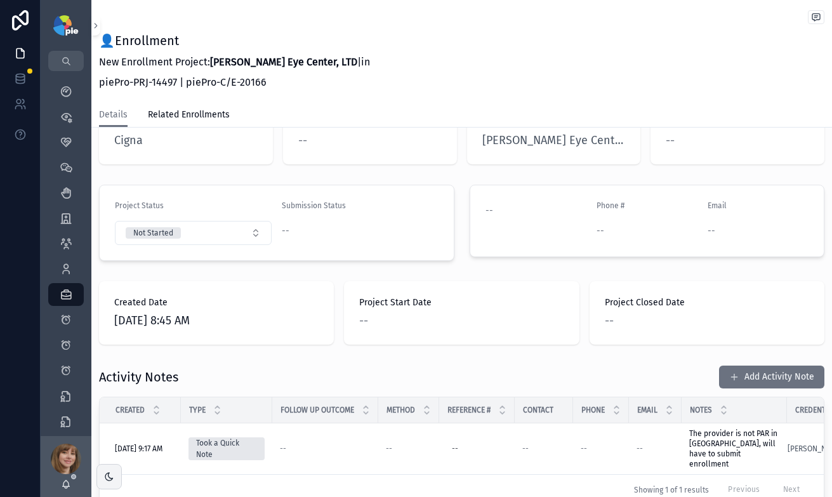
scroll to position [221, 0]
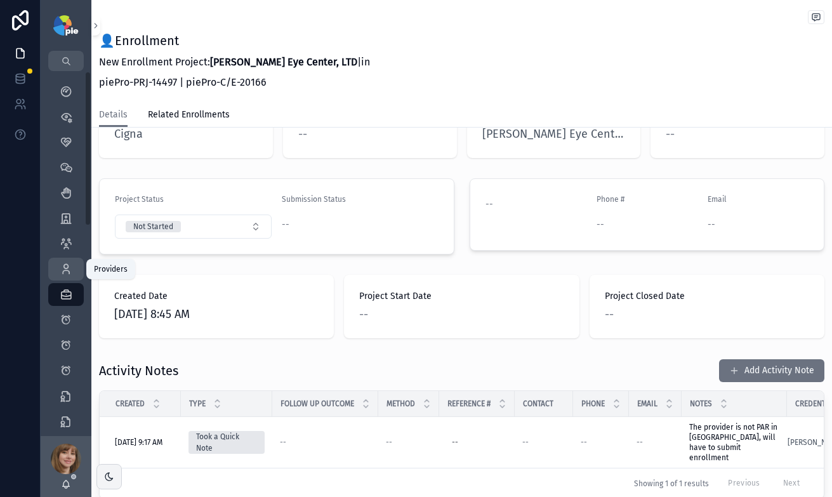
click at [64, 267] on icon "scrollable content" at bounding box center [66, 269] width 13 height 13
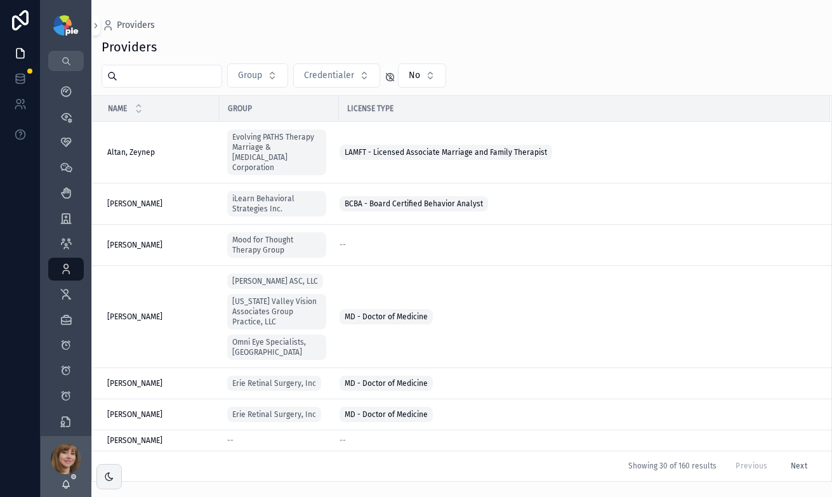
click at [165, 72] on input "scrollable content" at bounding box center [169, 76] width 104 height 18
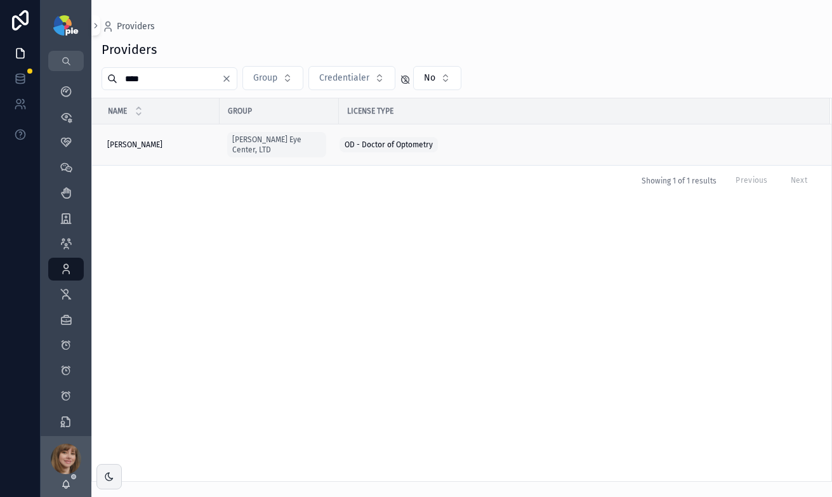
type input "****"
click at [175, 141] on div "Frey, Tiffany Frey, Tiffany" at bounding box center [159, 145] width 105 height 10
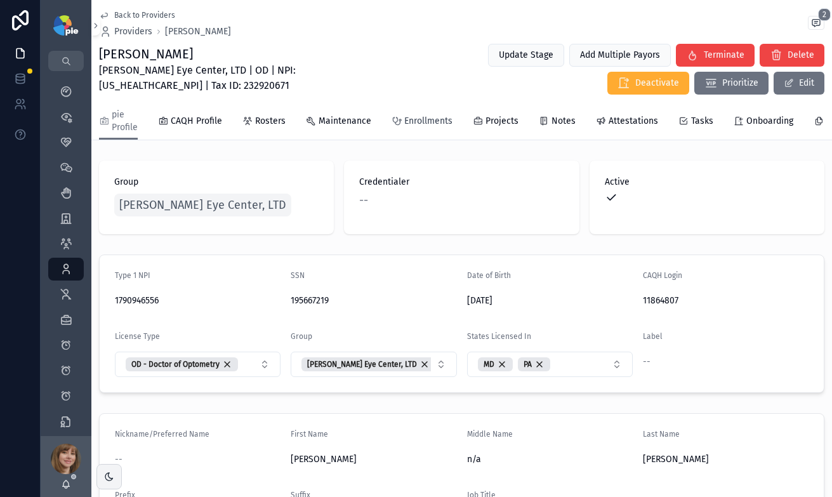
click at [410, 124] on span "Enrollments" at bounding box center [428, 121] width 48 height 13
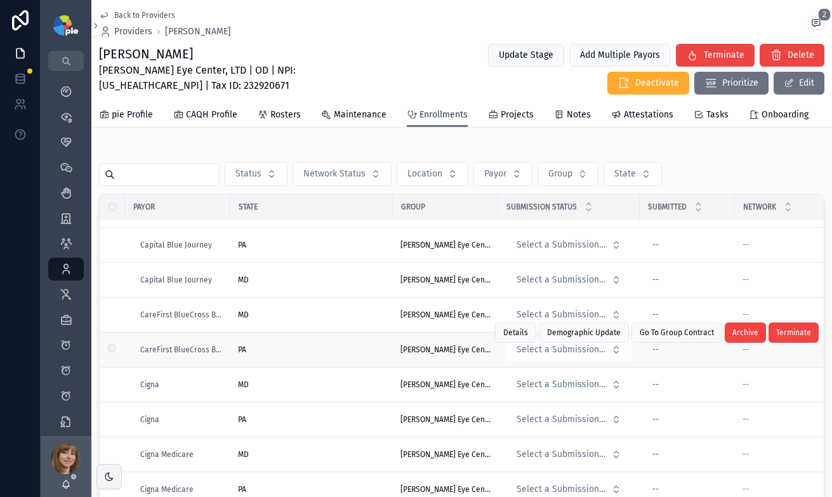
scroll to position [415, 0]
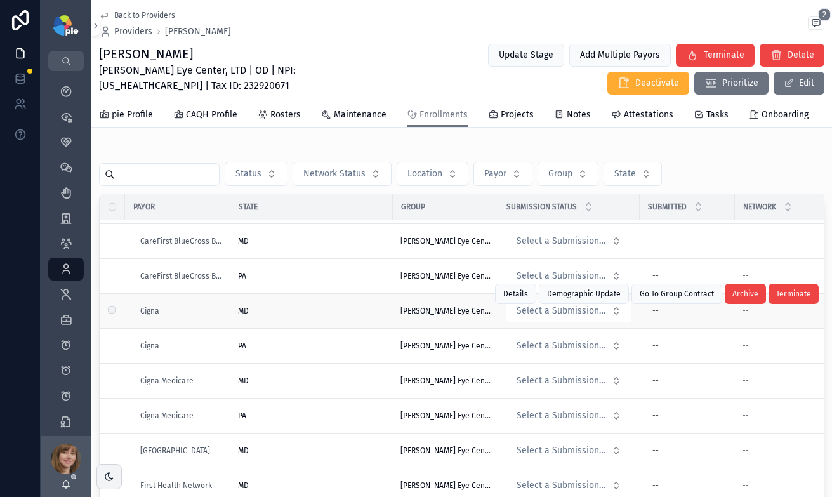
click at [317, 316] on div "MD" at bounding box center [311, 311] width 147 height 10
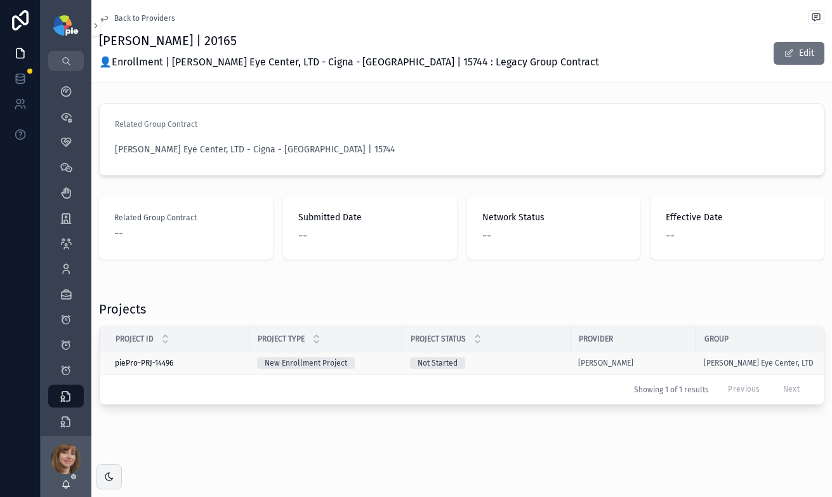
click at [500, 361] on div "Not Started" at bounding box center [486, 362] width 153 height 11
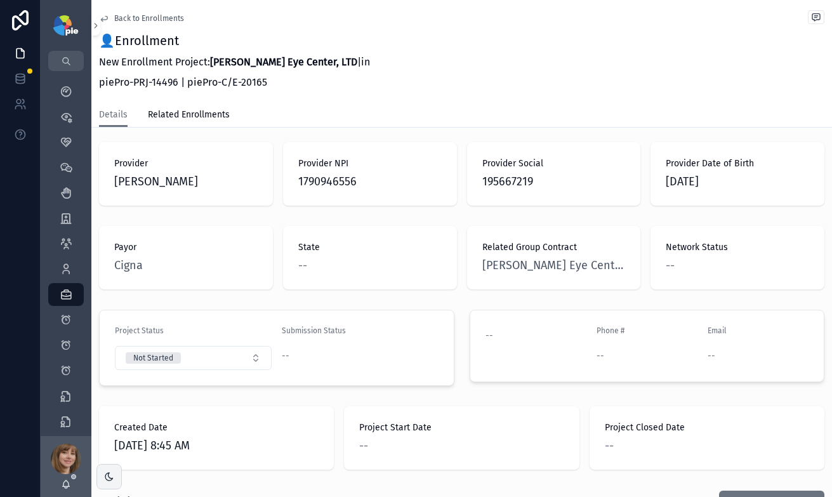
scroll to position [257, 0]
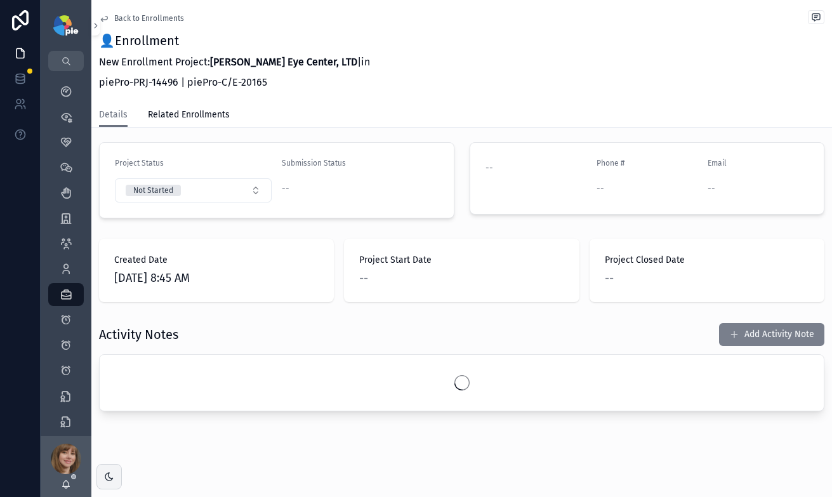
click at [747, 337] on button "Add Activity Note" at bounding box center [771, 334] width 105 height 23
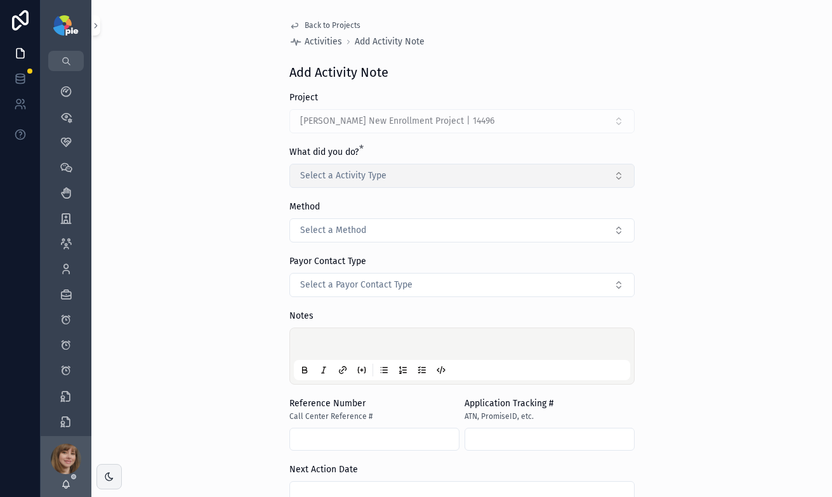
click at [417, 173] on button "Select a Activity Type" at bounding box center [462, 176] width 345 height 24
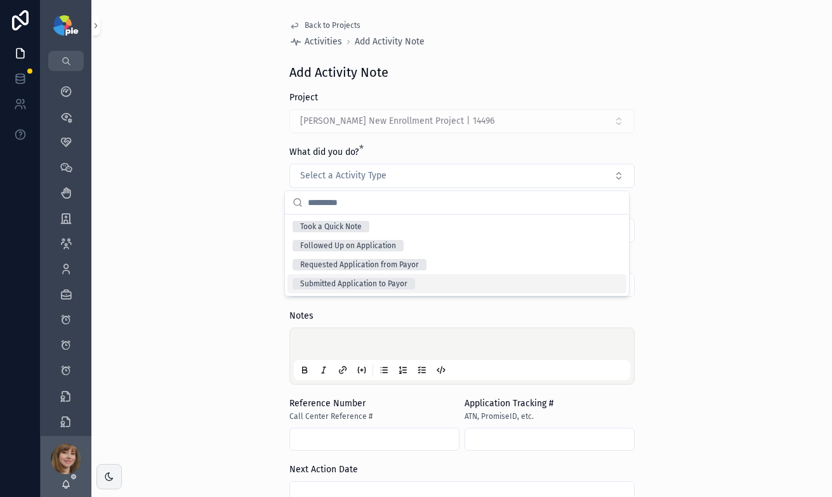
click at [397, 279] on div "Submitted Application to Payor" at bounding box center [353, 283] width 107 height 11
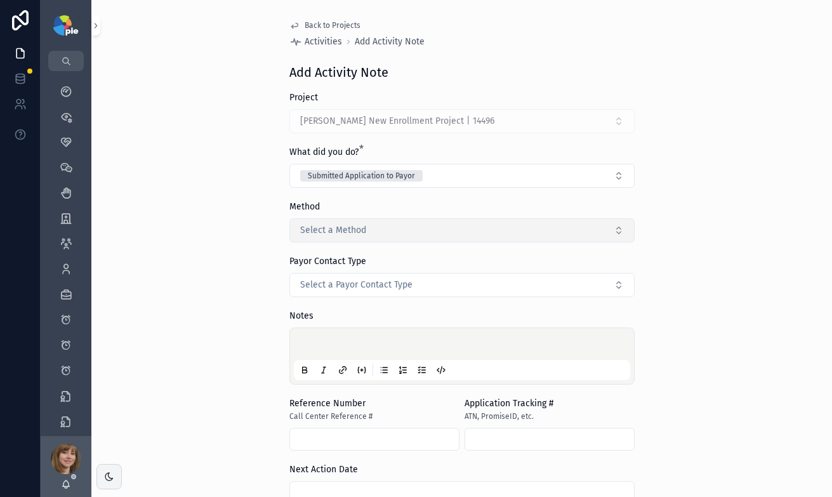
click at [378, 239] on button "Select a Method" at bounding box center [462, 230] width 345 height 24
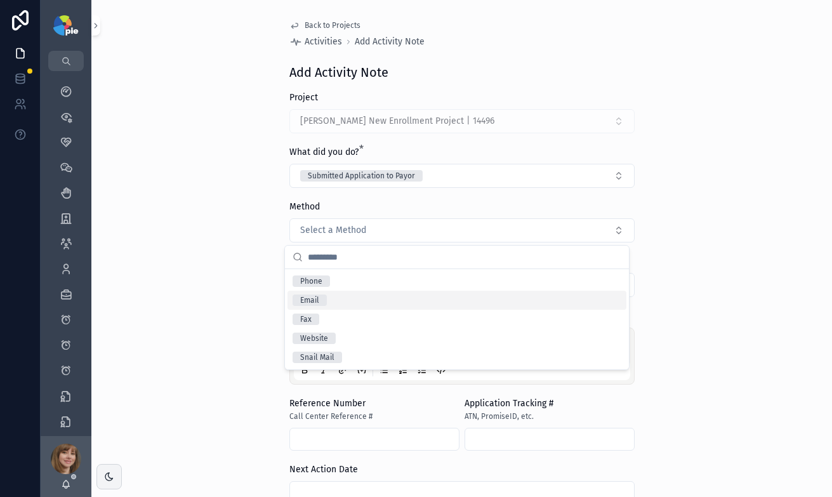
click at [352, 300] on div "Email" at bounding box center [457, 300] width 339 height 19
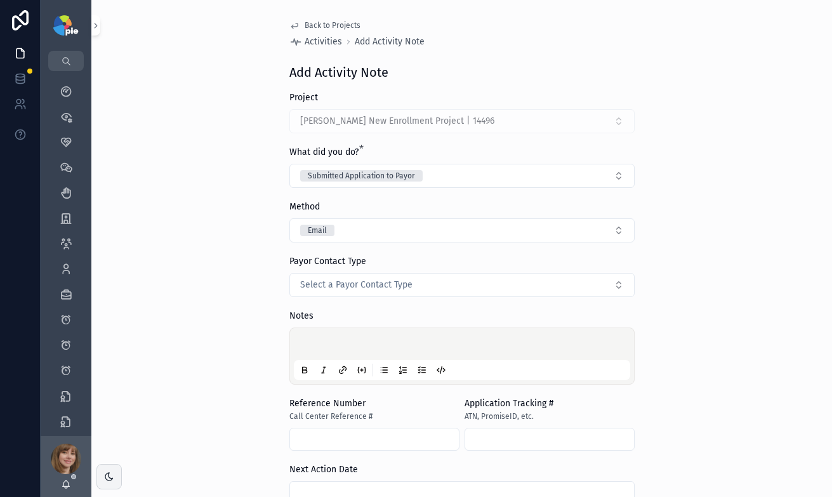
click at [320, 344] on p "scrollable content" at bounding box center [465, 346] width 337 height 13
click at [183, 297] on div "**********" at bounding box center [461, 248] width 741 height 497
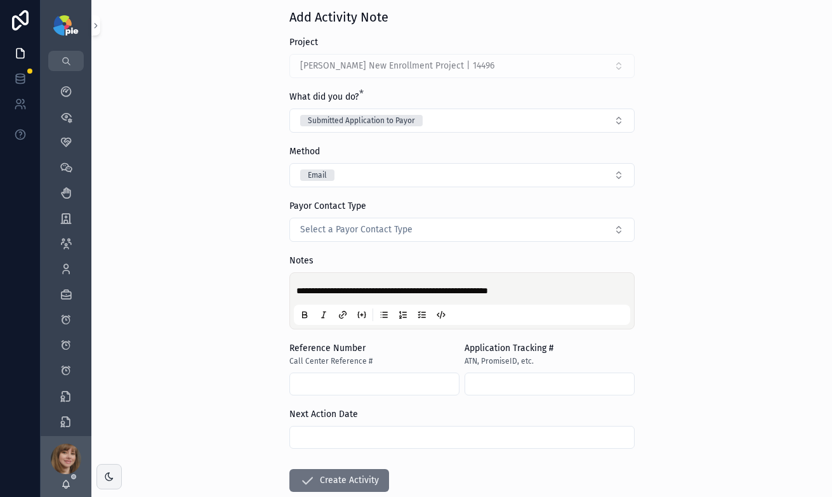
scroll to position [119, 0]
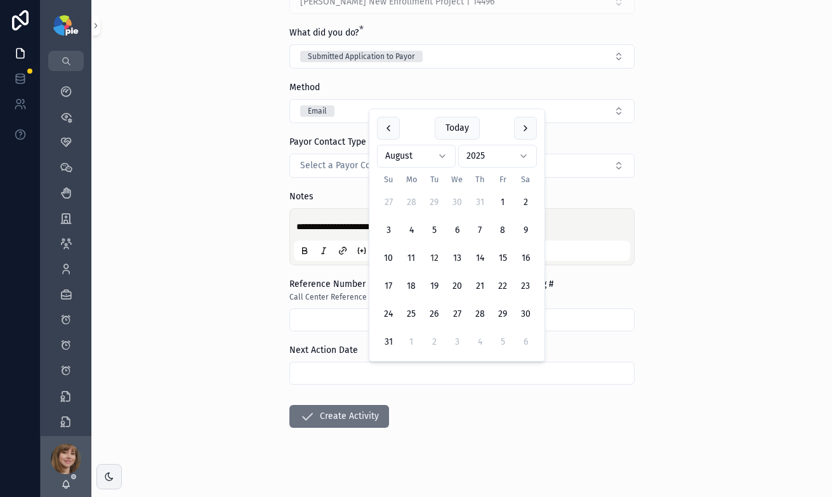
click at [412, 367] on input "scrollable content" at bounding box center [462, 373] width 344 height 18
click at [502, 342] on button "5" at bounding box center [502, 342] width 23 height 23
type input "********"
click at [471, 397] on form "**********" at bounding box center [462, 240] width 345 height 537
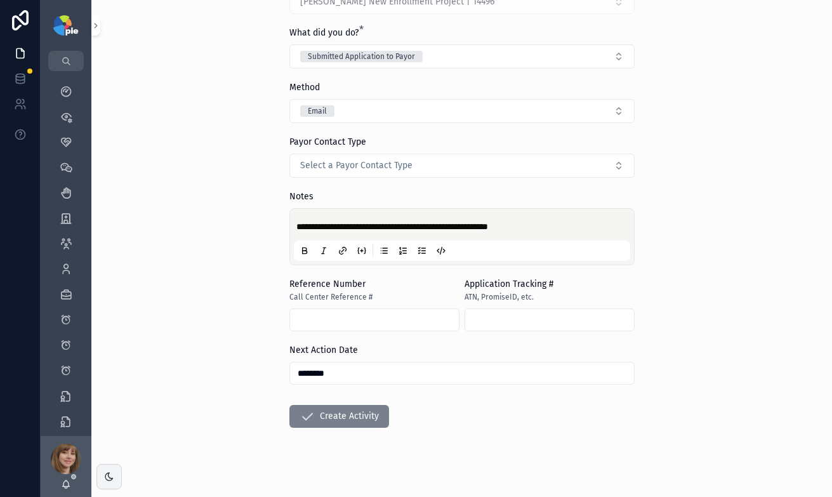
click at [311, 410] on button "Create Activity" at bounding box center [340, 416] width 100 height 23
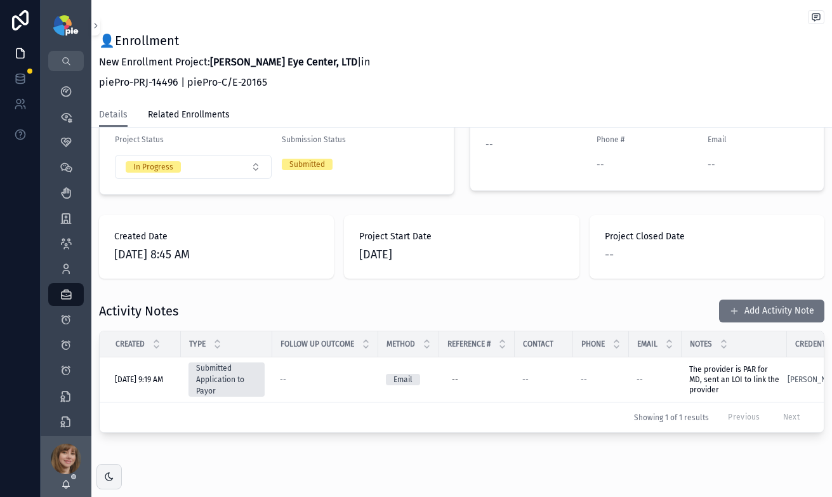
scroll to position [302, 0]
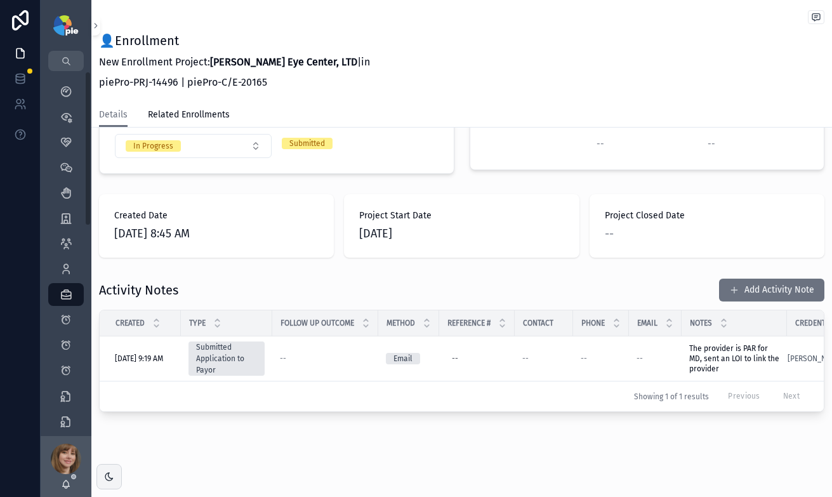
click at [281, 450] on div "👤Enrollment New Enrollment Project: Ludwick Eye Center, LTD | in piePro-PRJ-144…" at bounding box center [461, 98] width 741 height 800
click at [70, 263] on icon "scrollable content" at bounding box center [66, 269] width 13 height 13
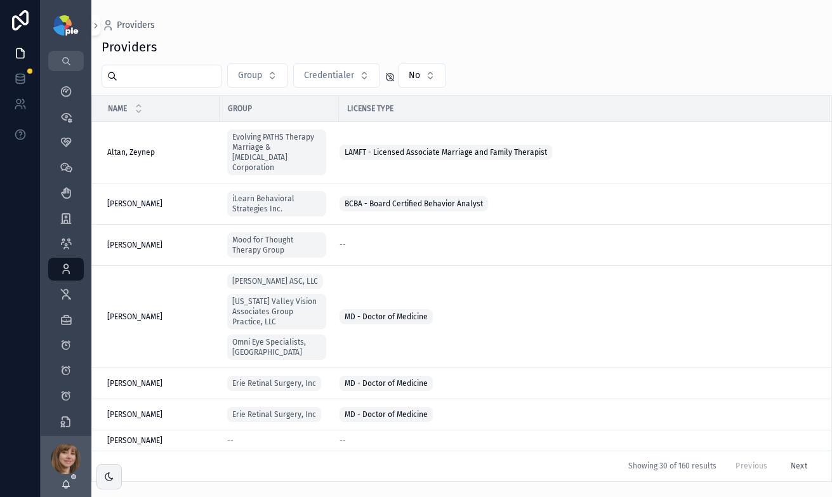
click at [145, 84] on input "scrollable content" at bounding box center [169, 76] width 104 height 18
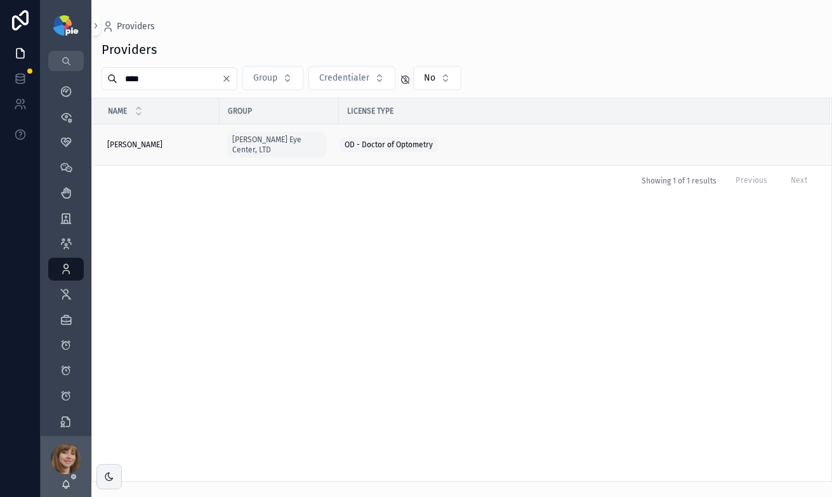
type input "****"
click at [161, 141] on div "Frey, Tiffany Frey, Tiffany" at bounding box center [159, 145] width 105 height 10
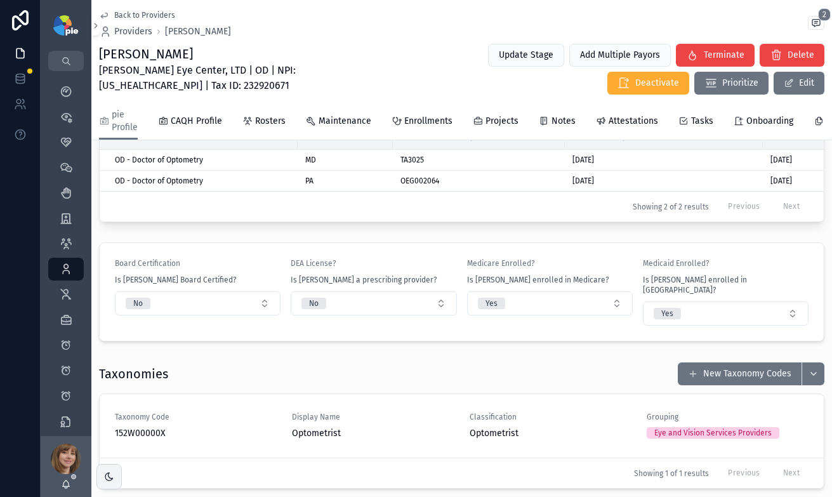
scroll to position [1067, 0]
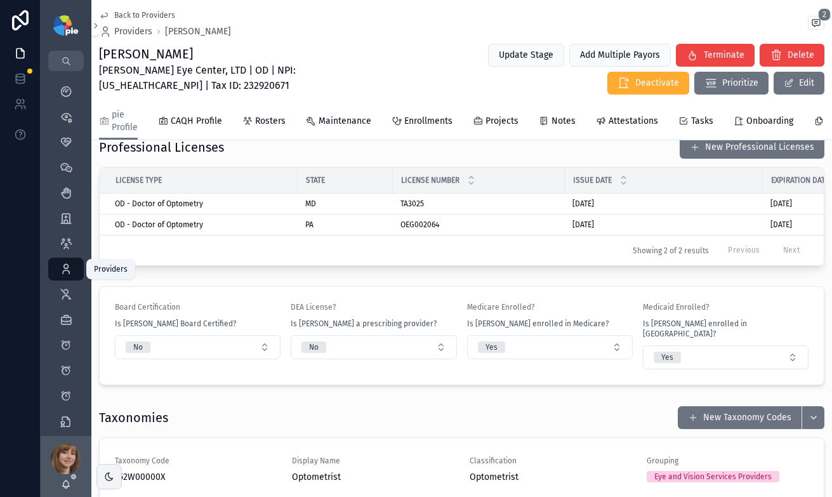
click at [59, 268] on div "Providers 293" at bounding box center [66, 269] width 20 height 20
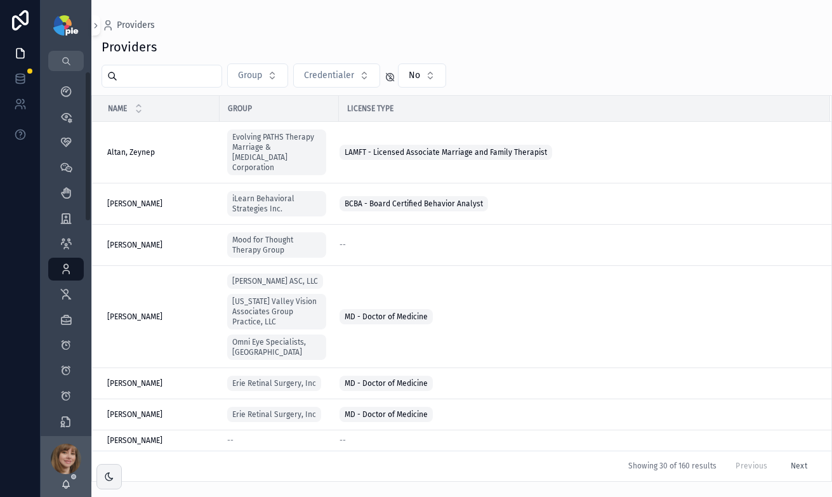
click at [145, 65] on div "scrollable content" at bounding box center [162, 76] width 121 height 23
click at [149, 74] on input "scrollable content" at bounding box center [169, 76] width 104 height 18
type input "******"
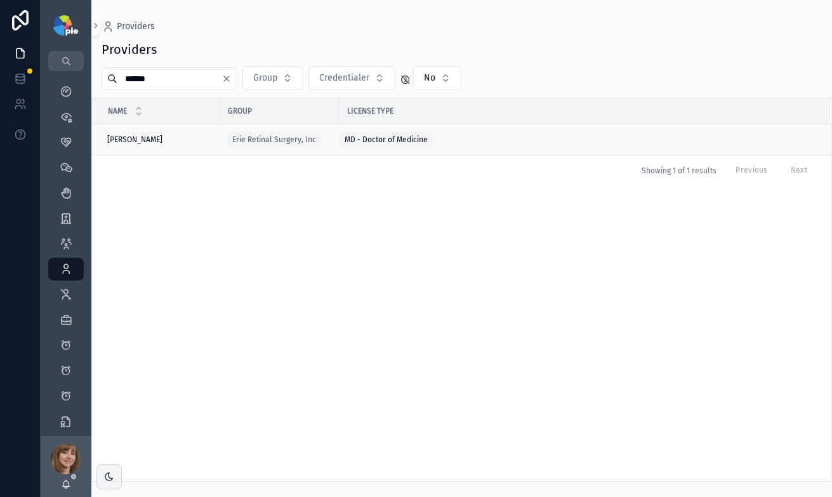
click at [163, 142] on div "Kulits, John Kulits, John" at bounding box center [159, 140] width 105 height 10
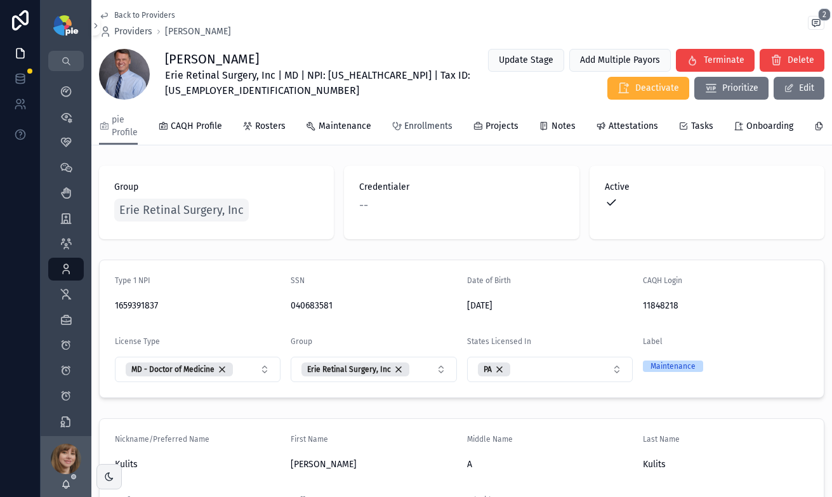
click at [415, 129] on span "Enrollments" at bounding box center [428, 126] width 48 height 13
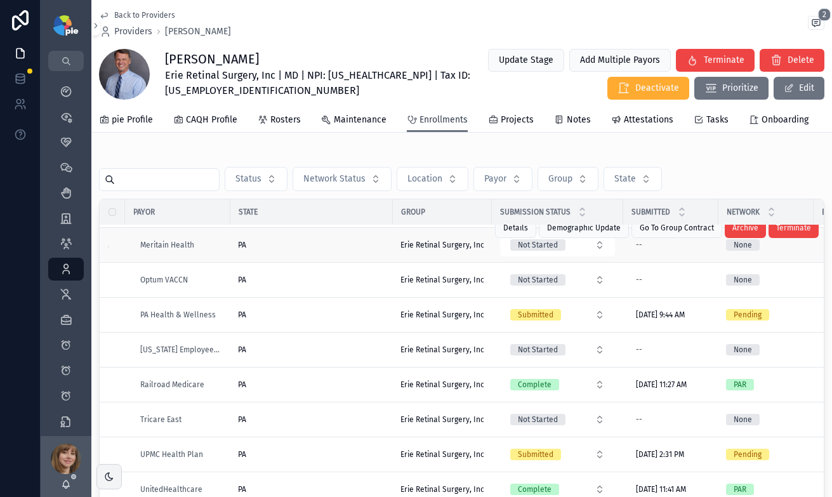
scroll to position [425, 0]
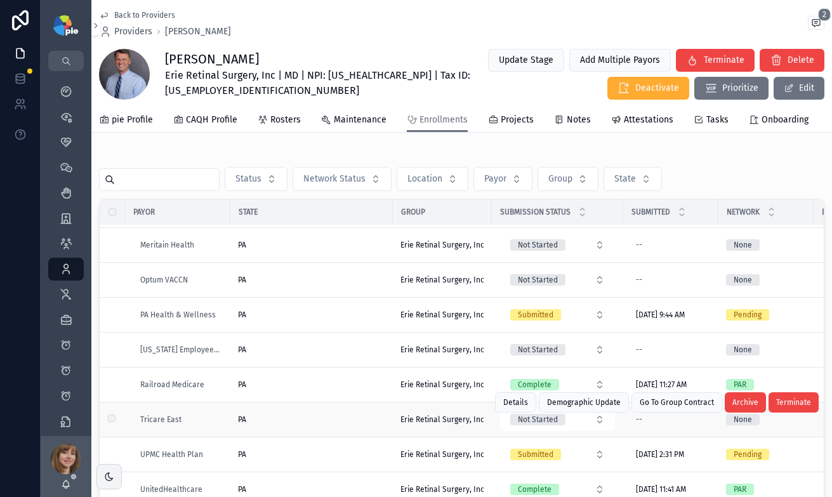
click at [304, 425] on div "PA" at bounding box center [311, 420] width 147 height 10
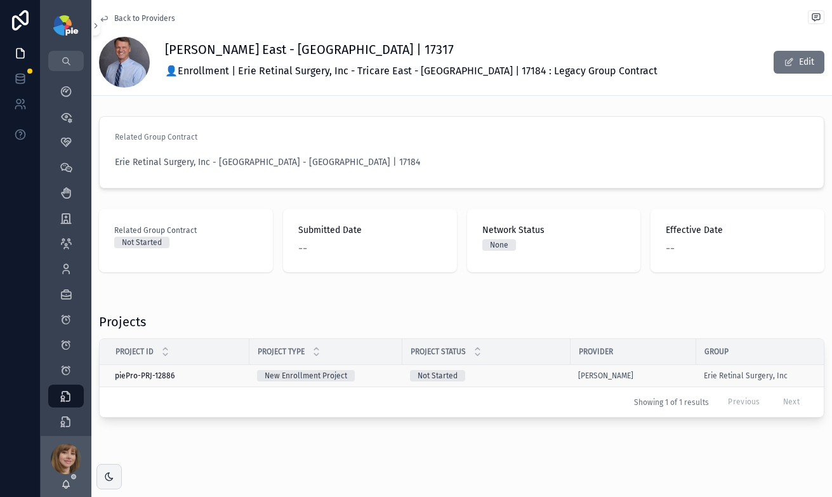
click at [528, 371] on div "Not Started" at bounding box center [486, 375] width 153 height 11
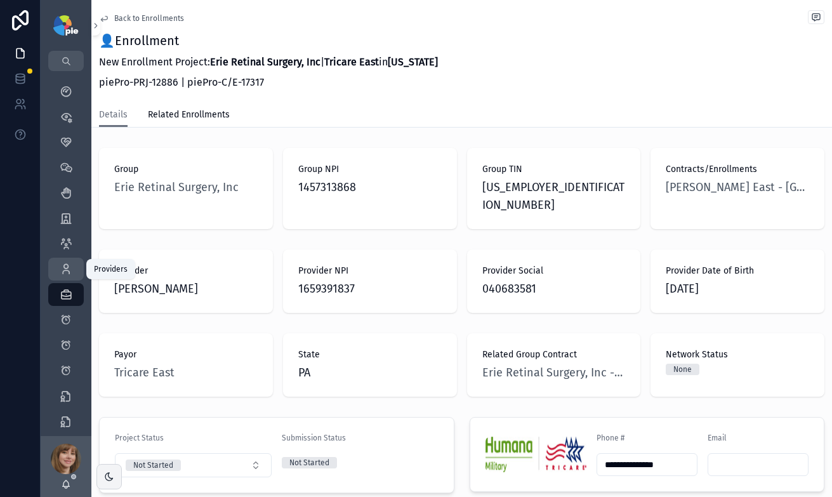
click at [65, 272] on icon "scrollable content" at bounding box center [66, 269] width 13 height 13
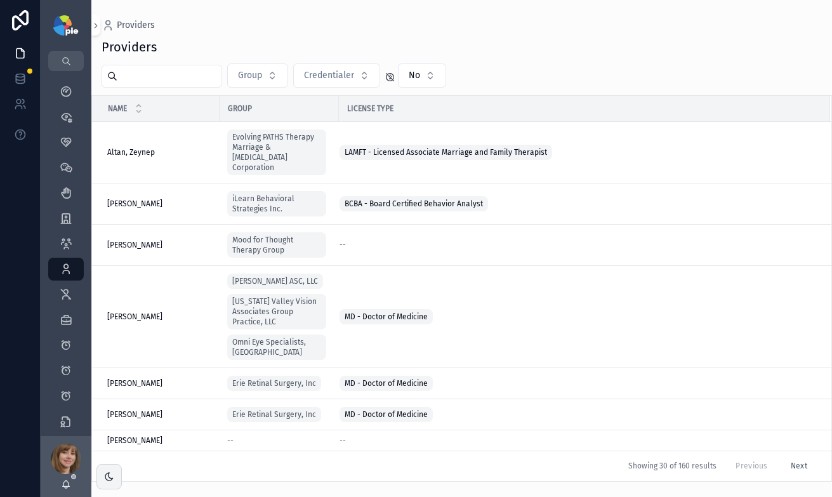
click at [185, 76] on input "scrollable content" at bounding box center [169, 76] width 104 height 18
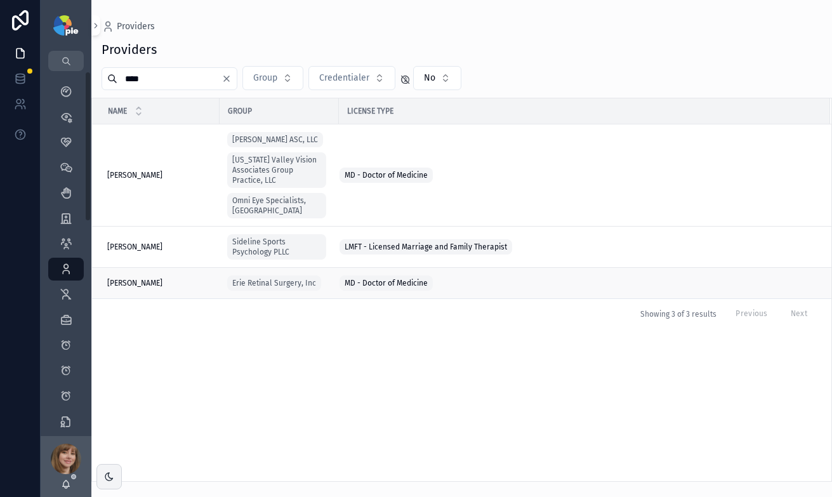
type input "****"
click at [171, 278] on div "Kulits, John Kulits, John" at bounding box center [159, 283] width 105 height 10
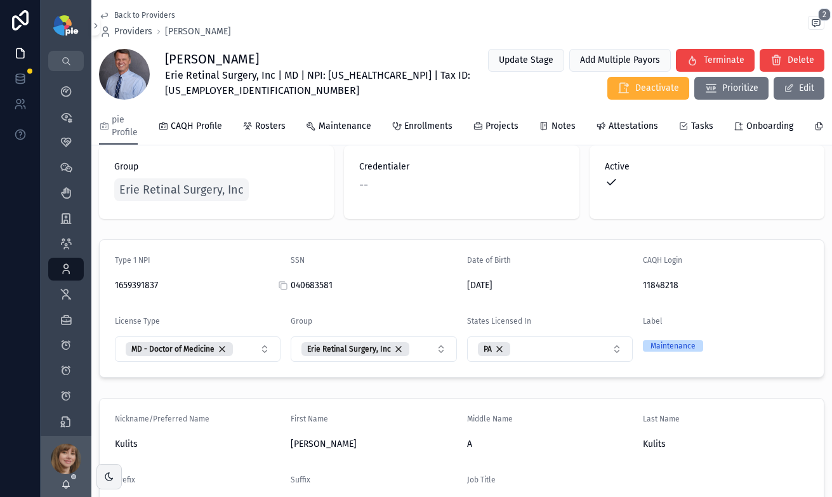
scroll to position [18, 0]
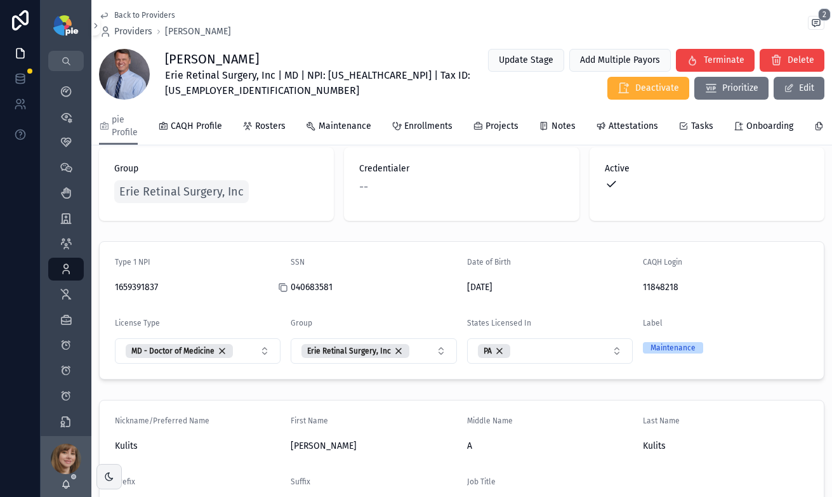
click at [282, 293] on icon "scrollable content" at bounding box center [283, 288] width 10 height 10
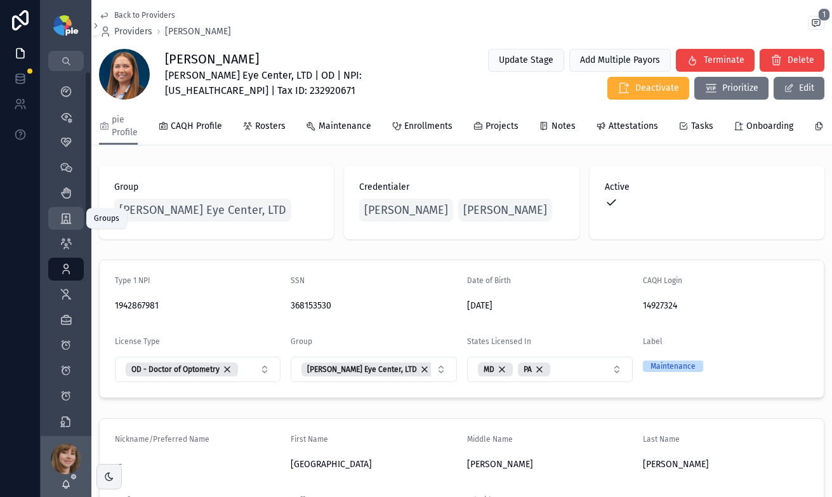
click at [62, 209] on div "Groups 51" at bounding box center [66, 218] width 20 height 20
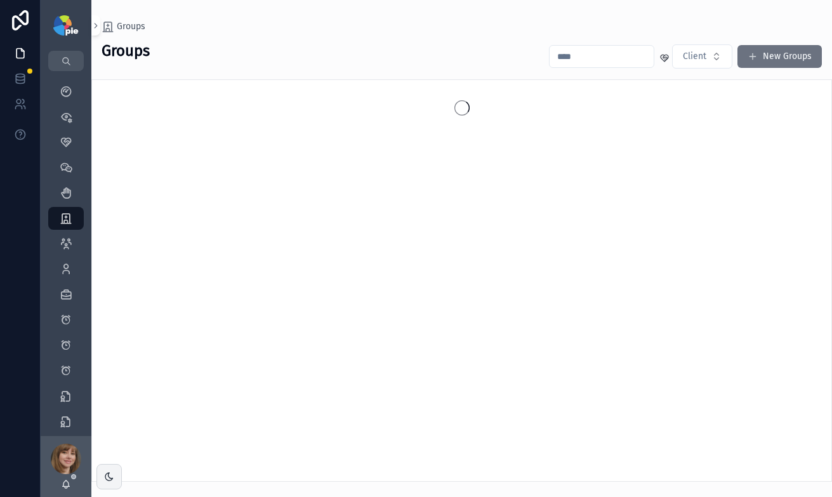
click at [595, 53] on input "scrollable content" at bounding box center [602, 57] width 104 height 18
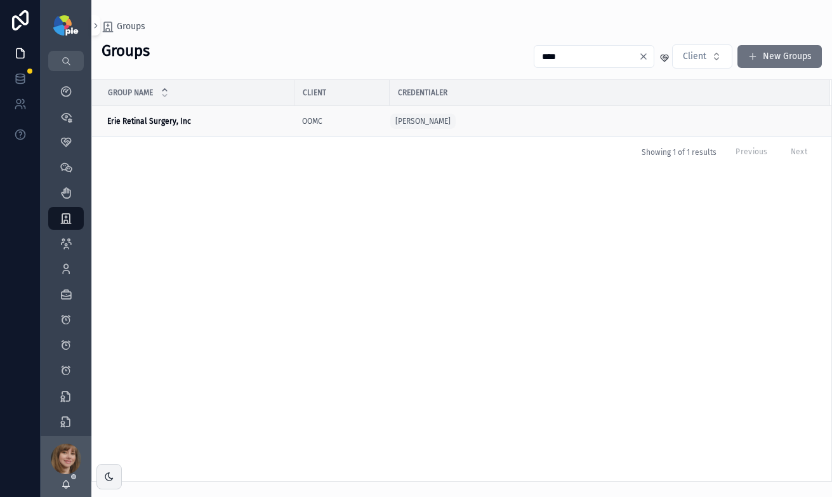
type input "****"
click at [199, 123] on div "Erie Retinal Surgery, Inc Erie Retinal Surgery, Inc" at bounding box center [197, 121] width 180 height 10
